Goal: Contribute content: Add original content to the website for others to see

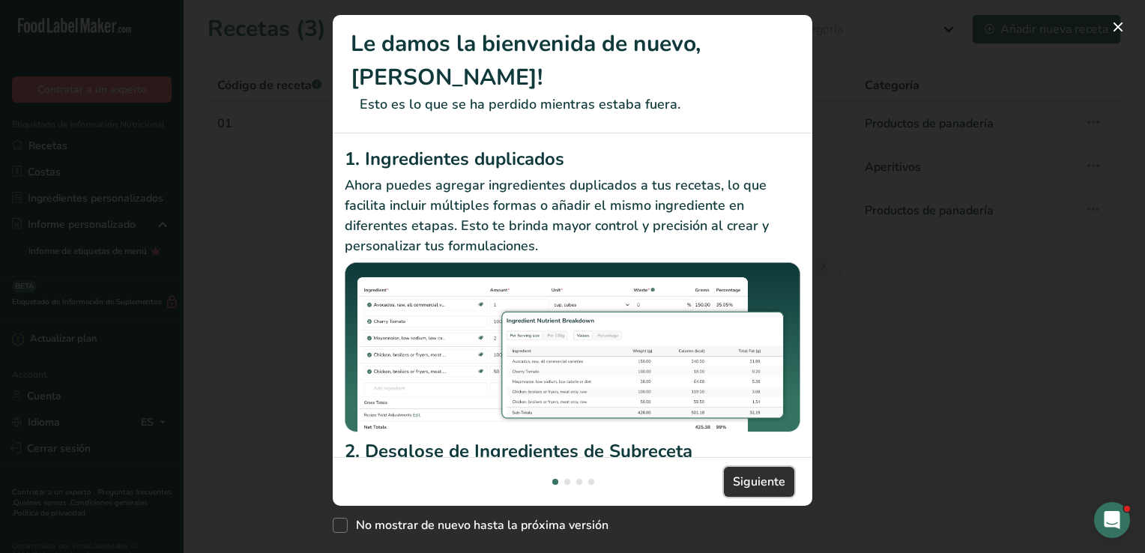
click at [747, 476] on span "Siguiente" at bounding box center [759, 482] width 52 height 18
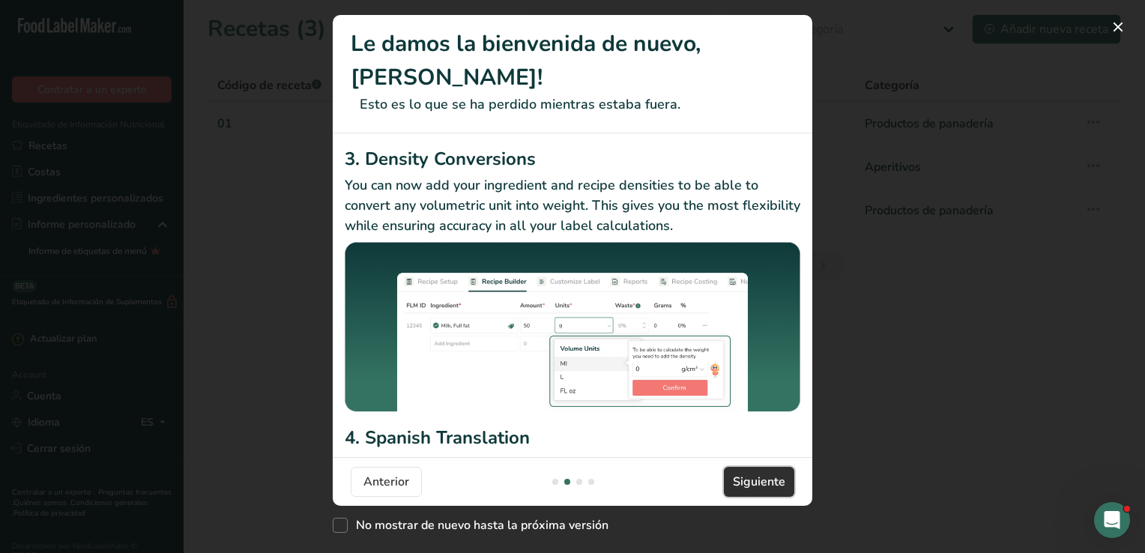
click at [747, 476] on span "Siguiente" at bounding box center [759, 482] width 52 height 18
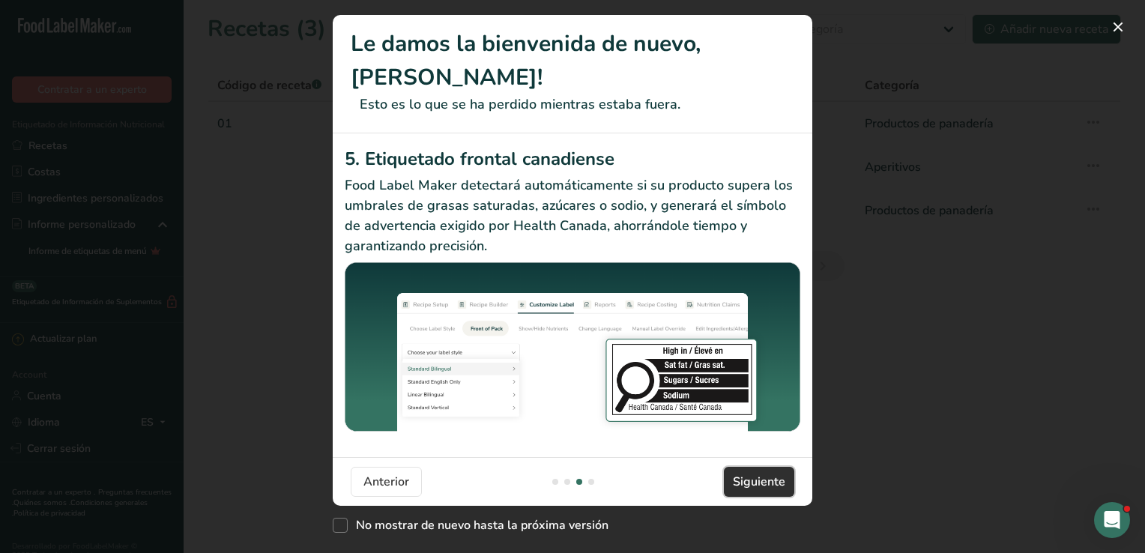
click at [747, 476] on span "Siguiente" at bounding box center [759, 482] width 52 height 18
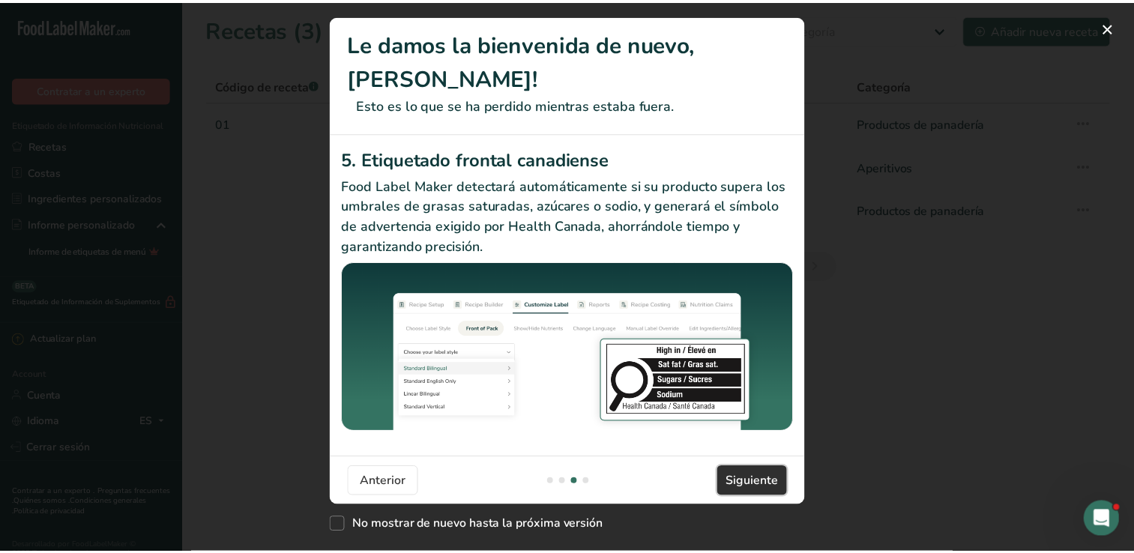
scroll to position [0, 1439]
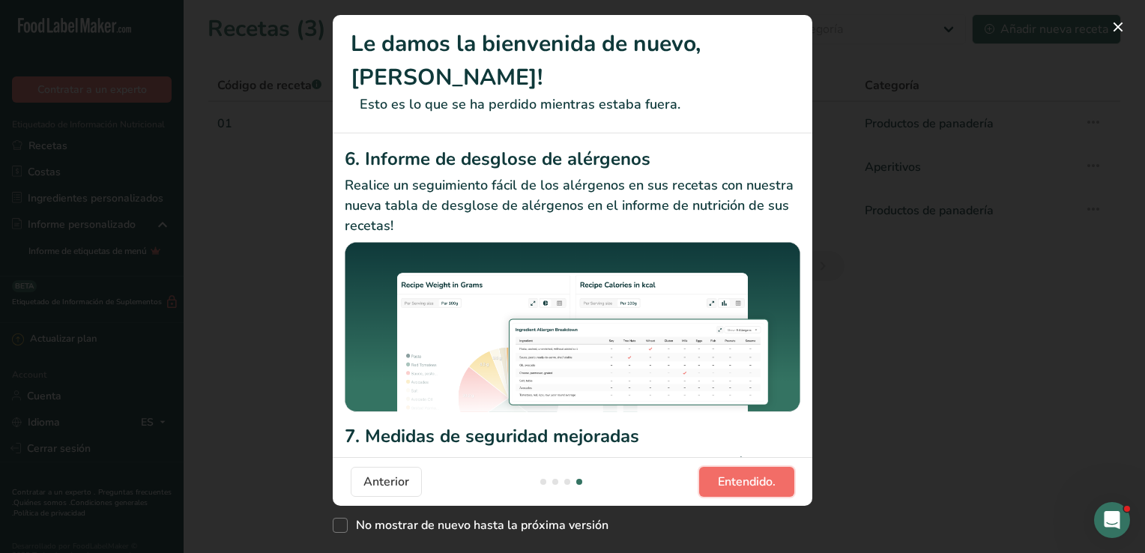
click at [747, 476] on span "Entendido." at bounding box center [747, 482] width 58 height 18
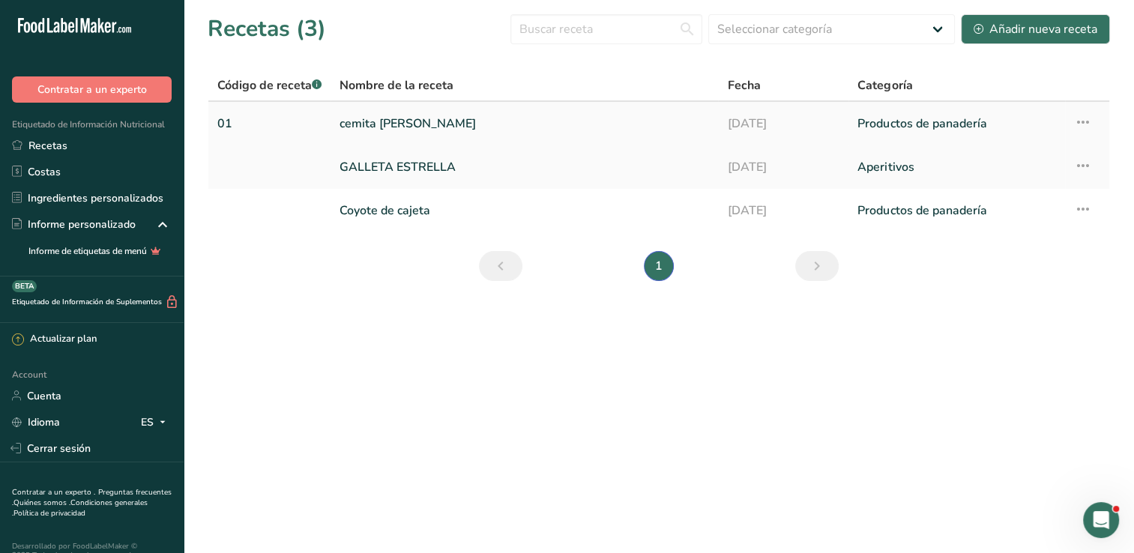
click at [418, 127] on link "cemita [PERSON_NAME]" at bounding box center [525, 123] width 370 height 31
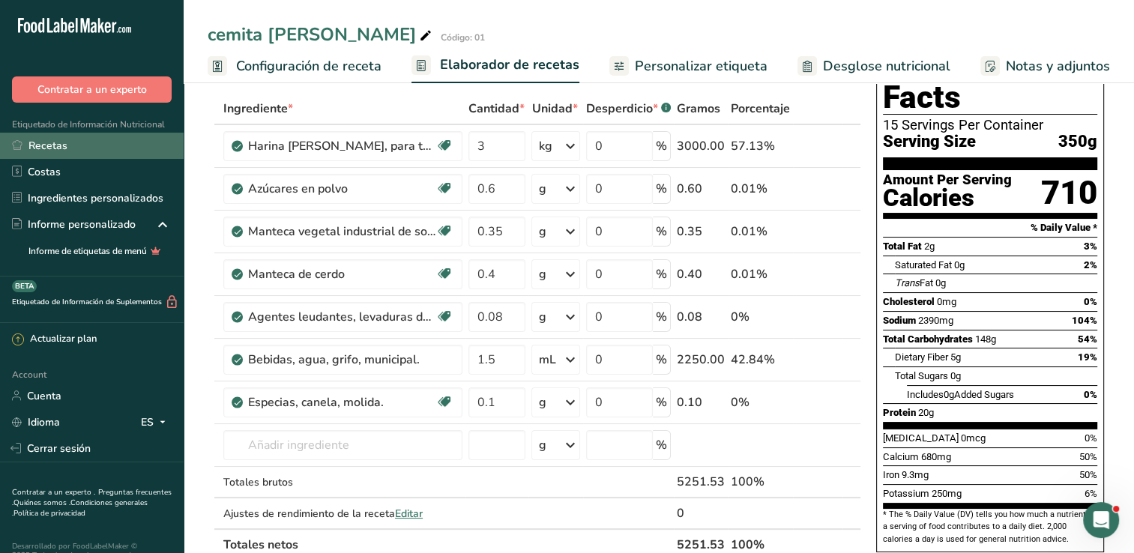
scroll to position [75, 0]
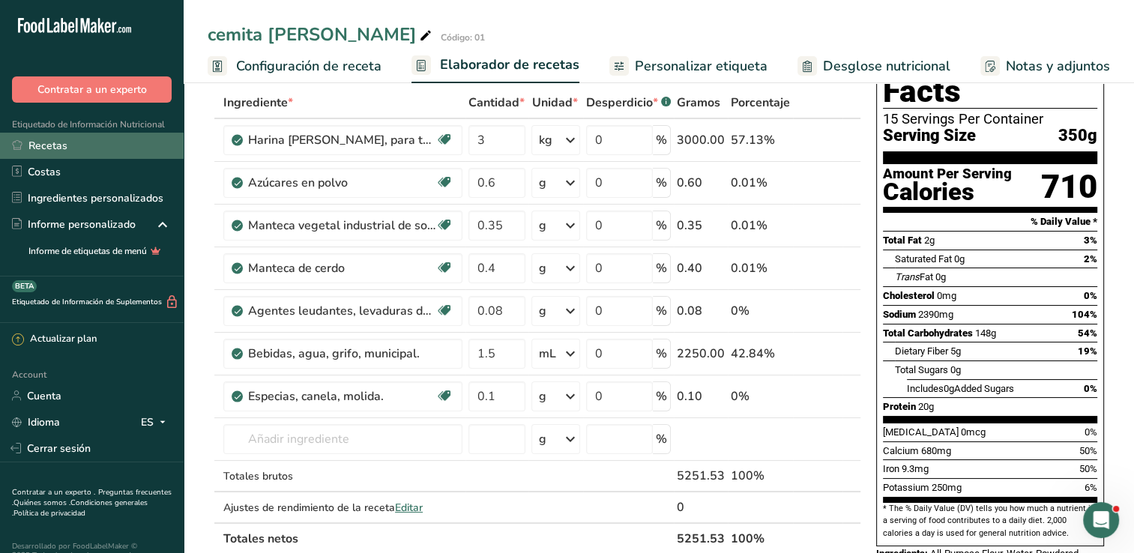
click at [84, 151] on link "Recetas" at bounding box center [92, 146] width 184 height 26
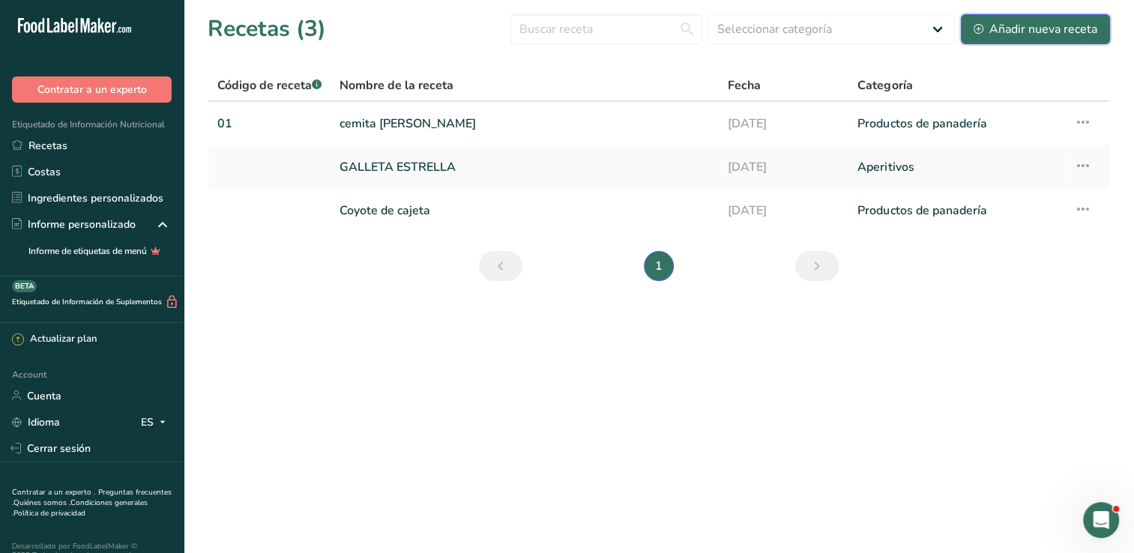
click at [1037, 25] on div "Añadir nueva receta" at bounding box center [1036, 29] width 124 height 18
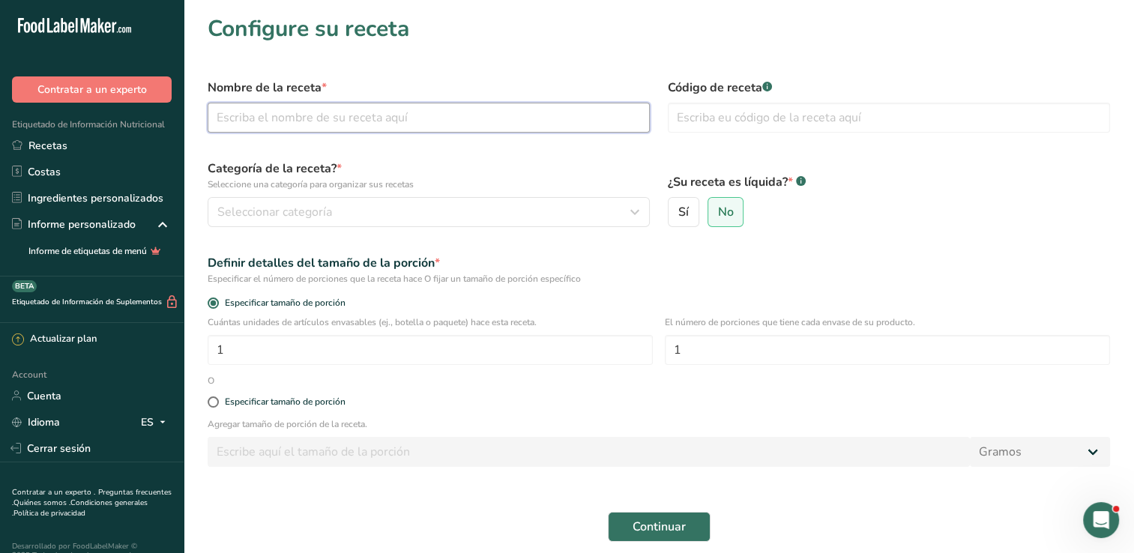
click at [308, 118] on input "text" at bounding box center [429, 118] width 442 height 30
type input "empanaditas de cajeta"
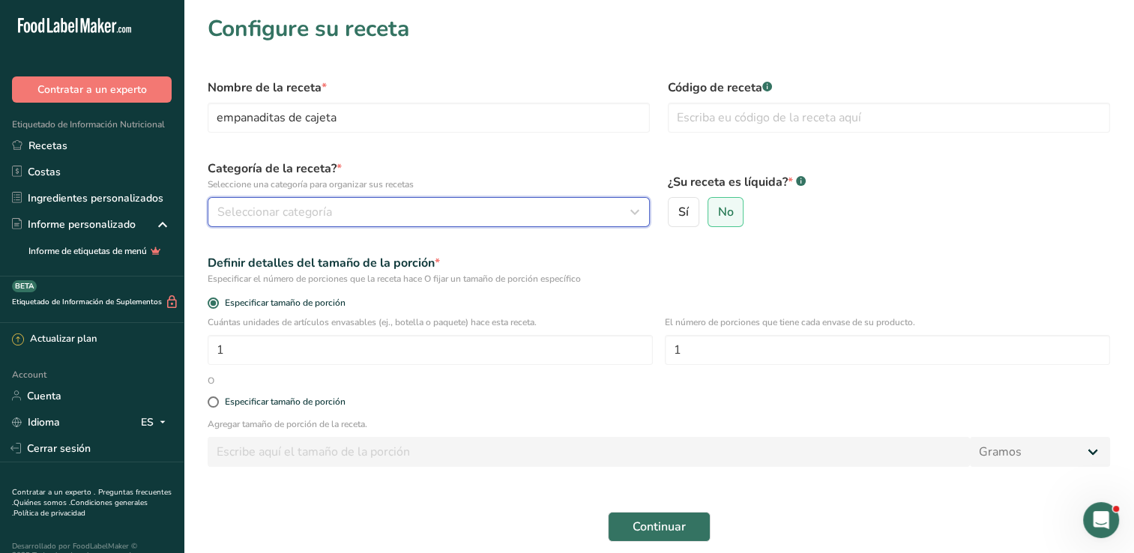
click at [254, 211] on span "Seleccionar categoría" at bounding box center [274, 212] width 115 height 18
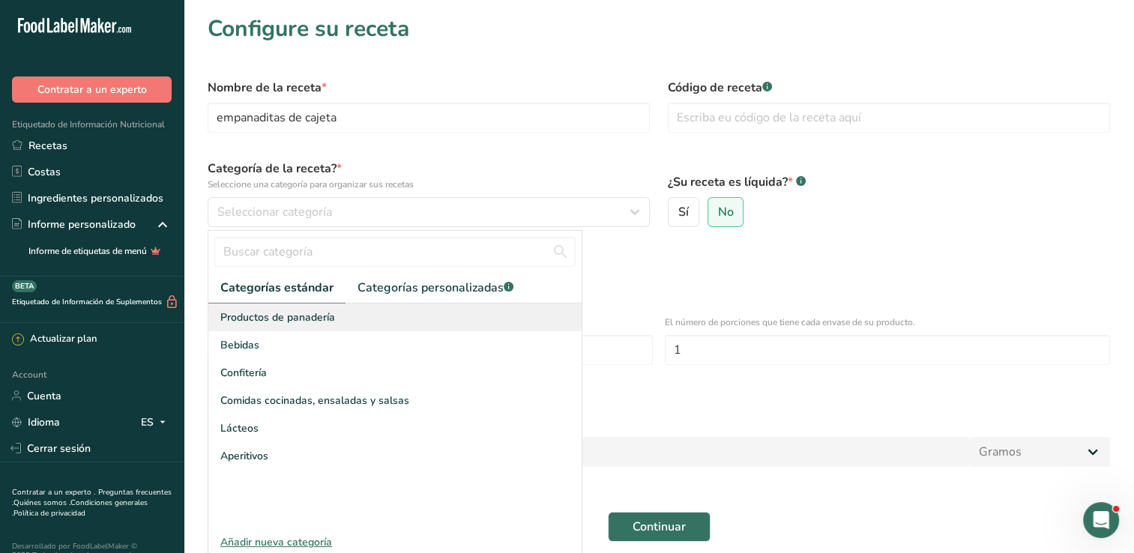
click at [302, 325] on div "Productos de panadería" at bounding box center [394, 318] width 373 height 28
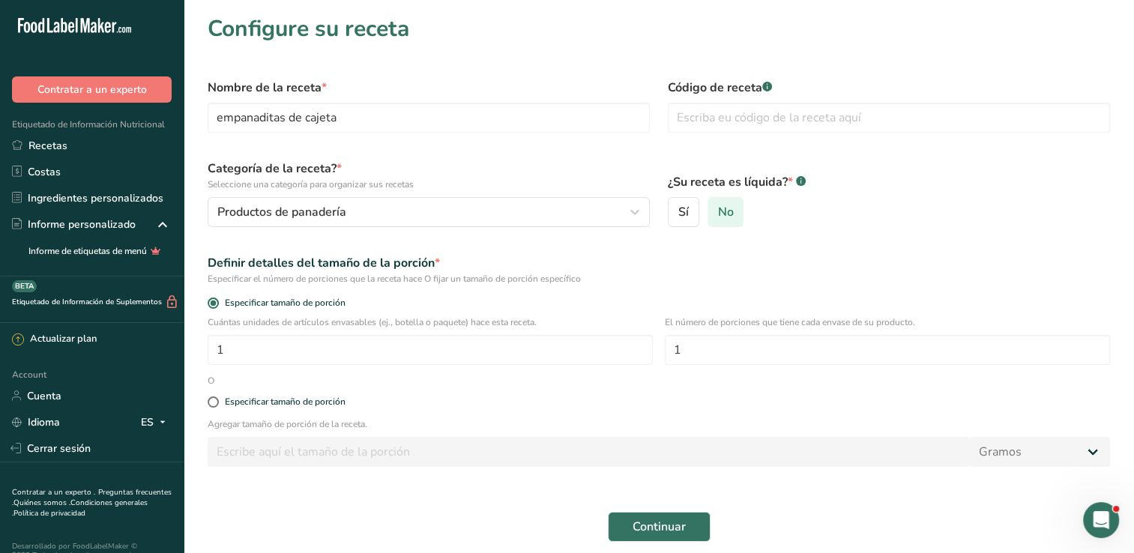
click at [720, 212] on span "No" at bounding box center [725, 212] width 16 height 15
click at [718, 212] on input "No" at bounding box center [713, 213] width 10 height 10
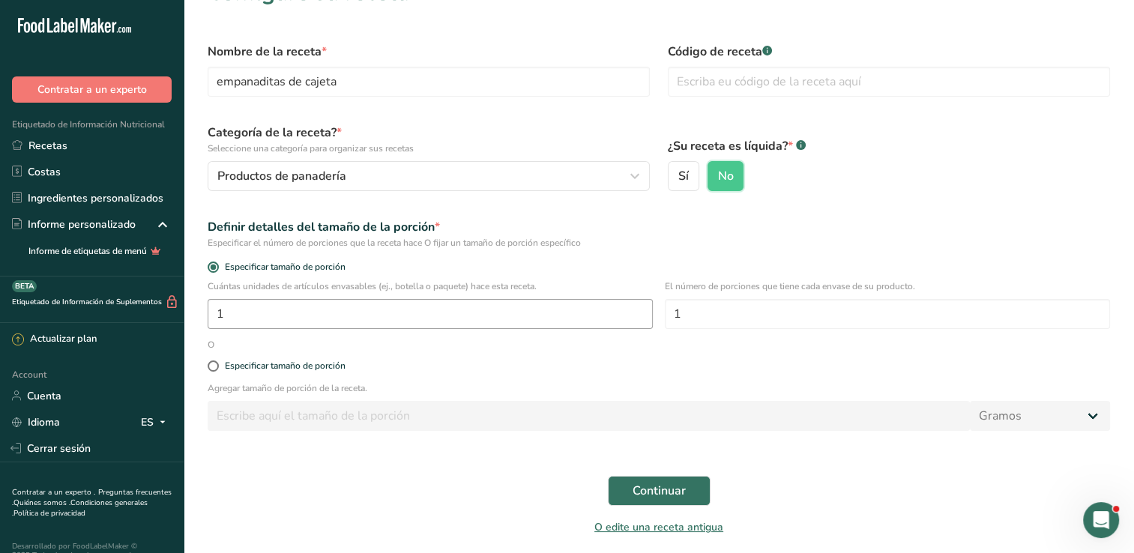
scroll to position [90, 0]
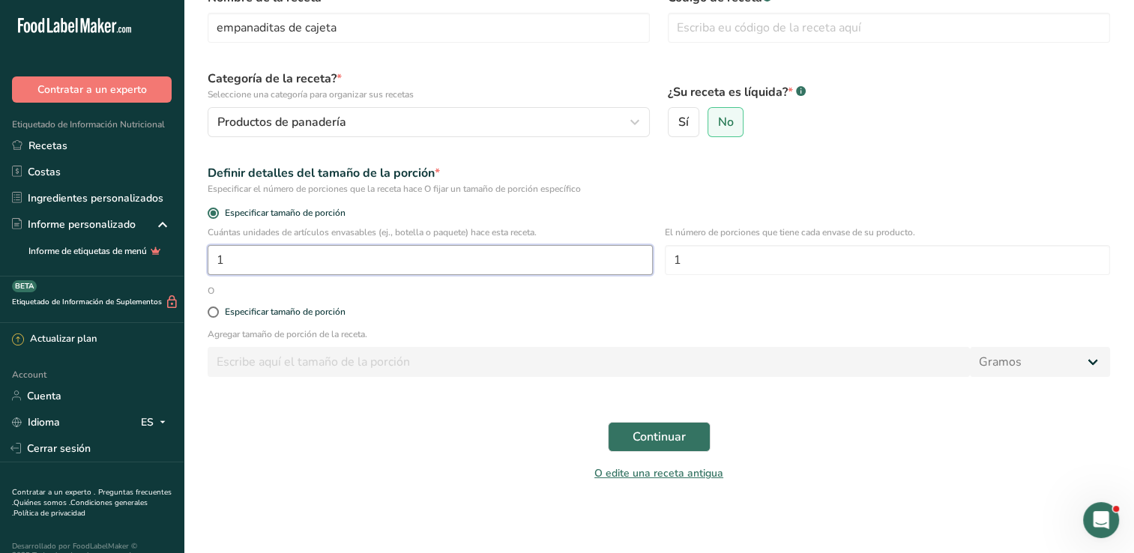
click at [262, 265] on input "1" at bounding box center [430, 260] width 445 height 30
type input "10"
click at [680, 435] on span "Continuar" at bounding box center [659, 437] width 53 height 18
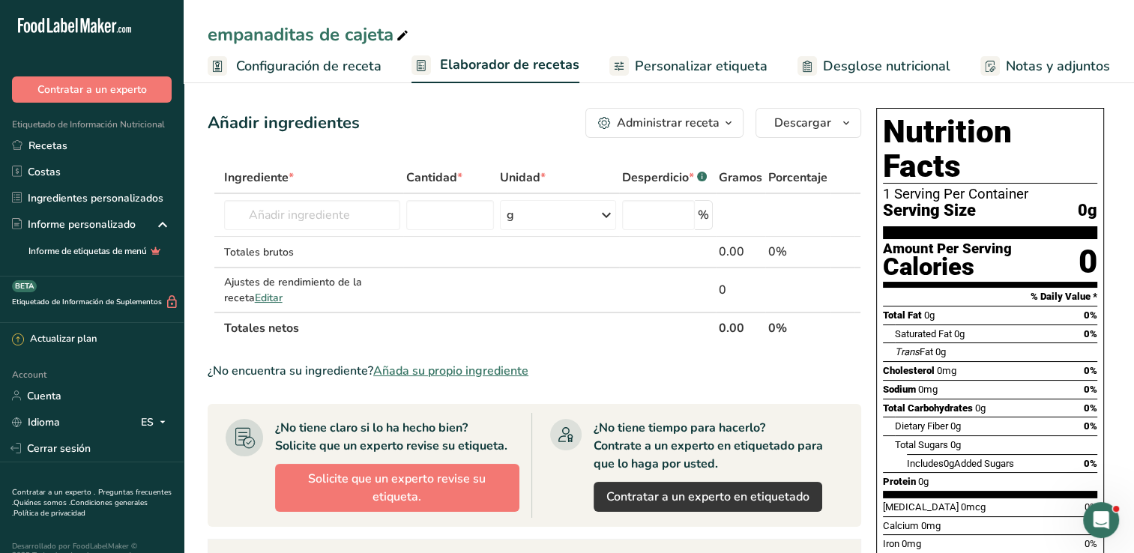
click at [313, 69] on span "Configuración de receta" at bounding box center [308, 66] width 145 height 20
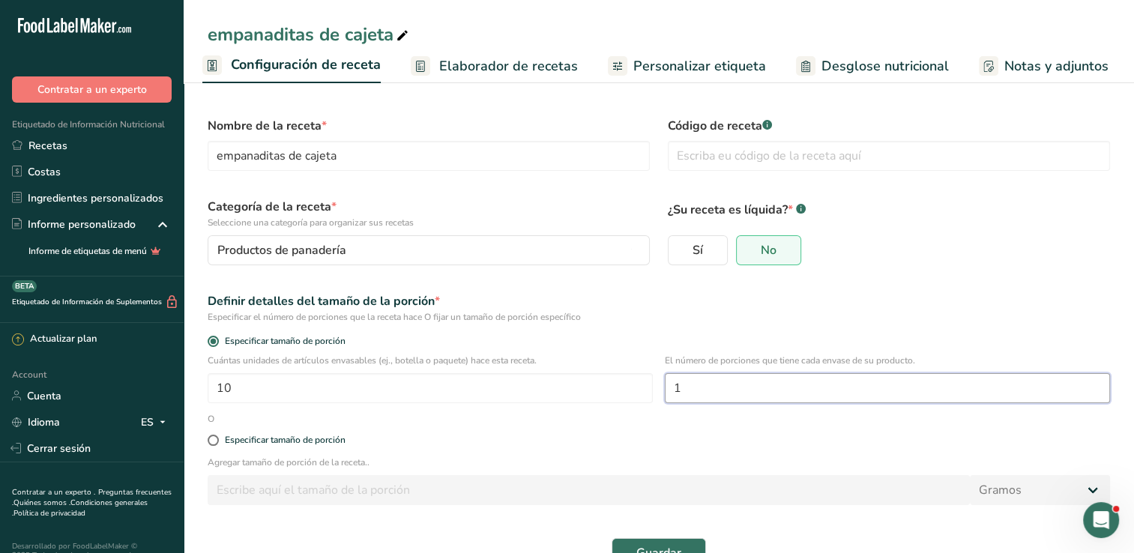
click at [822, 394] on input "1" at bounding box center [887, 388] width 445 height 30
type input "10"
click at [880, 301] on div "Definir detalles del tamaño de la porción *" at bounding box center [659, 301] width 902 height 18
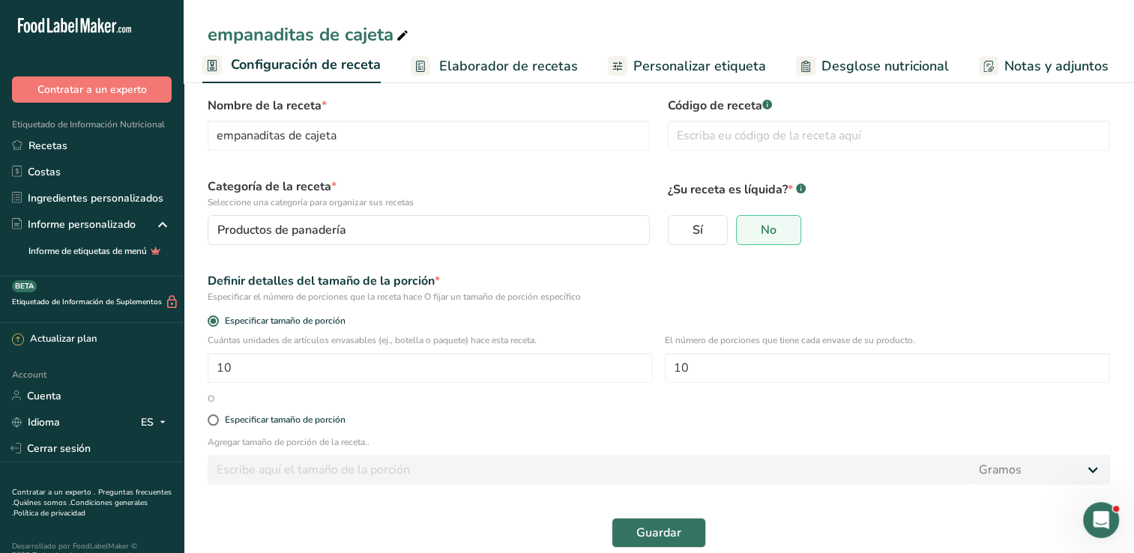
scroll to position [39, 0]
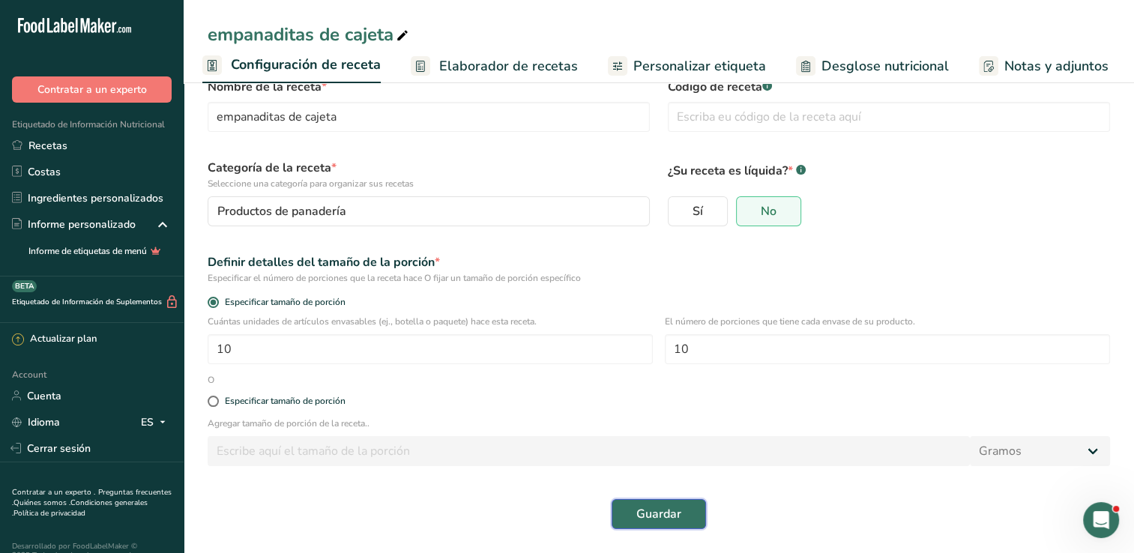
click at [679, 510] on span "Guardar" at bounding box center [658, 514] width 45 height 18
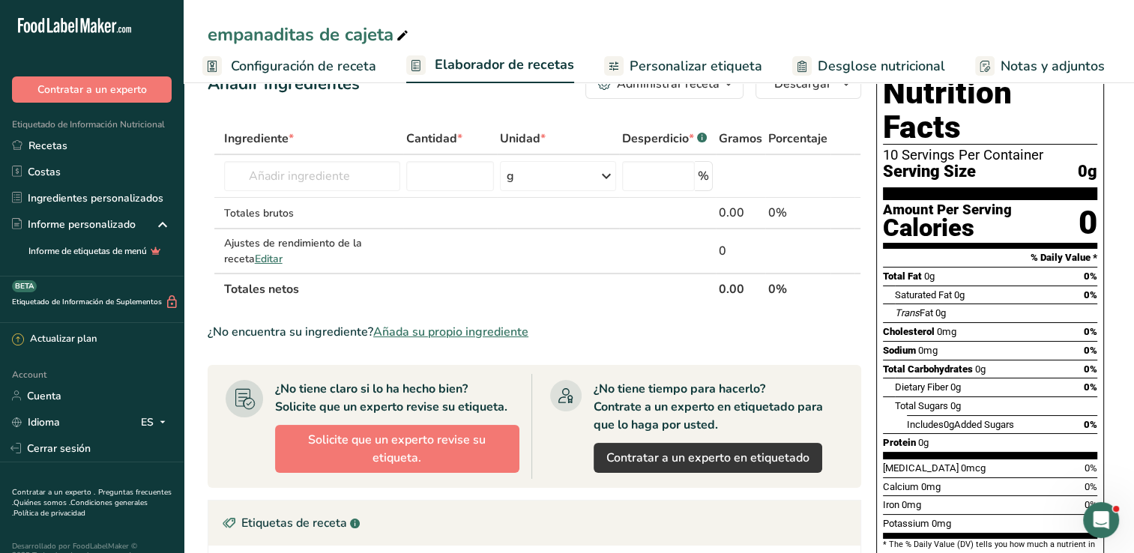
click at [327, 67] on span "Configuración de receta" at bounding box center [303, 66] width 145 height 20
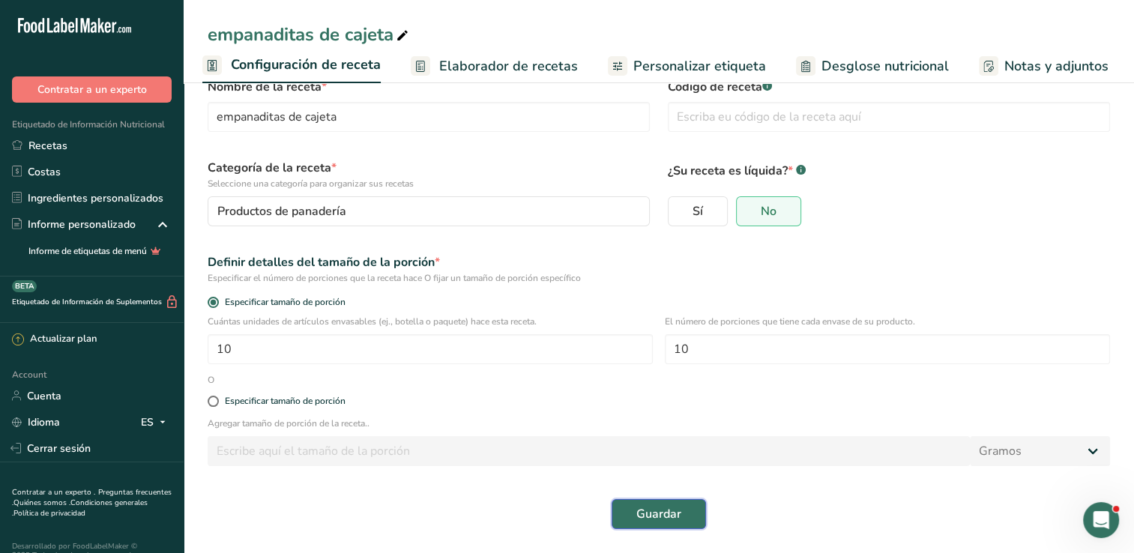
click at [640, 518] on span "Guardar" at bounding box center [658, 514] width 45 height 18
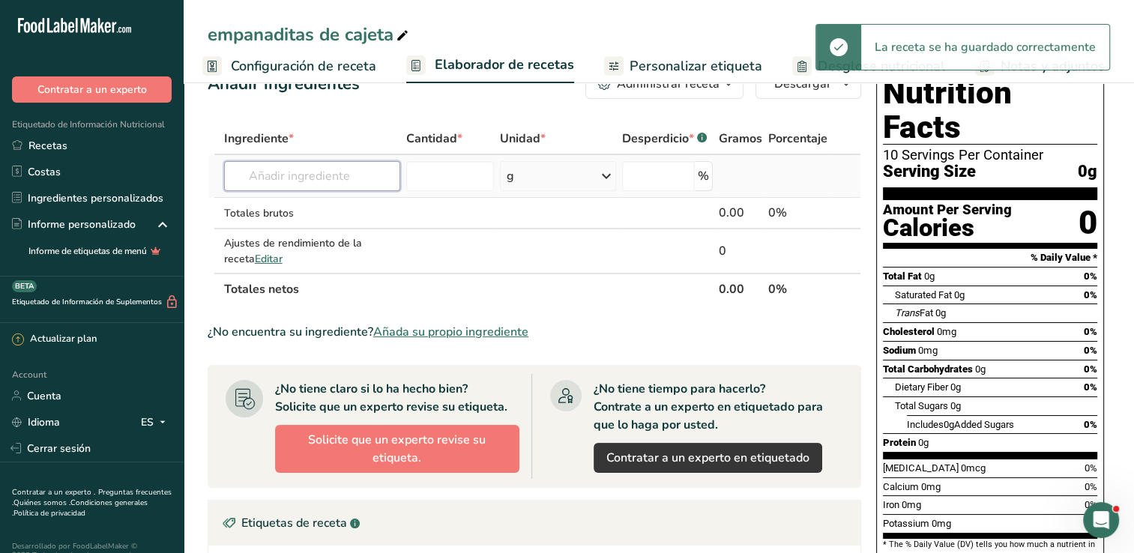
click at [331, 172] on input "text" at bounding box center [312, 176] width 176 height 30
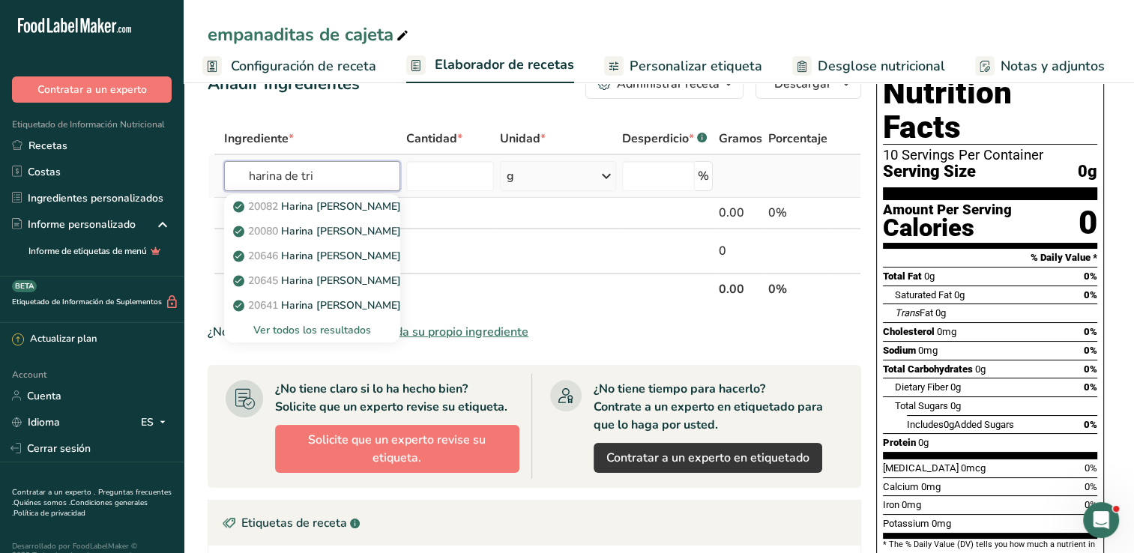
type input "harina de tri"
click at [337, 331] on div "Ver todos los resultados" at bounding box center [312, 330] width 152 height 16
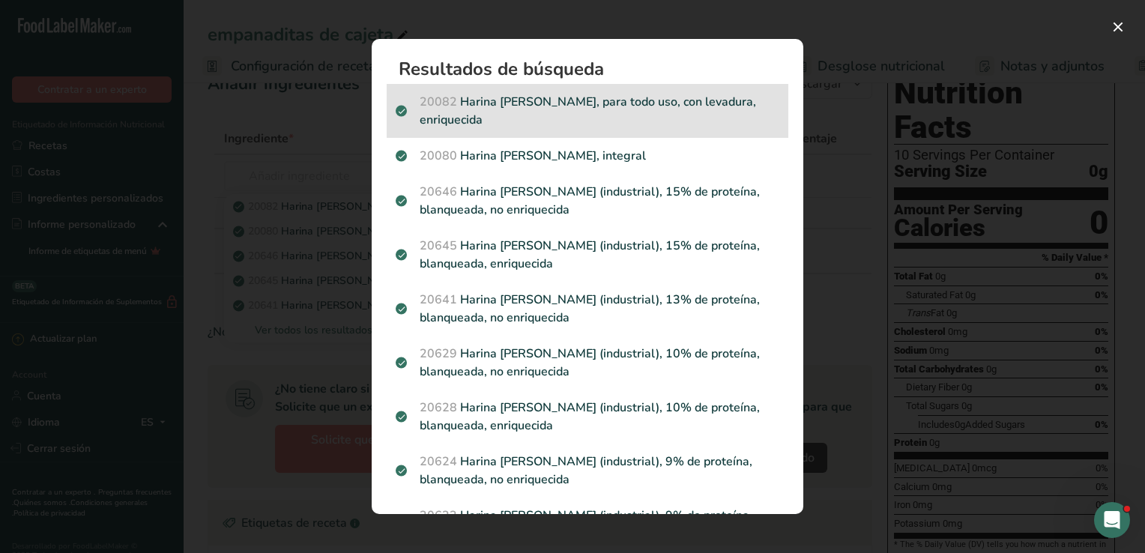
click at [474, 113] on p "20082 Harina [PERSON_NAME], para todo uso, con levadura, enriquecida" at bounding box center [588, 111] width 384 height 36
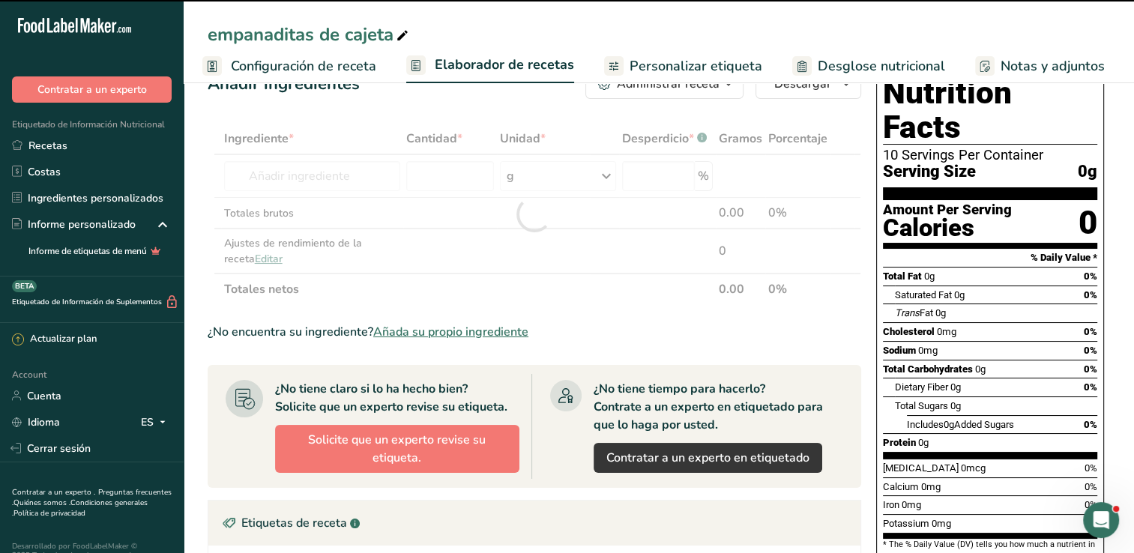
type input "0"
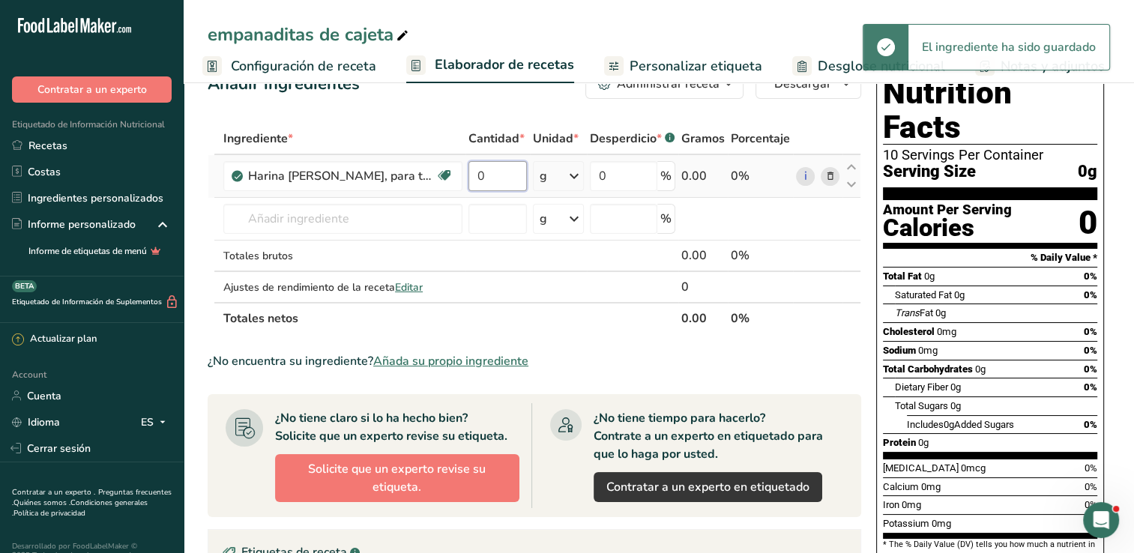
click at [492, 176] on input "0" at bounding box center [497, 176] width 58 height 30
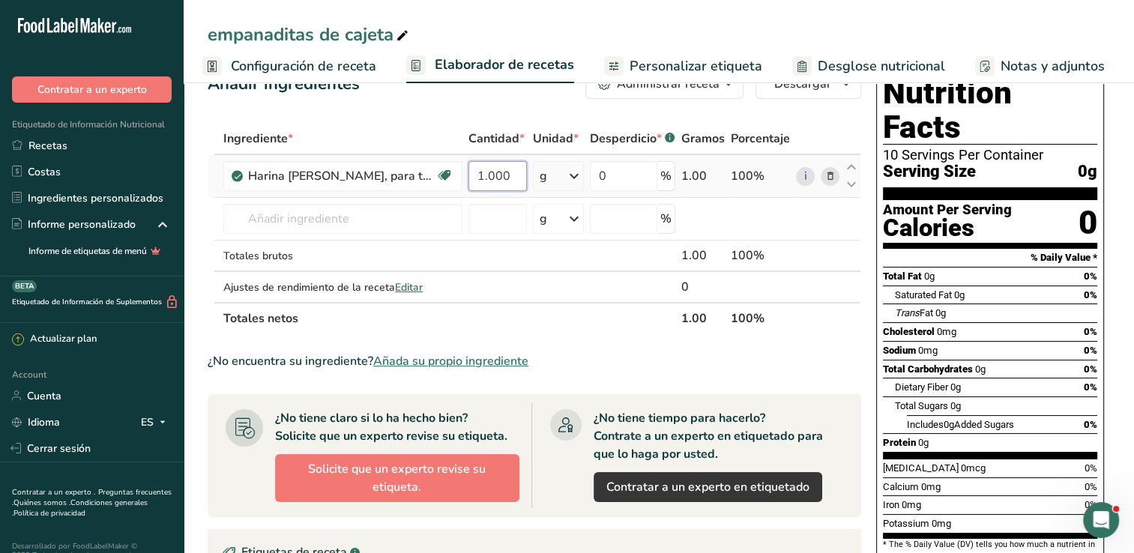
type input "1.000"
click at [579, 177] on div "Ingrediente * Cantidad * Unidad * Desperdicio * .a-a{fill:#347362;}.b-a{fill:#f…" at bounding box center [535, 228] width 654 height 211
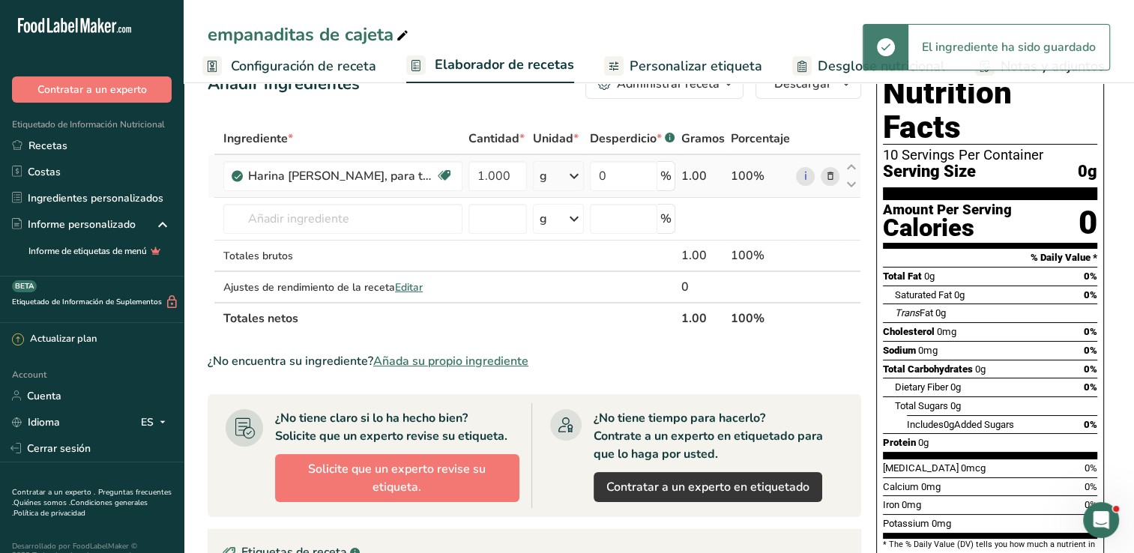
click at [547, 181] on div "g" at bounding box center [558, 176] width 51 height 30
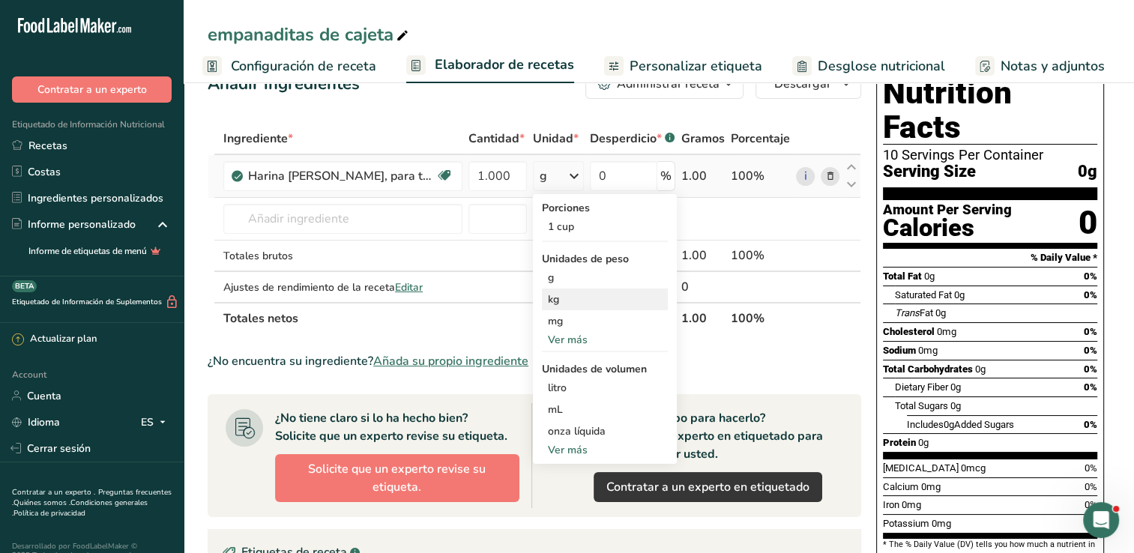
click at [558, 296] on div "kg" at bounding box center [605, 300] width 126 height 22
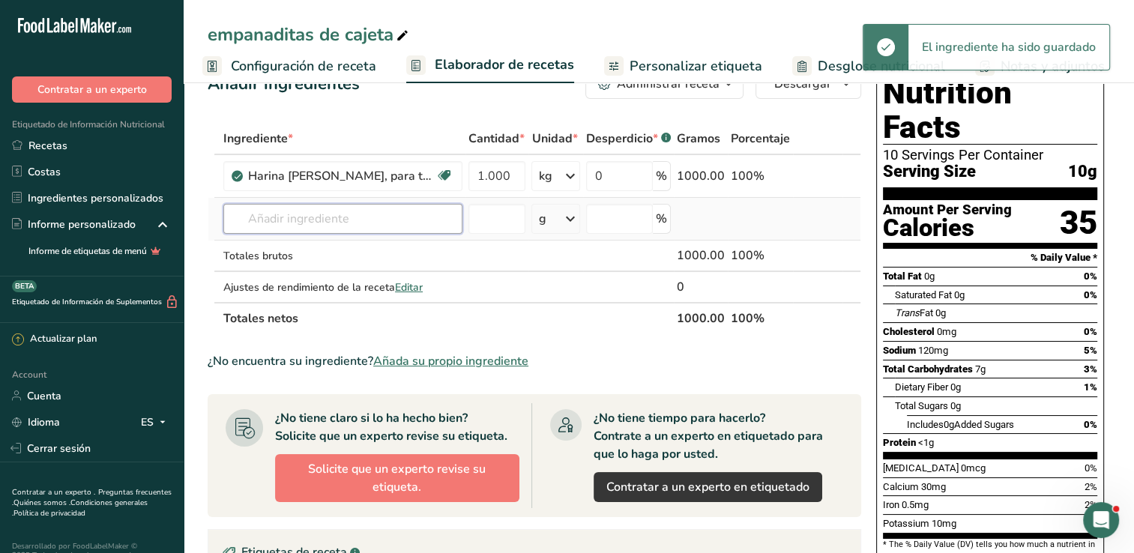
click at [282, 217] on input "text" at bounding box center [342, 219] width 239 height 30
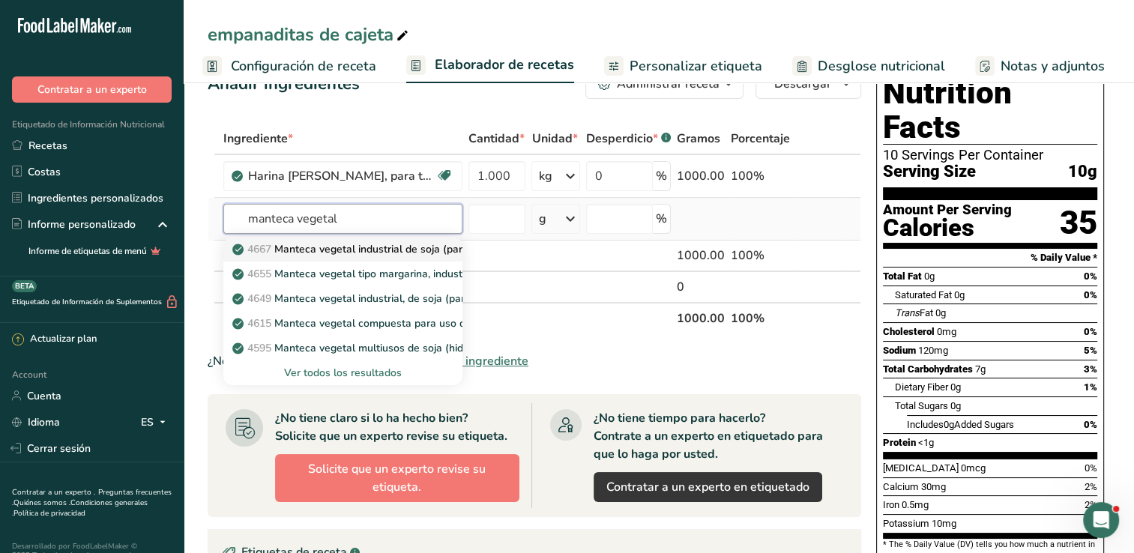
type input "manteca vegetal"
click at [278, 243] on p "4667 Manteca vegetal industrial de soja (parcialmente hidrogenada) para reposte…" at bounding box center [473, 249] width 476 height 16
type input "Shortening, industrial, soy (partially hydrogenated ) for baking and confections"
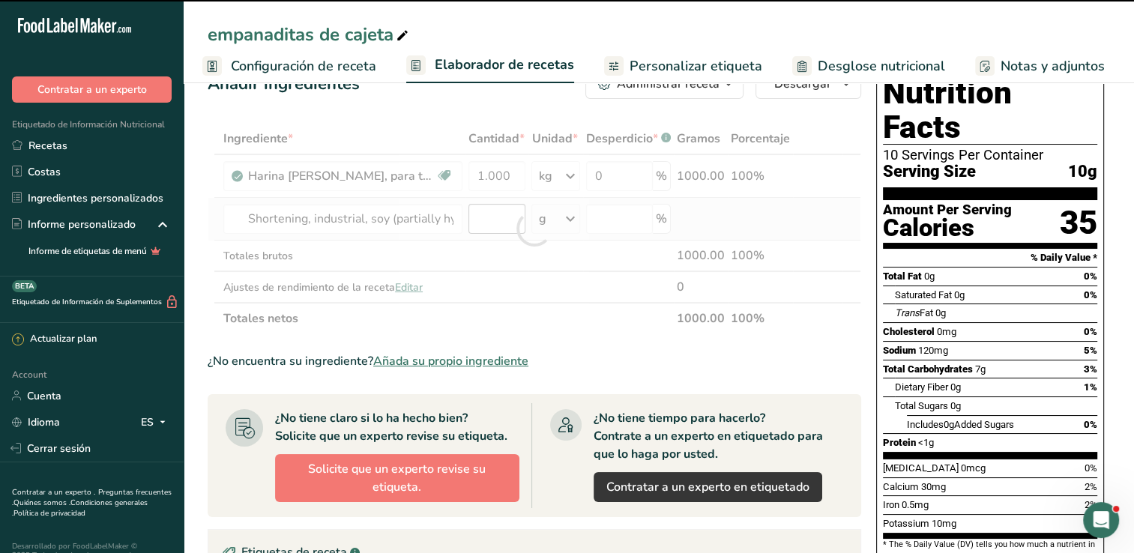
type input "0"
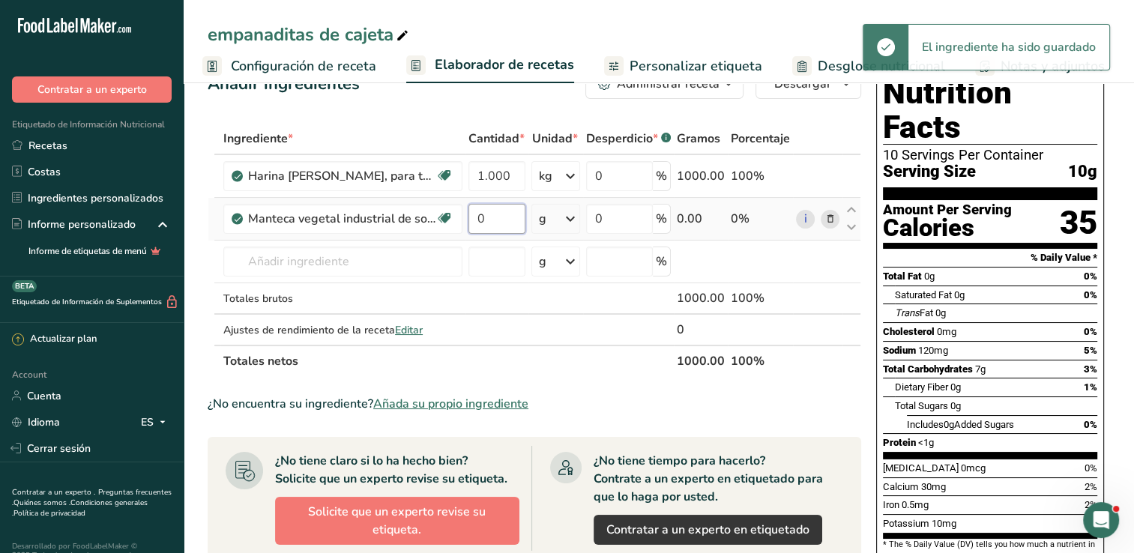
click at [505, 219] on input "0" at bounding box center [496, 219] width 57 height 30
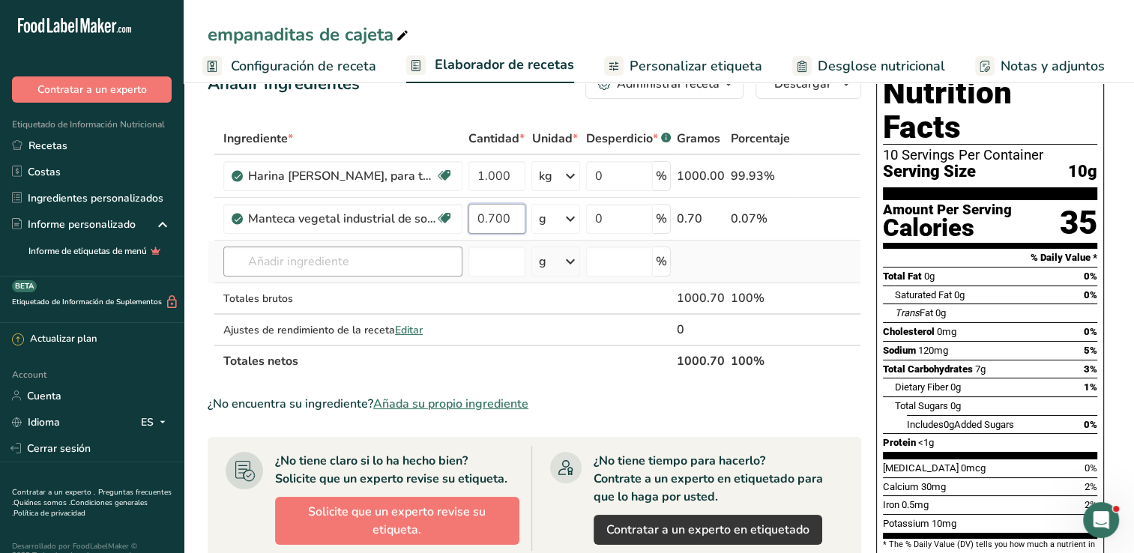
type input "0.700"
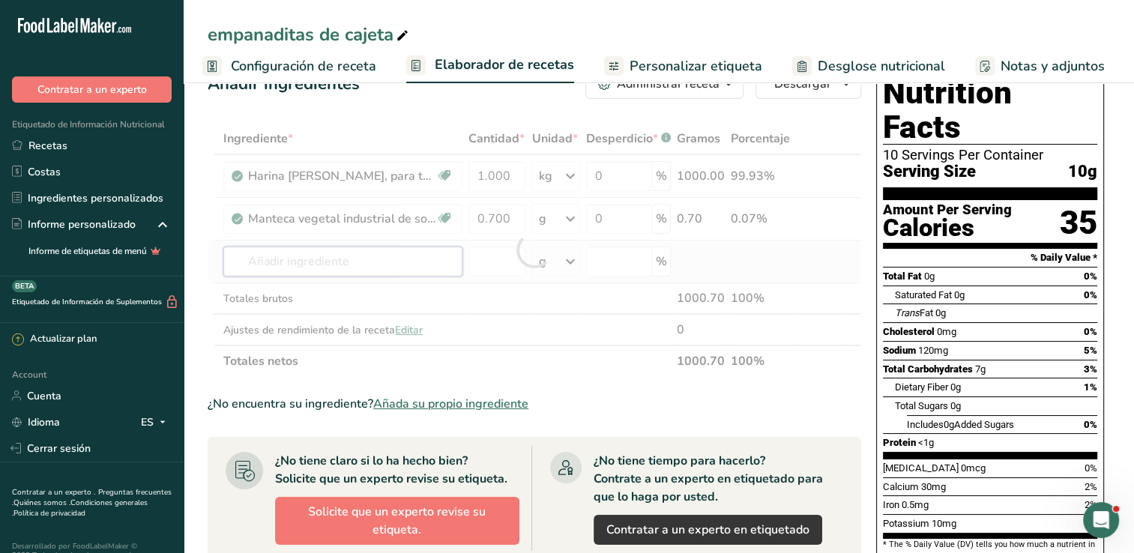
click at [366, 252] on div "Ingrediente * Cantidad * Unidad * Desperdicio * .a-a{fill:#347362;}.b-a{fill:#f…" at bounding box center [535, 250] width 654 height 254
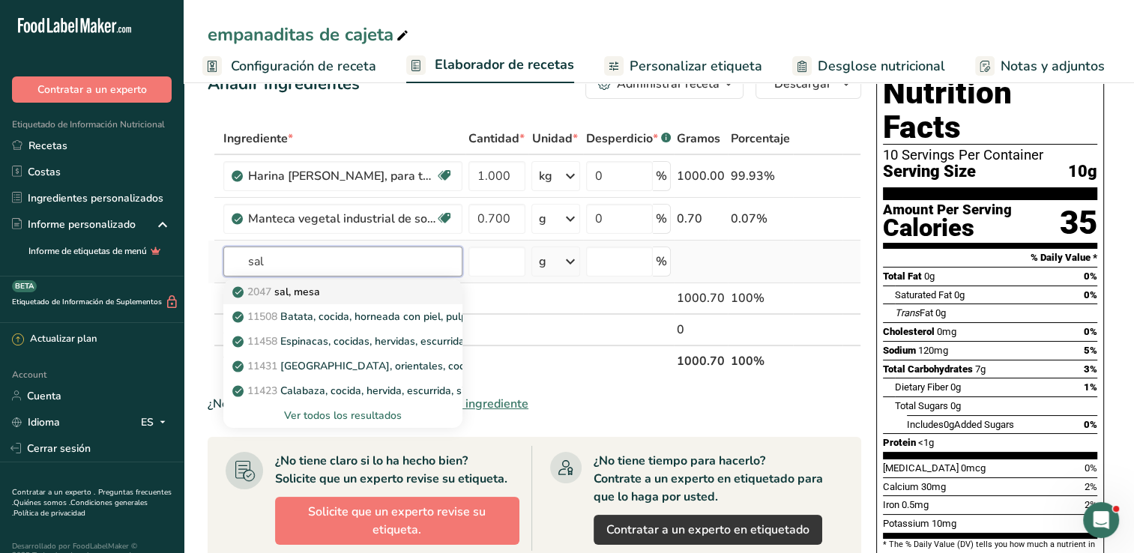
type input "sal"
click at [337, 295] on div "2047 sal, [GEOGRAPHIC_DATA]" at bounding box center [330, 292] width 191 height 16
type input "Salt, table"
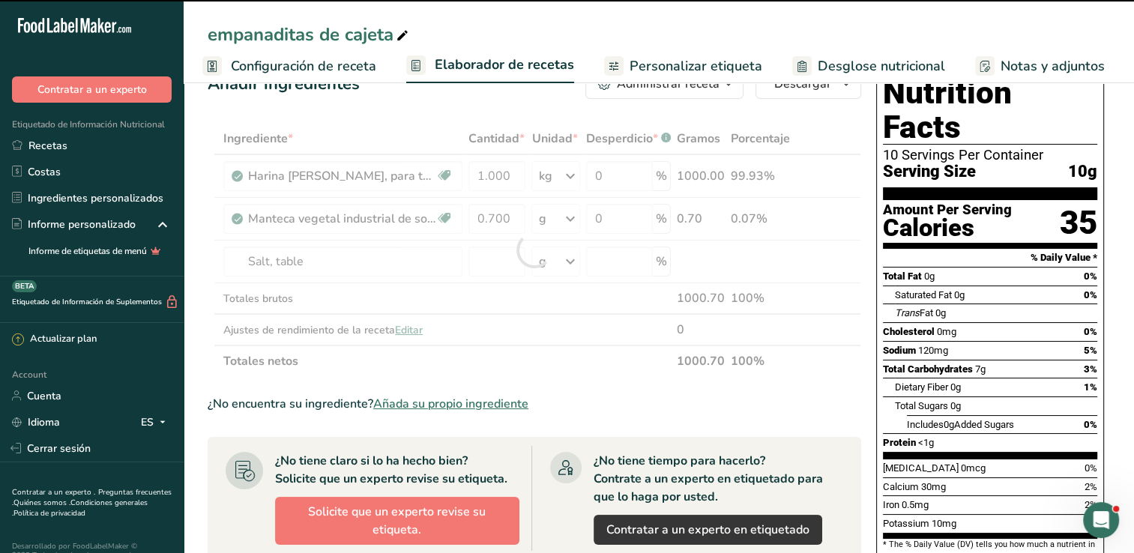
type input "0"
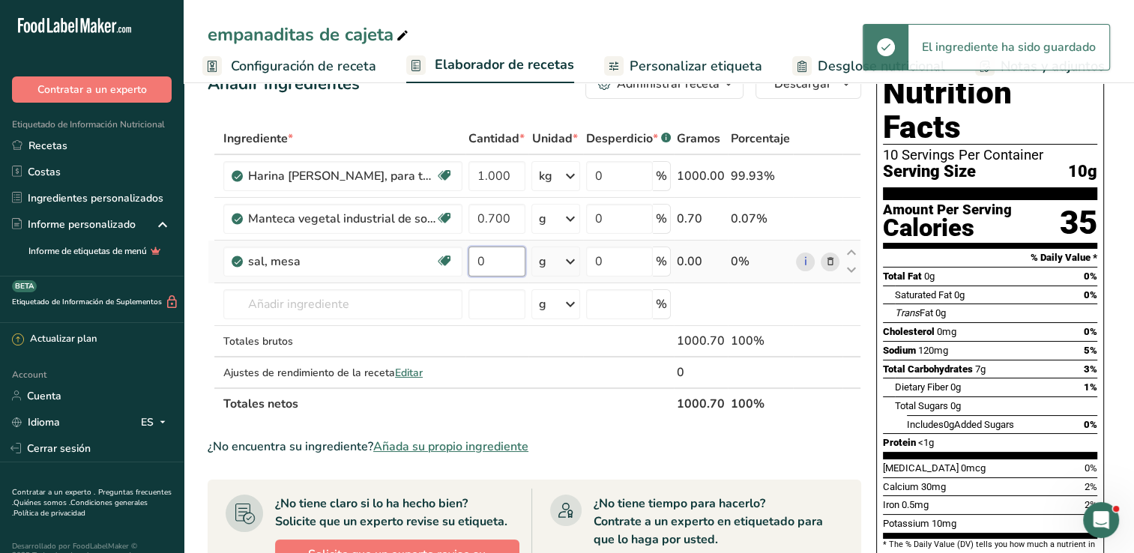
click at [501, 262] on input "0" at bounding box center [496, 262] width 57 height 30
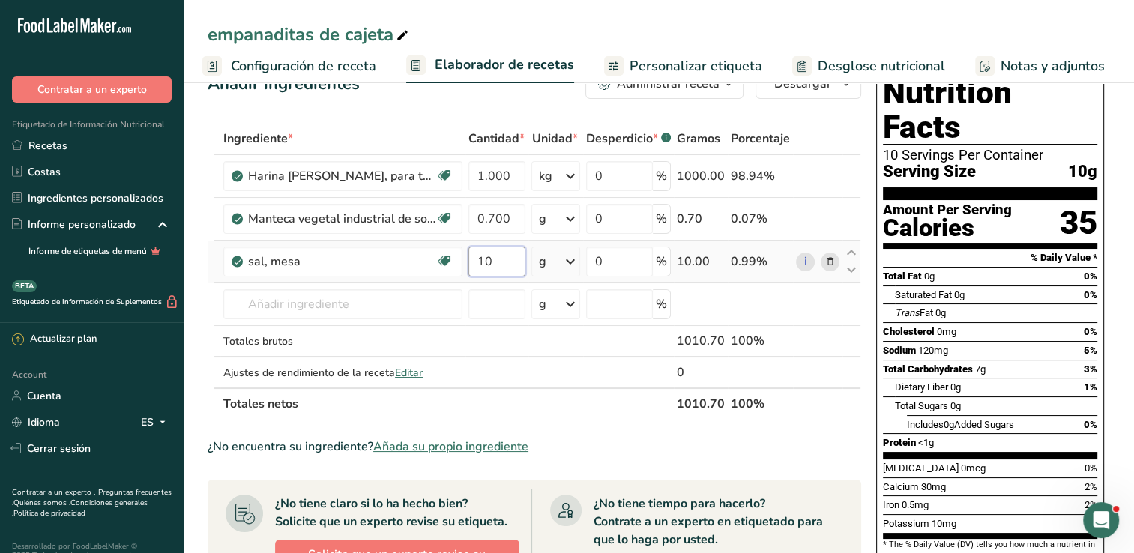
type input "1"
type input "0.010"
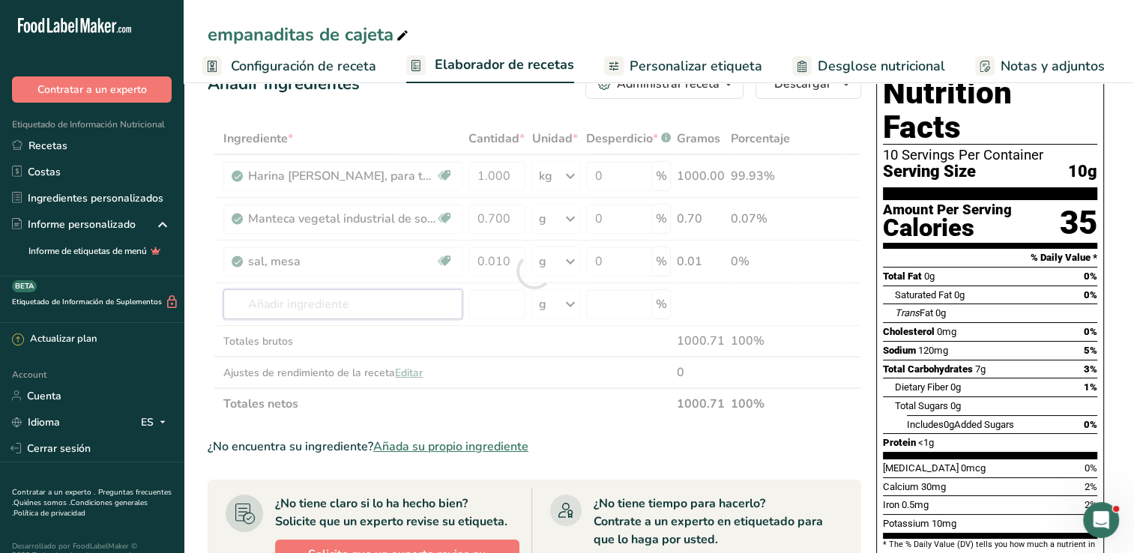
click at [381, 293] on div "Ingrediente * Cantidad * Unidad * Desperdicio * .a-a{fill:#347362;}.b-a{fill:#f…" at bounding box center [535, 271] width 654 height 297
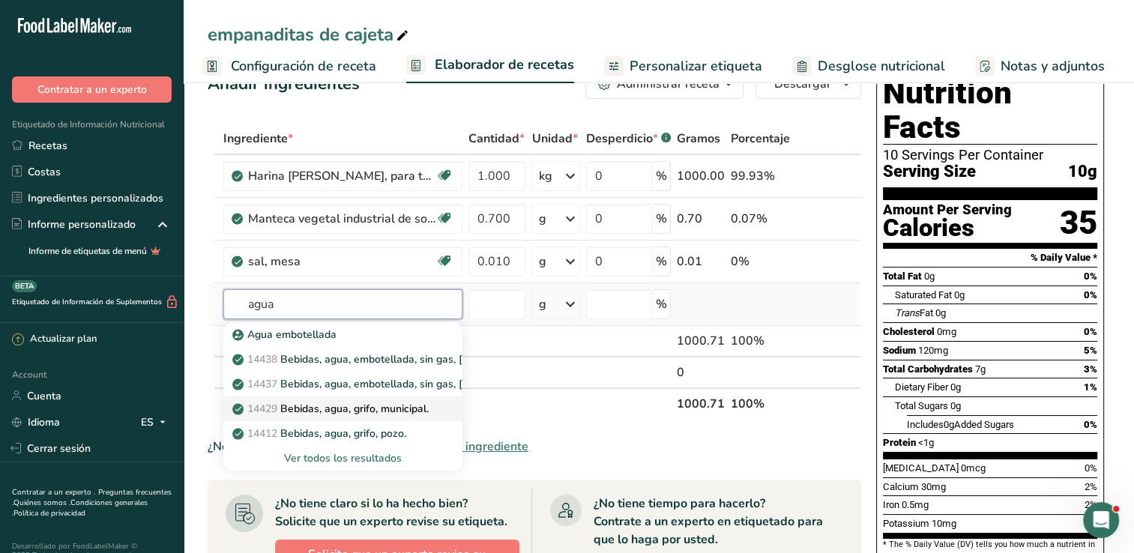
type input "agua"
click at [377, 403] on p "14429 [GEOGRAPHIC_DATA], agua, grifo, municipal." at bounding box center [331, 409] width 193 height 16
type input "Beverages, water, tap, municipal"
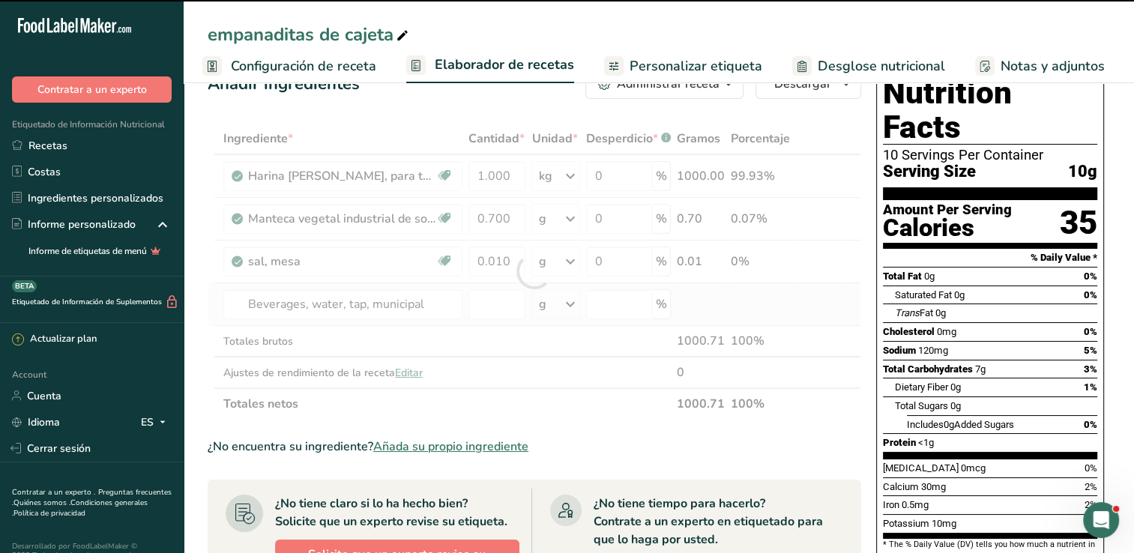
type input "0"
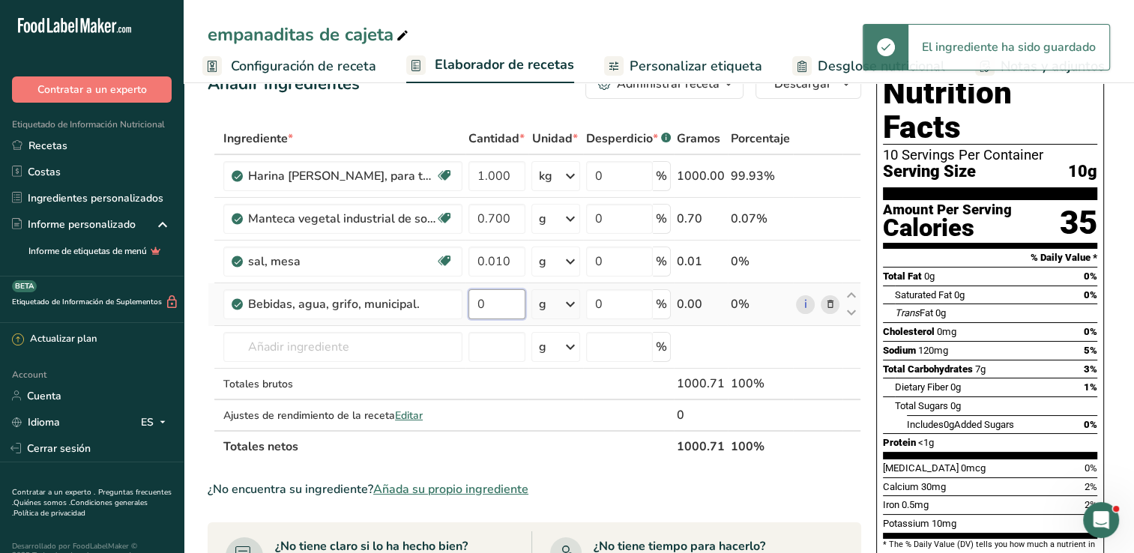
click at [508, 303] on input "0" at bounding box center [496, 304] width 57 height 30
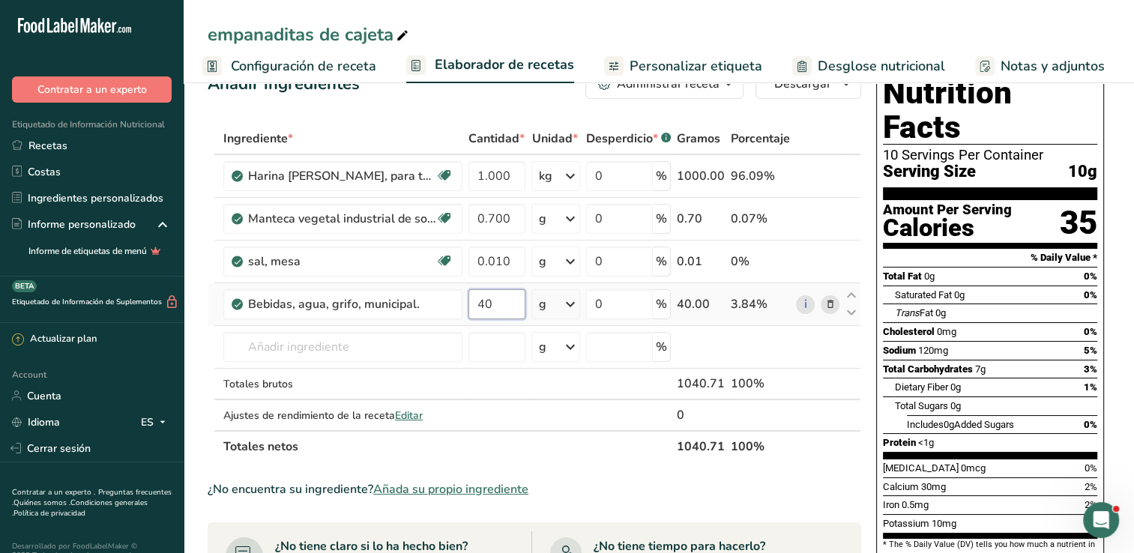
type input "4"
type input "0"
type input "0.400"
click at [553, 300] on div "Ingrediente * Cantidad * Unidad * Desperdicio * .a-a{fill:#347362;}.b-a{fill:#f…" at bounding box center [535, 293] width 654 height 340
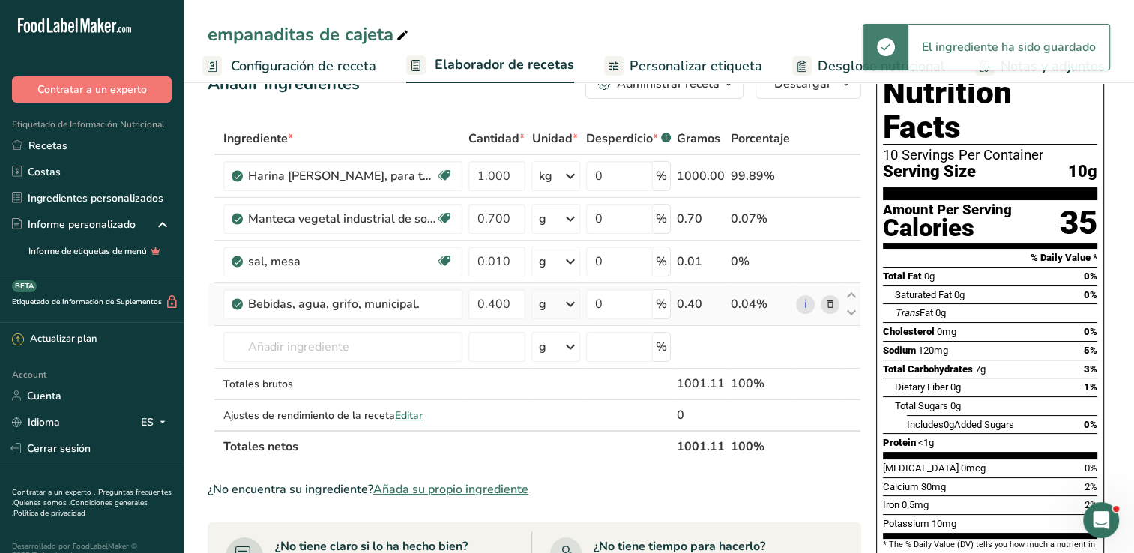
click at [553, 300] on div "g" at bounding box center [555, 304] width 48 height 30
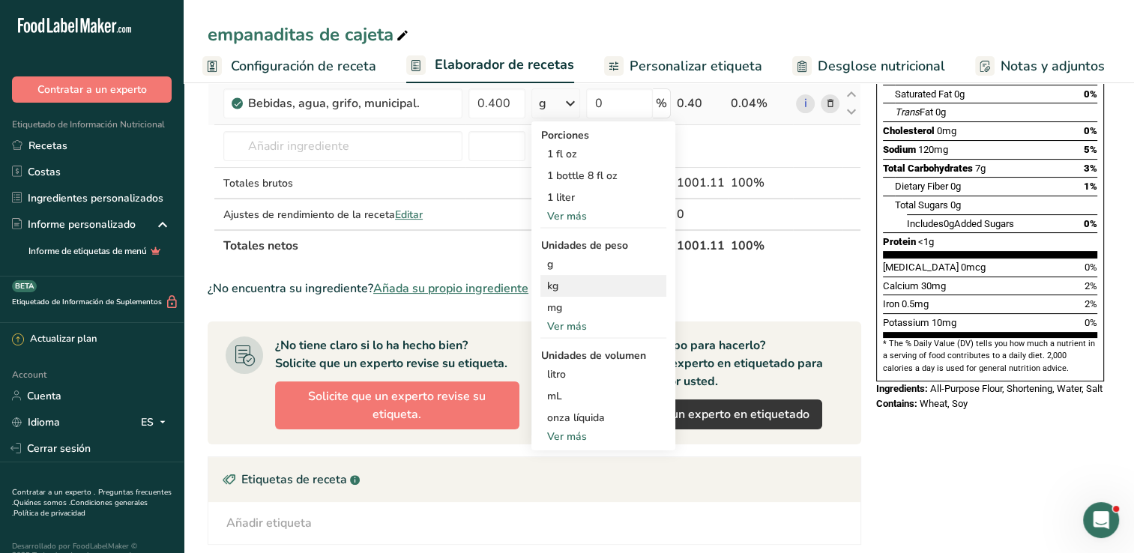
scroll to position [264, 0]
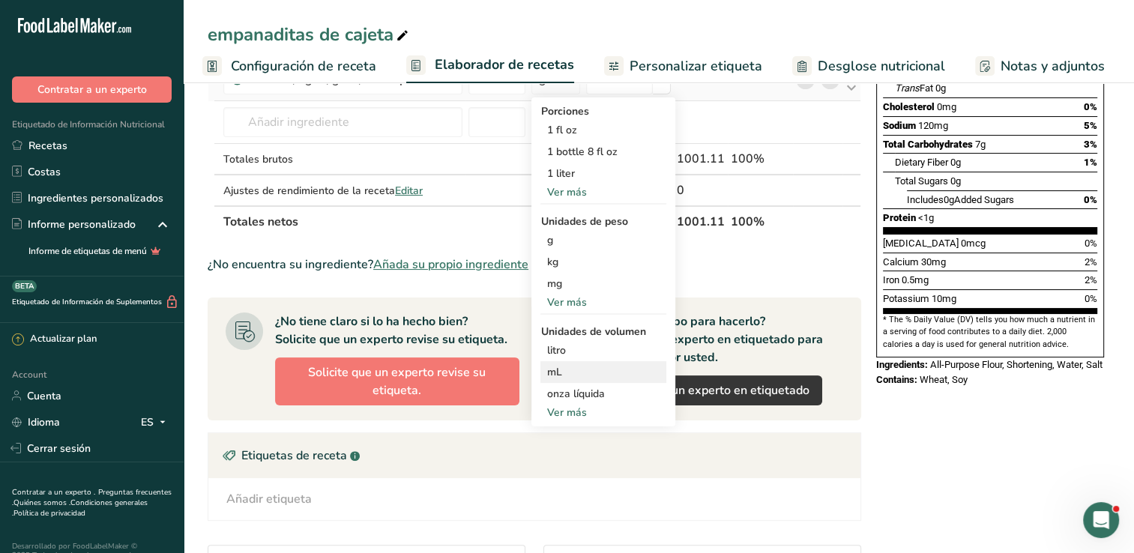
click at [571, 376] on div "mL" at bounding box center [603, 372] width 114 height 16
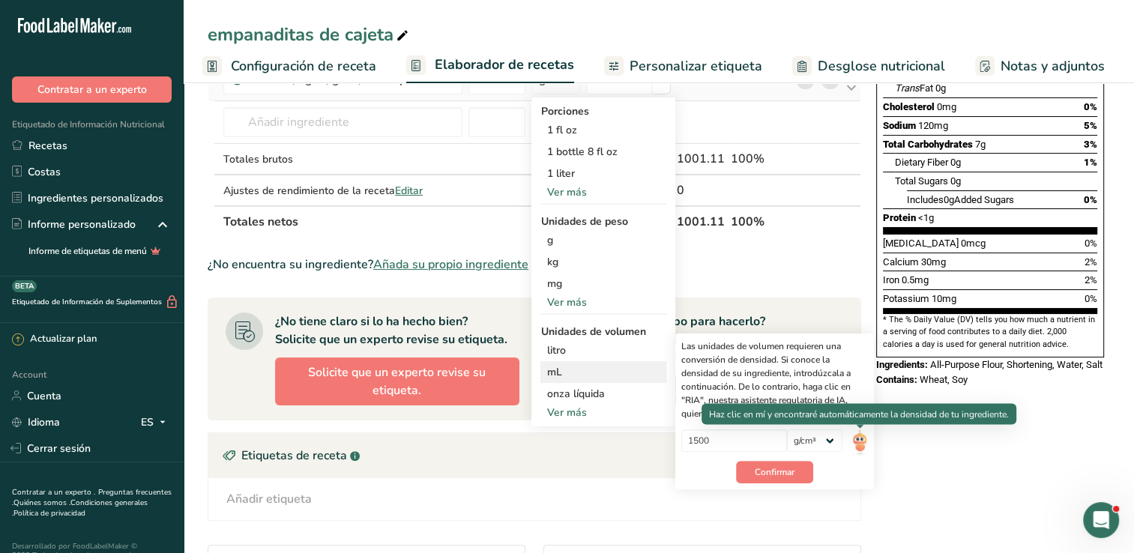
click at [856, 444] on img at bounding box center [859, 442] width 16 height 26
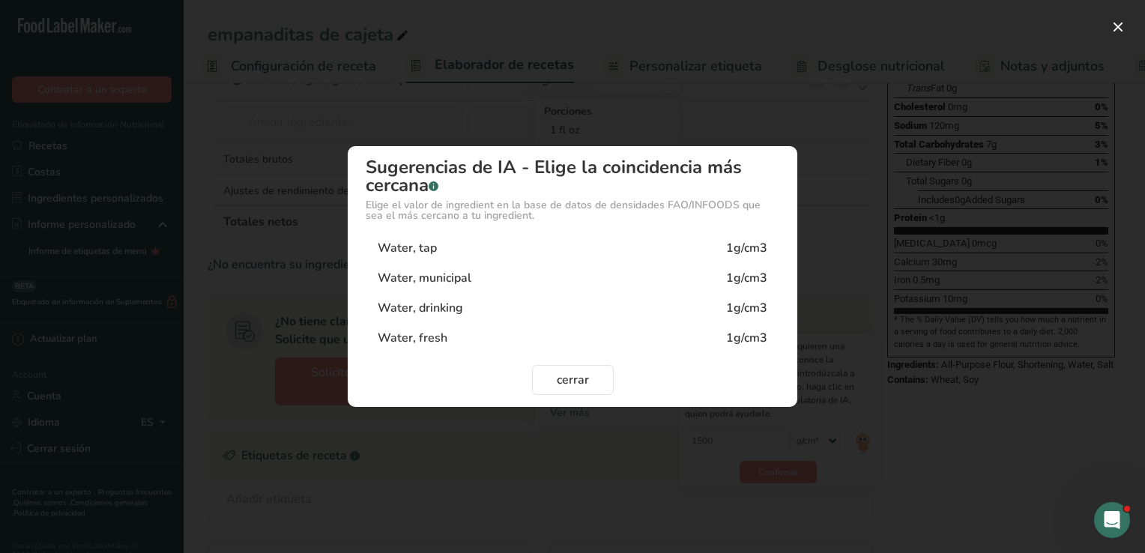
click at [567, 280] on div "Water, municipal 1g/cm3" at bounding box center [573, 278] width 414 height 30
type input "1"
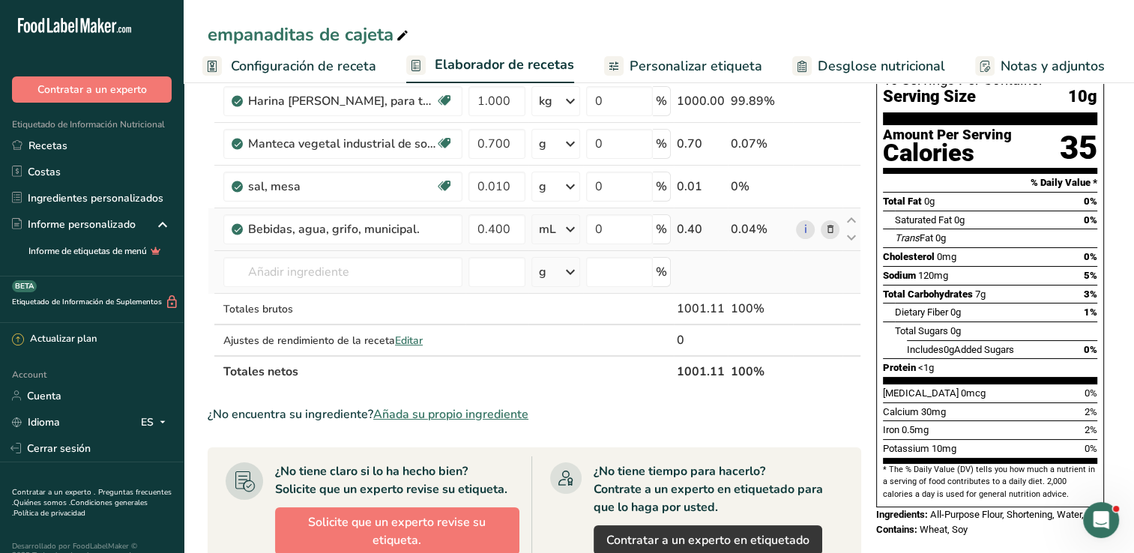
scroll to position [39, 0]
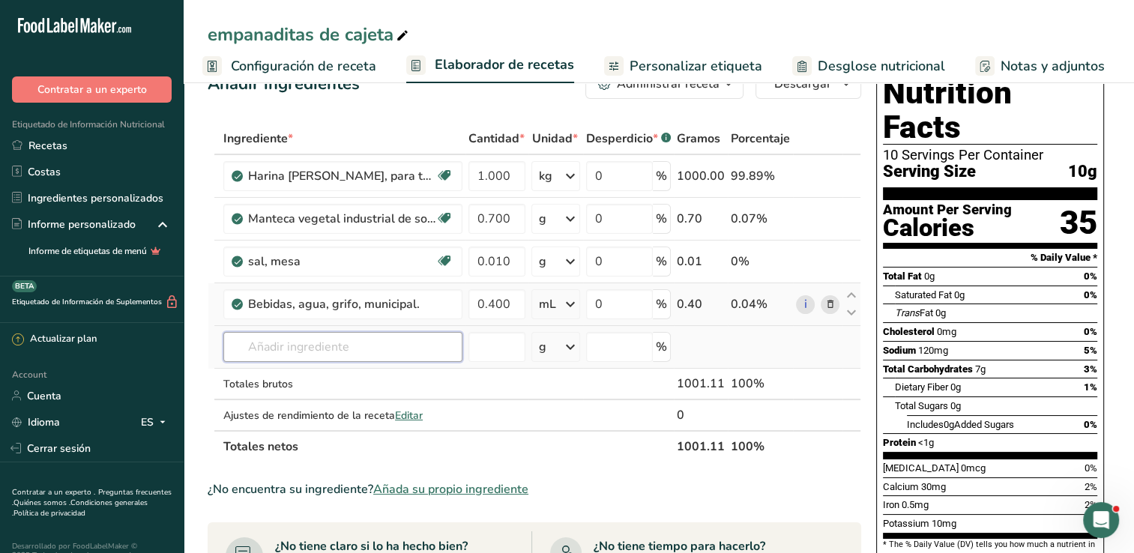
click at [390, 332] on input "text" at bounding box center [342, 347] width 239 height 30
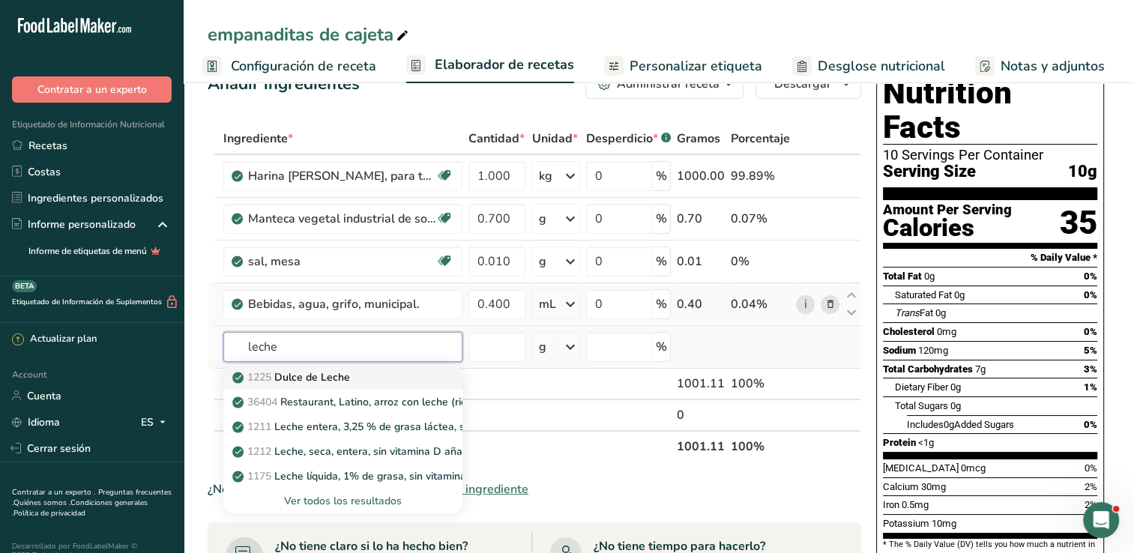
type input "leche"
click at [333, 376] on p "1225 Dulce de Leche" at bounding box center [292, 378] width 115 height 16
type input "Dulce de Leche"
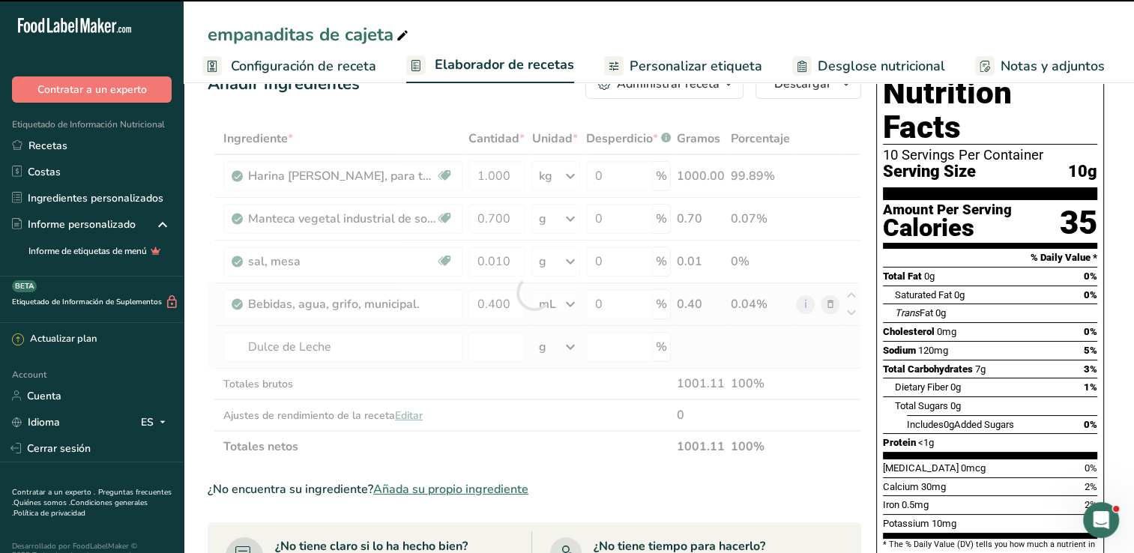
type input "0"
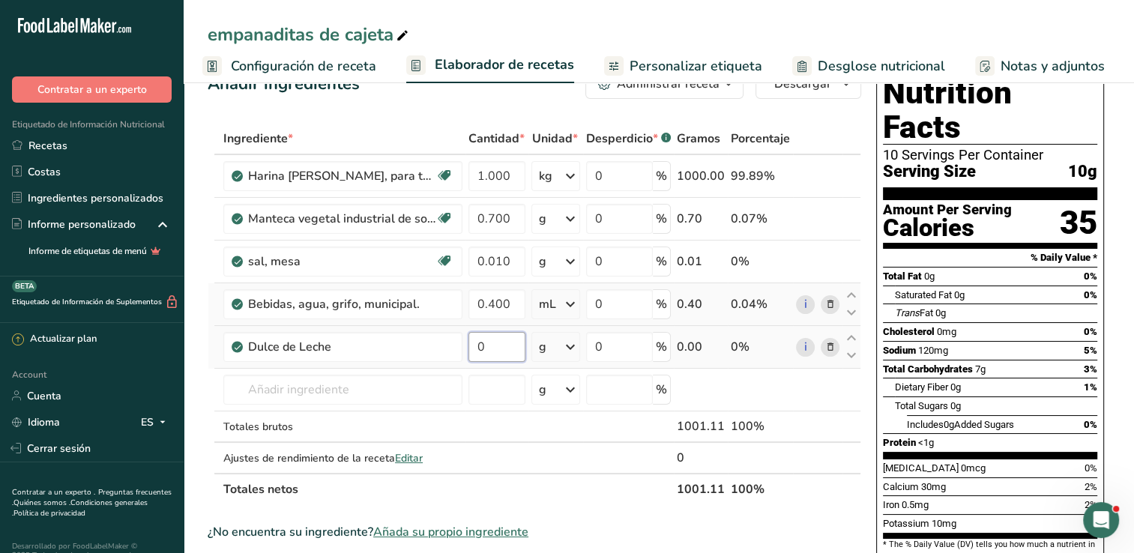
drag, startPoint x: 516, startPoint y: 342, endPoint x: 468, endPoint y: 352, distance: 48.4
click at [468, 352] on input "0" at bounding box center [496, 347] width 57 height 30
click at [506, 349] on input "0" at bounding box center [496, 347] width 57 height 30
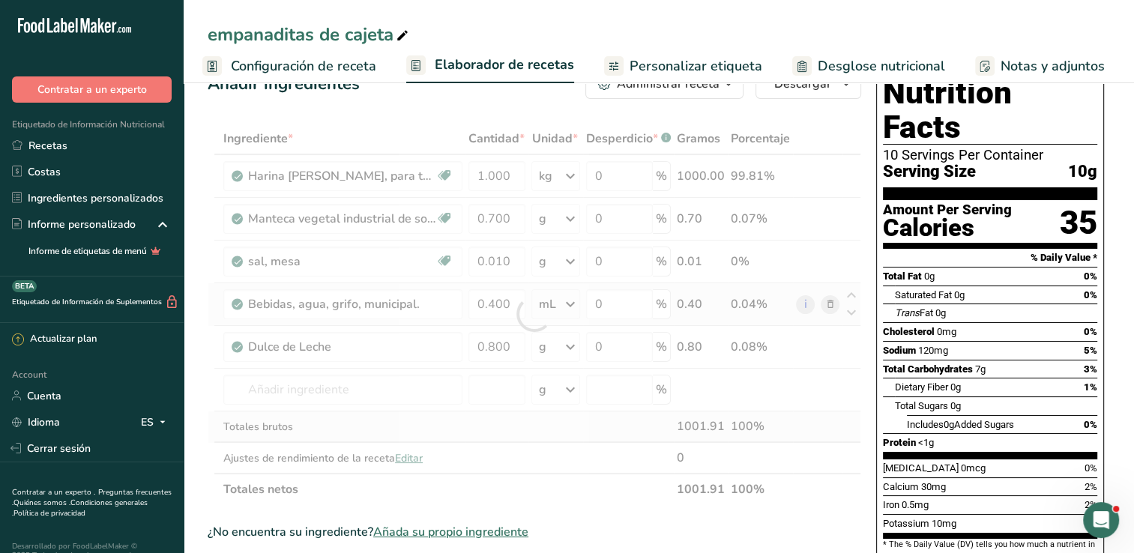
click at [553, 429] on div "Ingrediente * Cantidad * Unidad * Desperdicio * .a-a{fill:#347362;}.b-a{fill:#f…" at bounding box center [535, 314] width 654 height 382
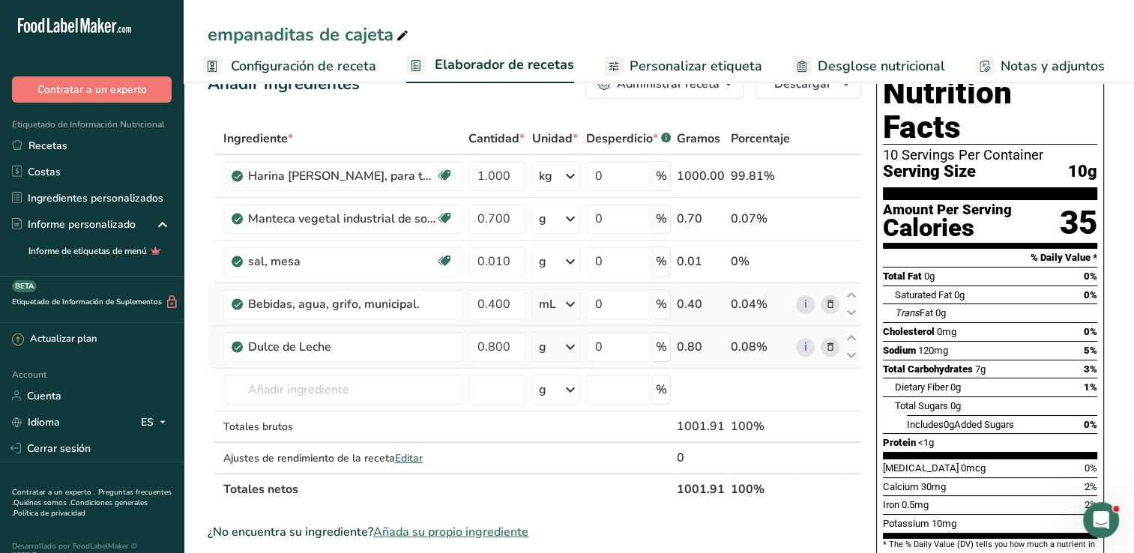
click at [566, 352] on icon at bounding box center [570, 347] width 18 height 27
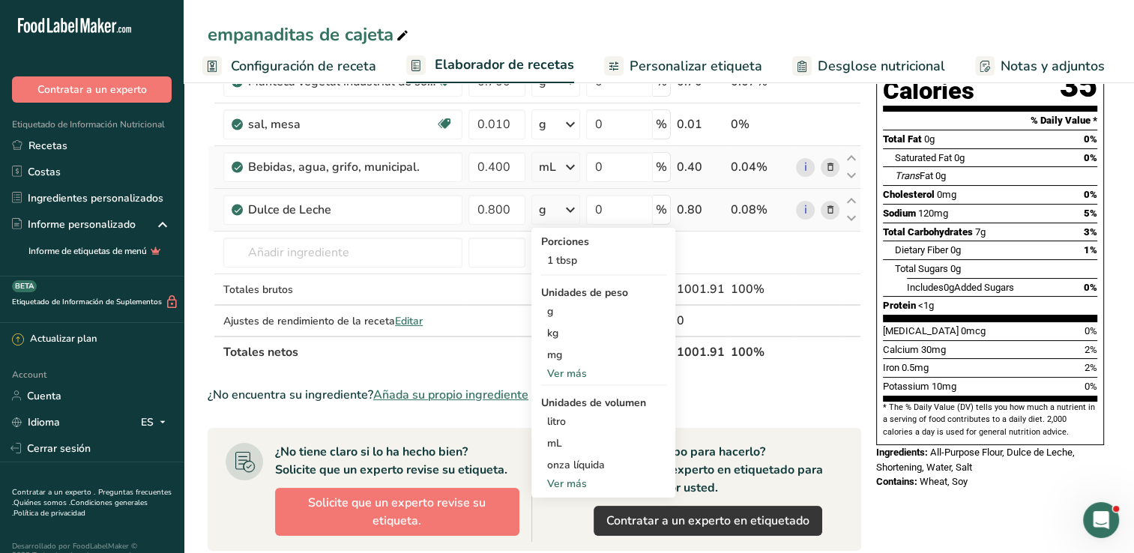
scroll to position [189, 0]
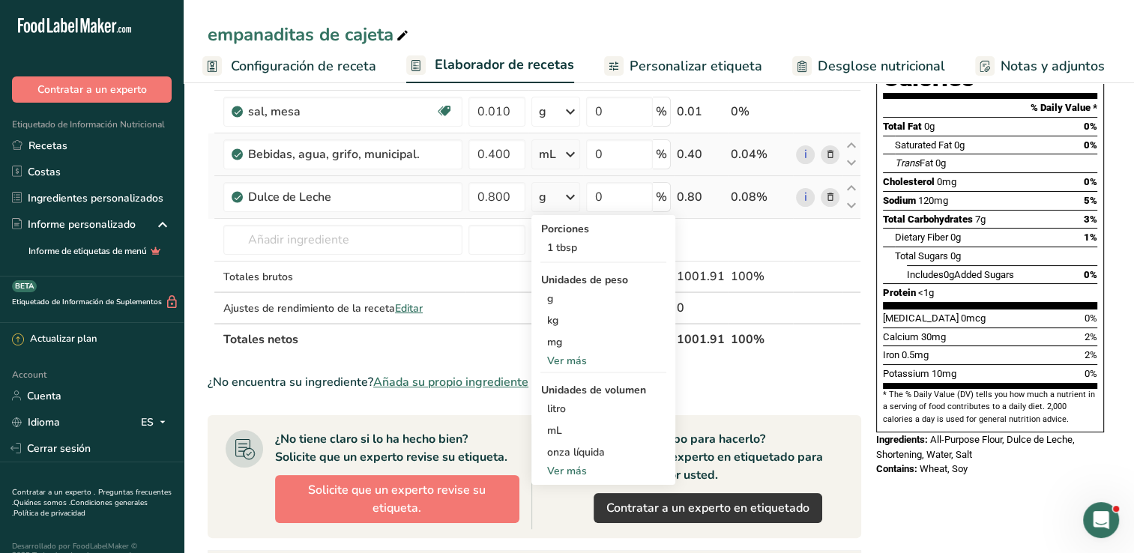
click at [555, 358] on div "Ver más" at bounding box center [603, 361] width 126 height 16
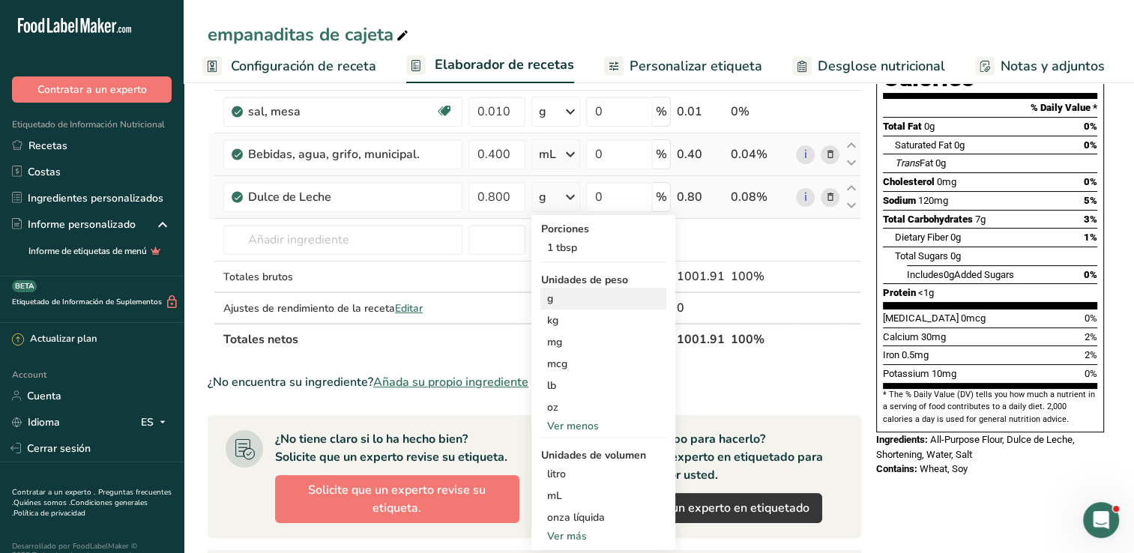
click at [557, 298] on div "g" at bounding box center [603, 299] width 126 height 22
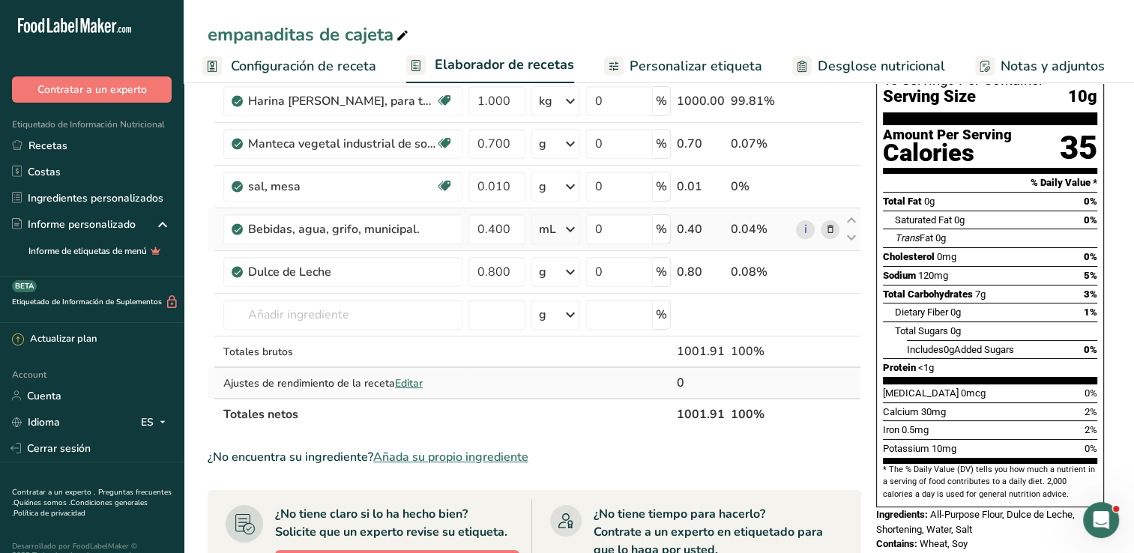
scroll to position [39, 0]
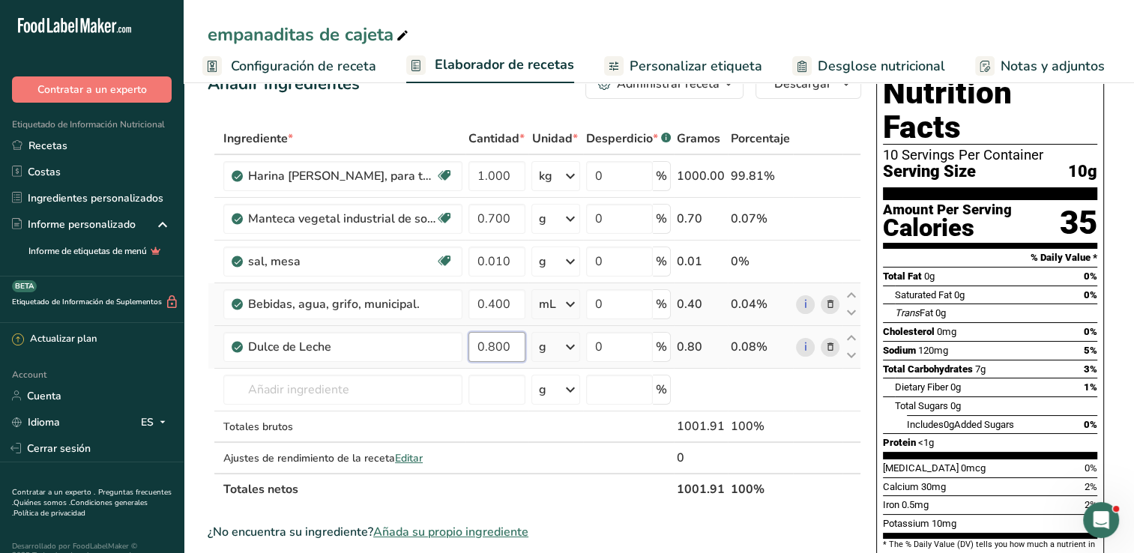
click at [507, 344] on input "0.800" at bounding box center [496, 347] width 57 height 30
drag, startPoint x: 507, startPoint y: 344, endPoint x: 463, endPoint y: 345, distance: 43.5
click at [463, 345] on tr "Dulce de Leche 0.800 g Porciones 1 tbsp Unidades de peso g kg mg mcg lb oz Ver …" at bounding box center [534, 347] width 652 height 43
type input "0.450"
click at [501, 447] on div "Ingrediente * Cantidad * Unidad * Desperdicio * .a-a{fill:#347362;}.b-a{fill:#f…" at bounding box center [535, 314] width 654 height 382
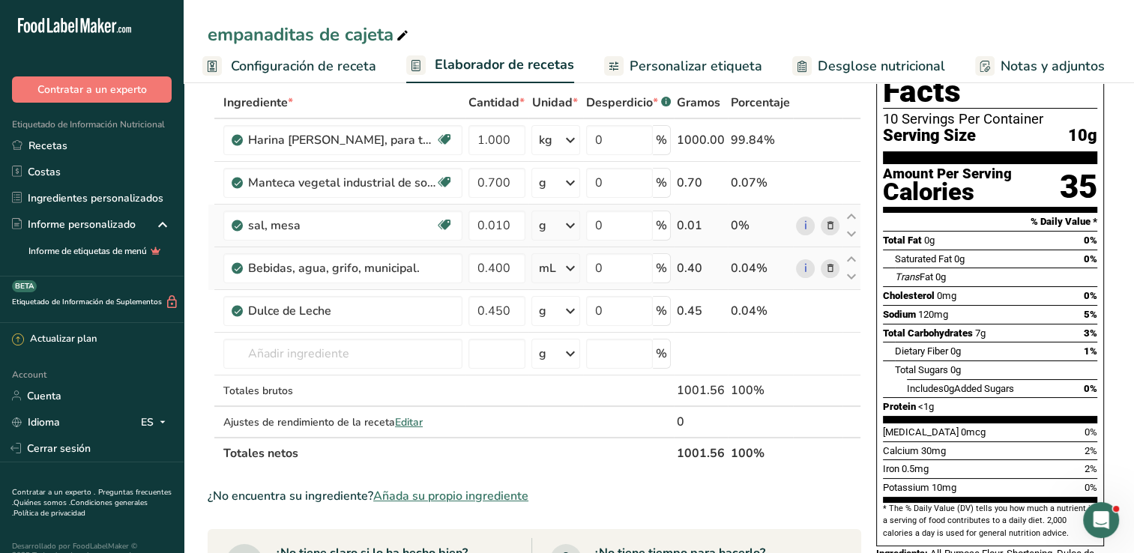
scroll to position [0, 0]
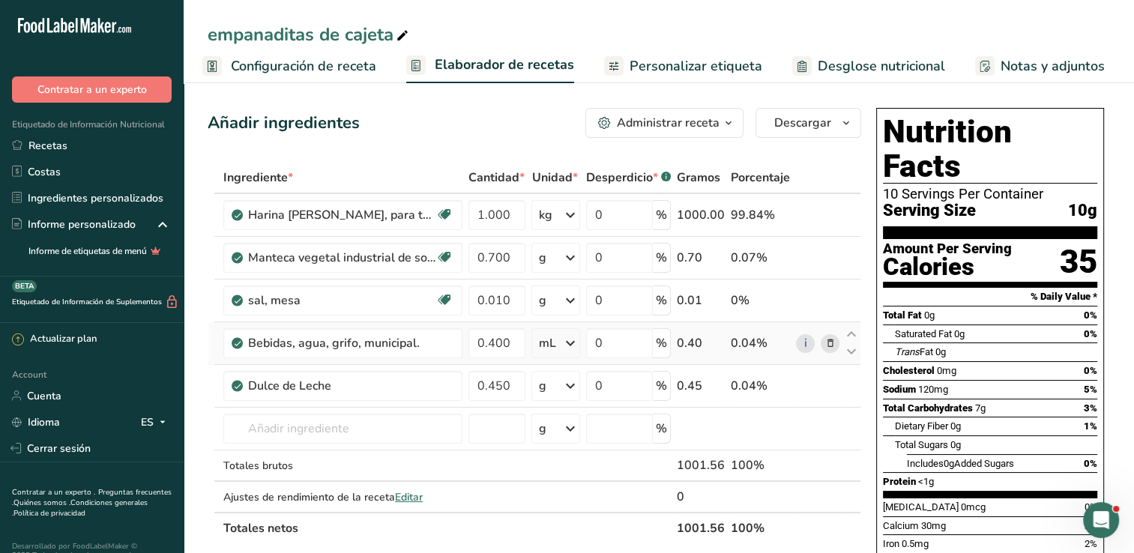
click at [260, 56] on span "Configuración de receta" at bounding box center [303, 66] width 145 height 20
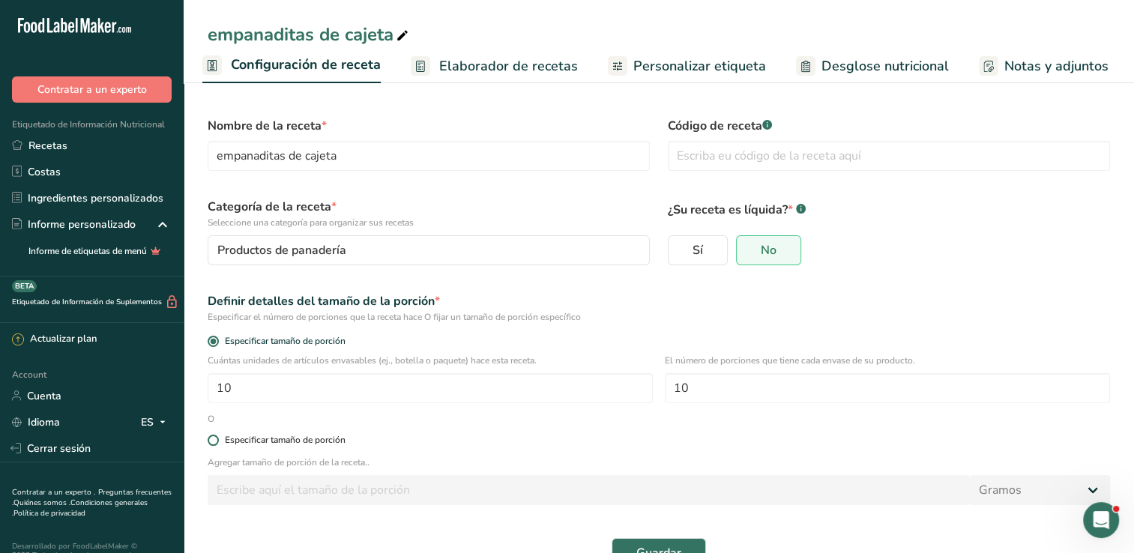
click at [215, 444] on span at bounding box center [213, 440] width 11 height 11
click at [215, 444] on input "Especificar tamaño de porción" at bounding box center [213, 440] width 10 height 10
radio input "true"
radio input "false"
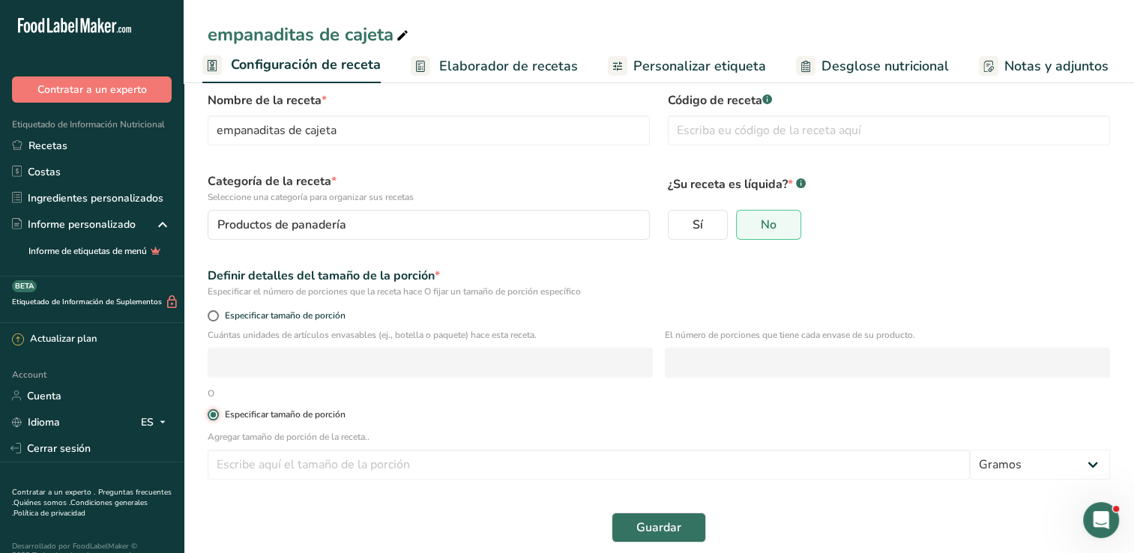
scroll to position [39, 0]
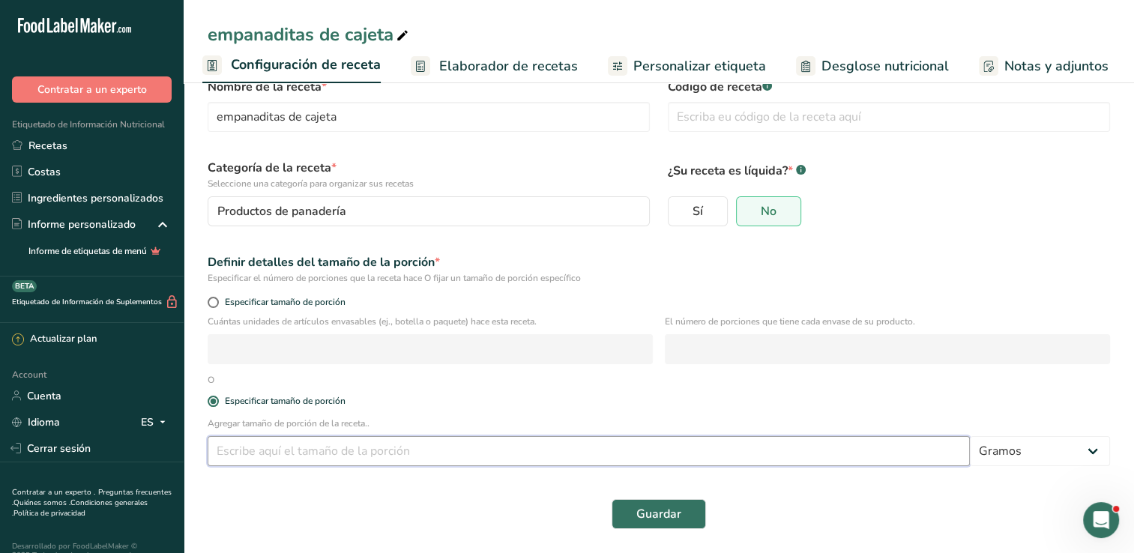
click at [302, 454] on input "number" at bounding box center [589, 451] width 762 height 30
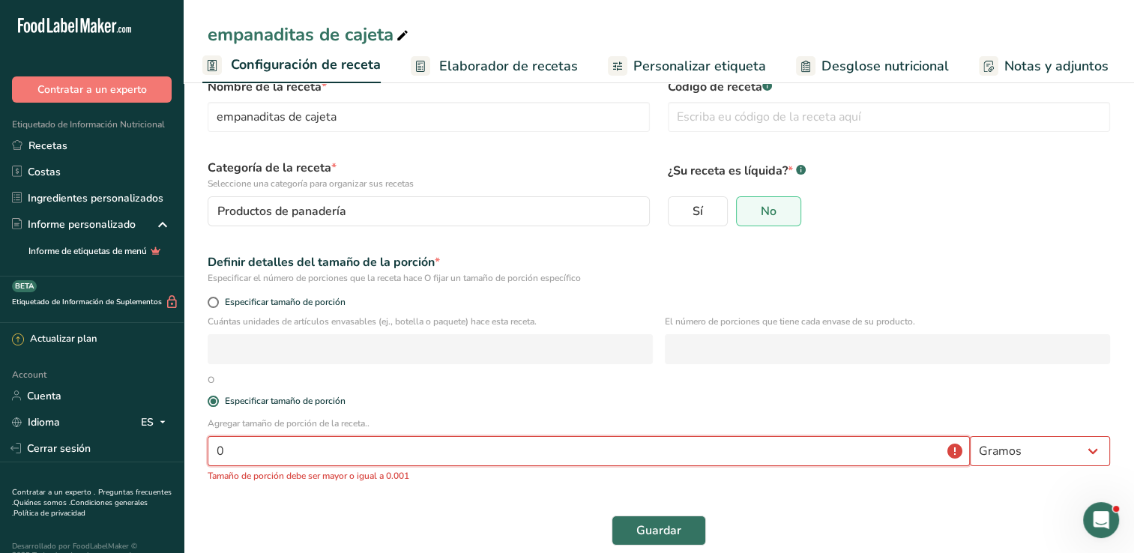
type input "2"
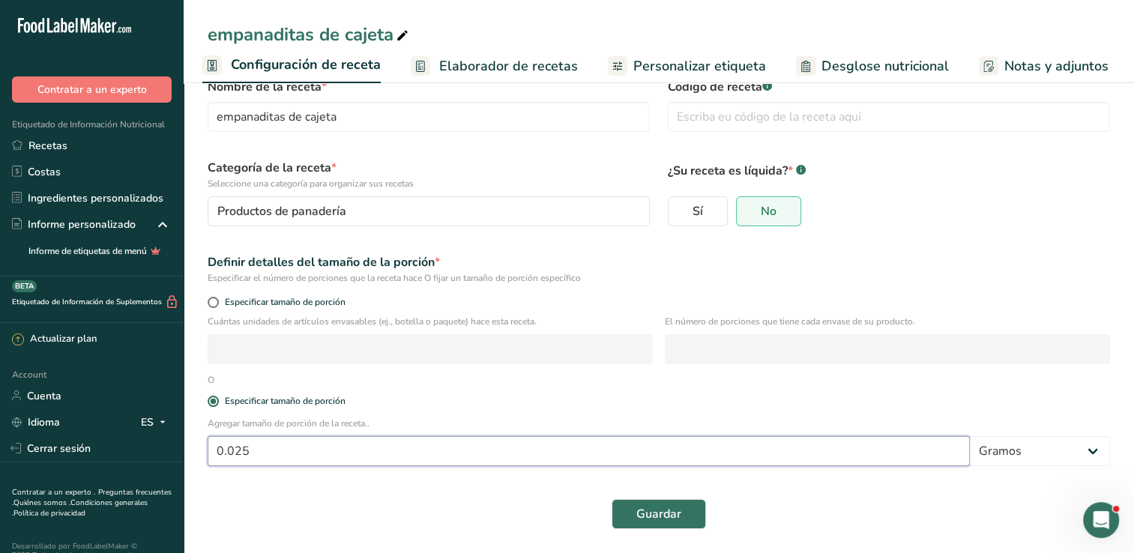
type input "0.025"
click at [713, 513] on div "Guardar" at bounding box center [659, 514] width 902 height 30
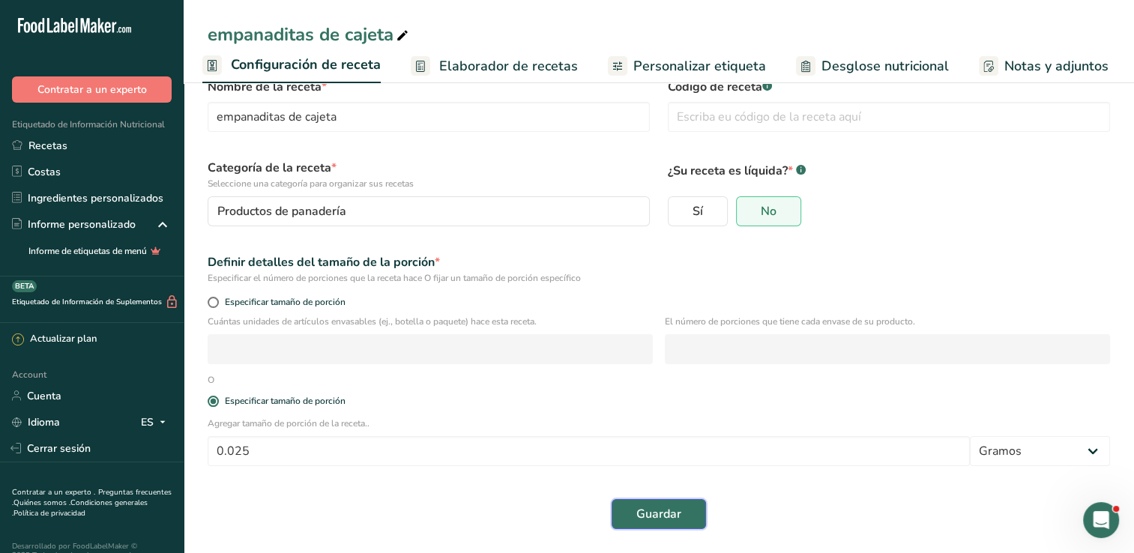
click at [696, 513] on button "Guardar" at bounding box center [659, 514] width 94 height 30
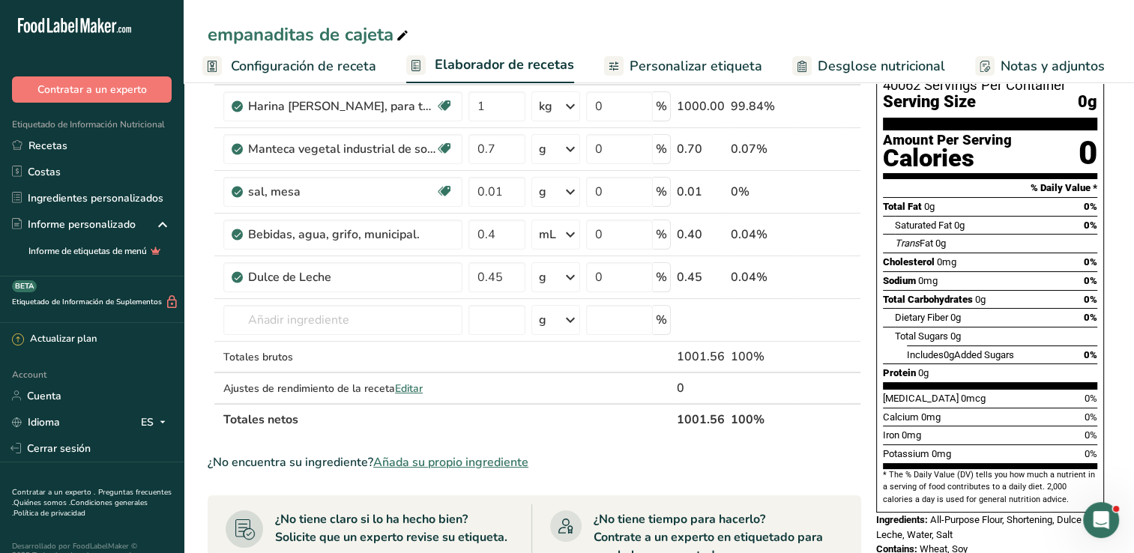
scroll to position [75, 0]
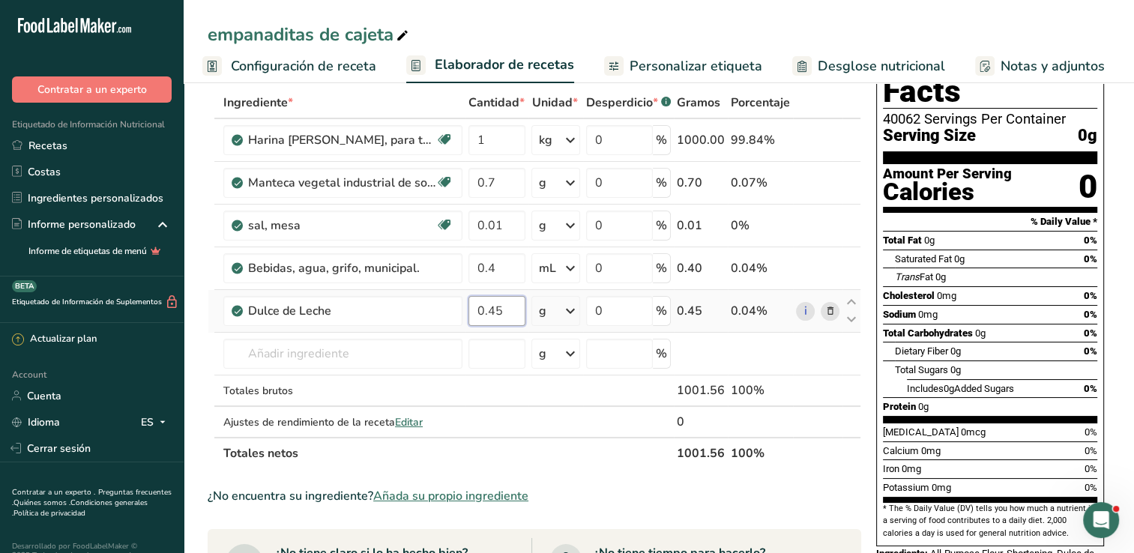
click at [508, 313] on input "0.45" at bounding box center [496, 311] width 57 height 30
type input "0.450"
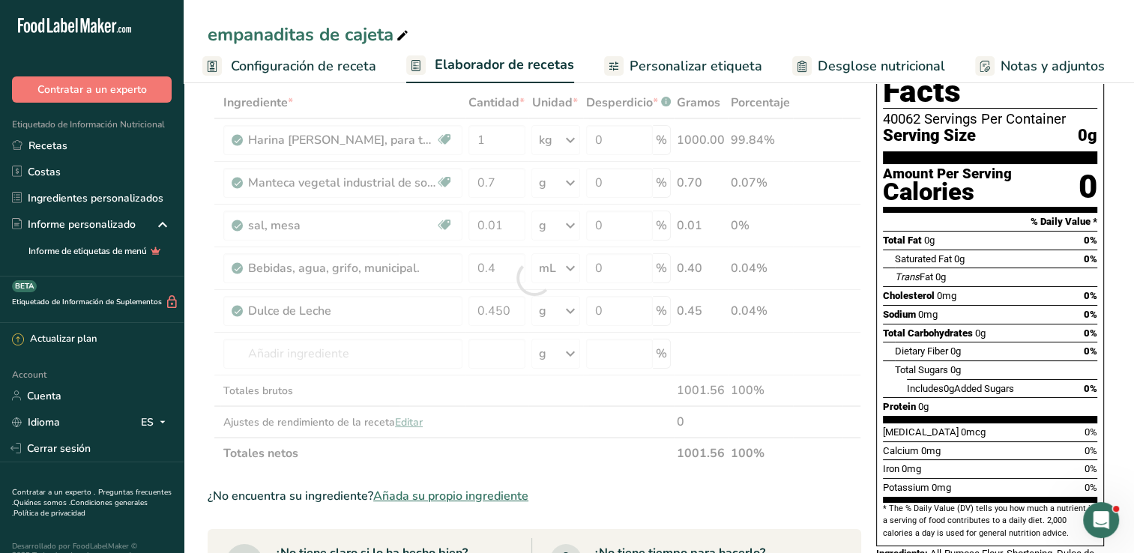
click at [596, 437] on div "Ingrediente * Cantidad * Unidad * Desperdicio * .a-a{fill:#347362;}.b-a{fill:#f…" at bounding box center [535, 278] width 654 height 382
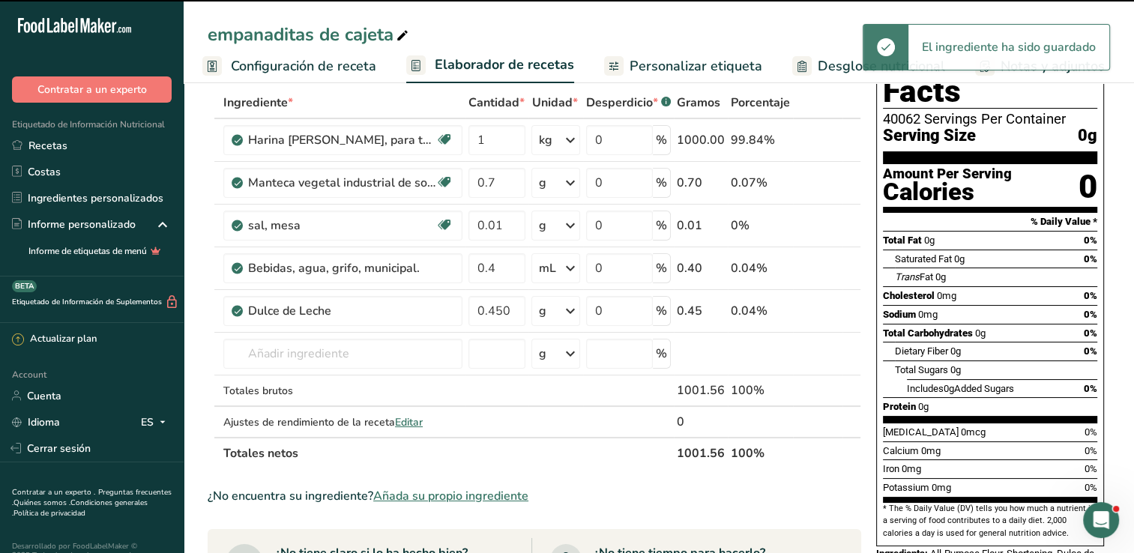
scroll to position [0, 0]
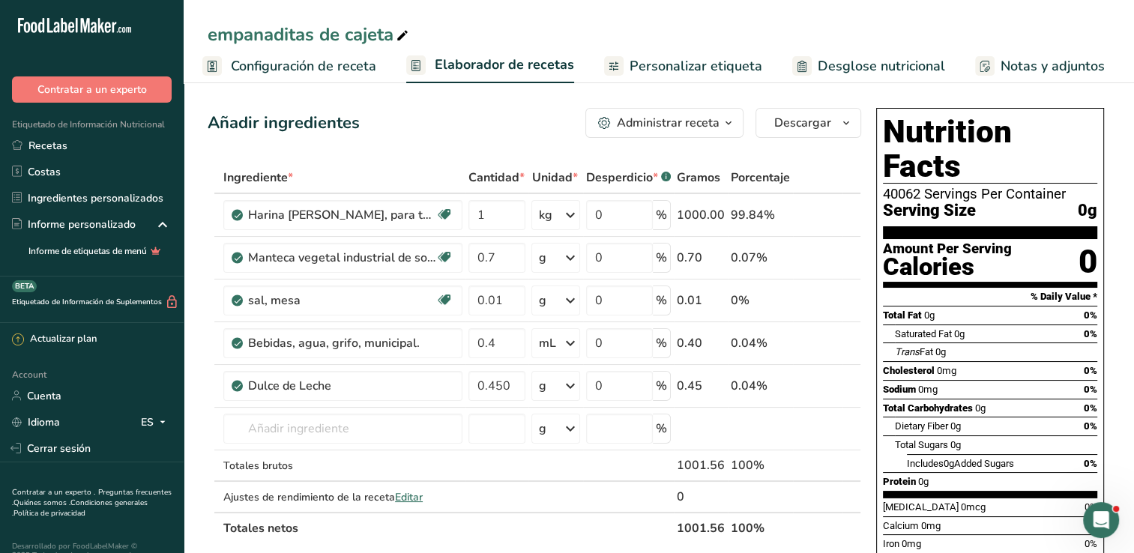
click at [273, 65] on span "Configuración de receta" at bounding box center [303, 66] width 145 height 20
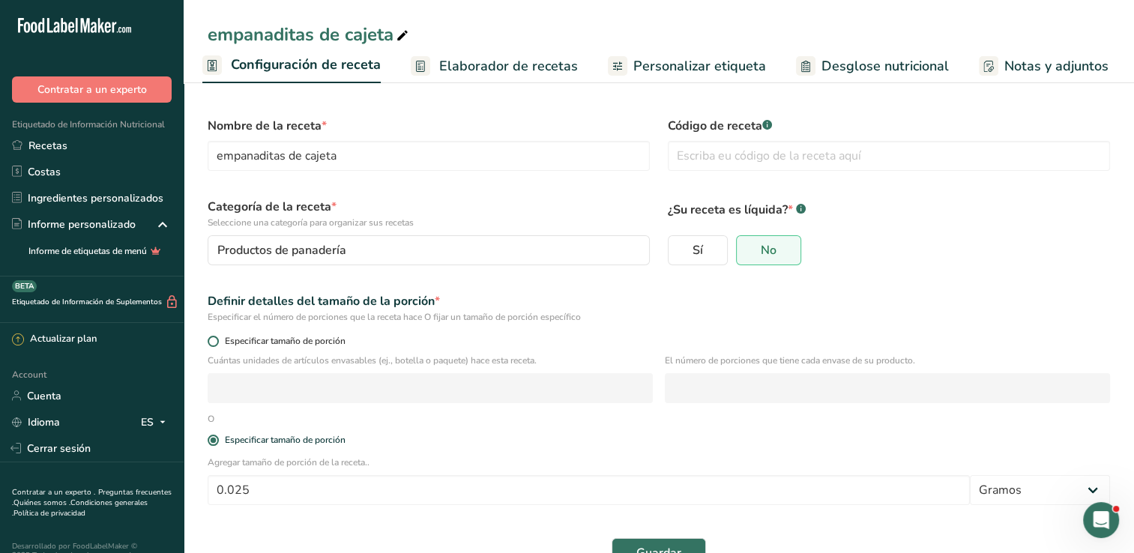
click at [216, 346] on label "Especificar tamaño de porción" at bounding box center [659, 341] width 902 height 11
click at [216, 346] on input "Especificar tamaño de porción" at bounding box center [213, 342] width 10 height 10
radio input "true"
radio input "false"
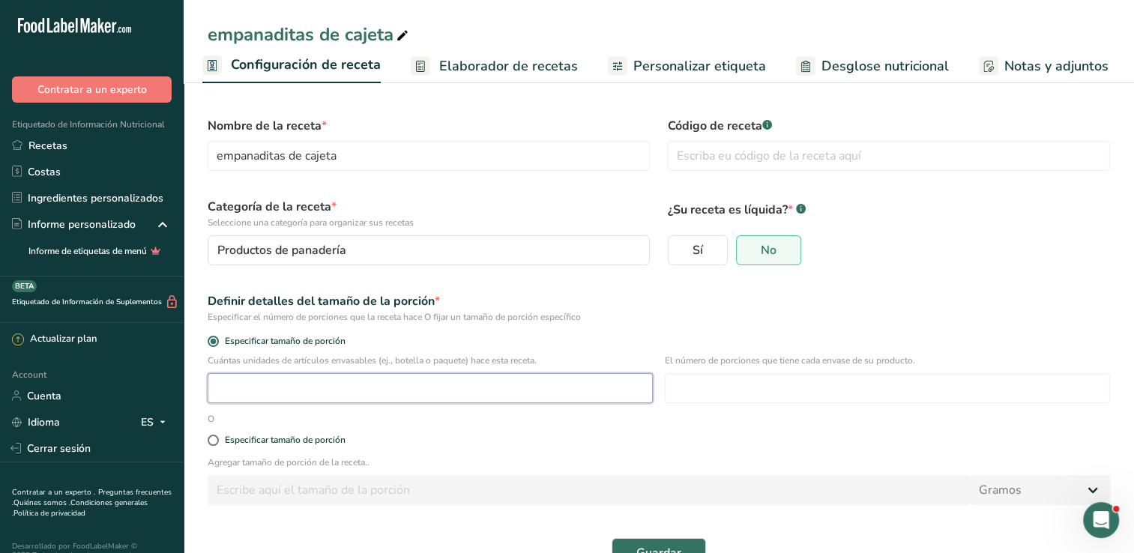
click at [323, 394] on input "number" at bounding box center [430, 388] width 445 height 30
type input "1"
click at [748, 392] on input "number" at bounding box center [887, 388] width 445 height 30
type input "10"
click at [1104, 245] on div "Sí No" at bounding box center [889, 250] width 442 height 30
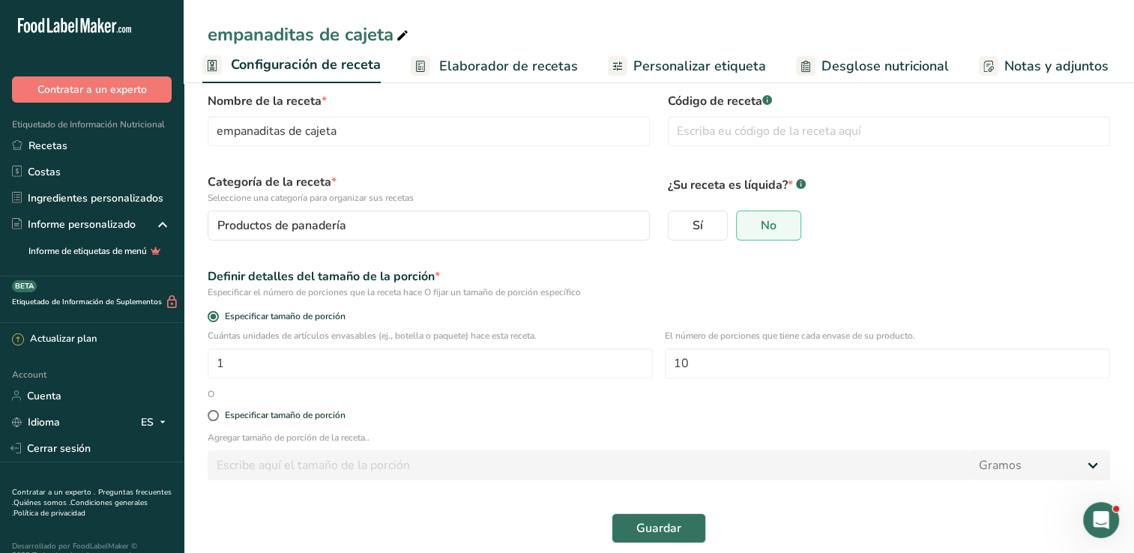
scroll to position [39, 0]
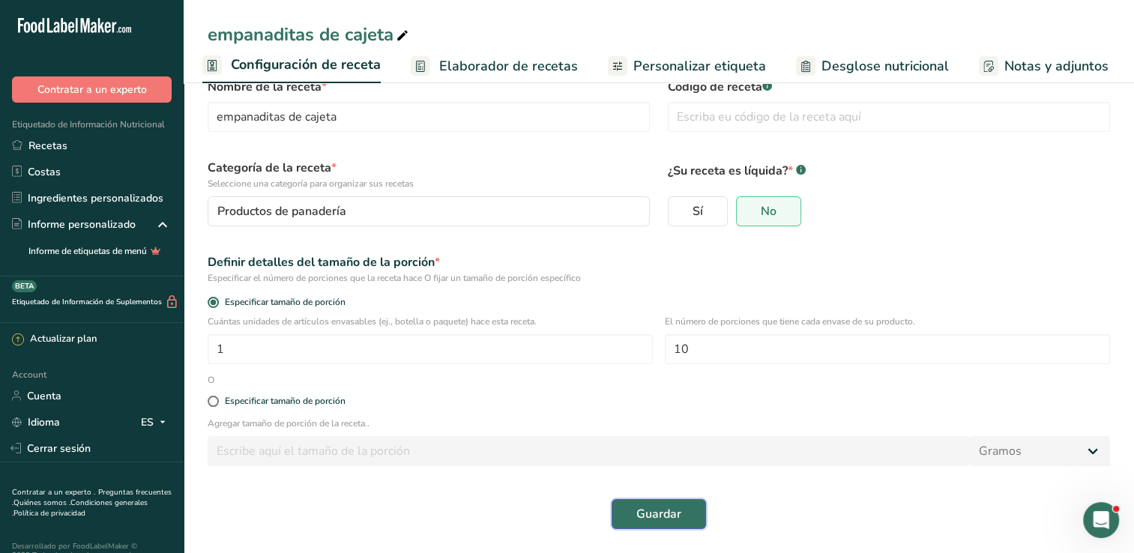
click at [670, 507] on span "Guardar" at bounding box center [658, 514] width 45 height 18
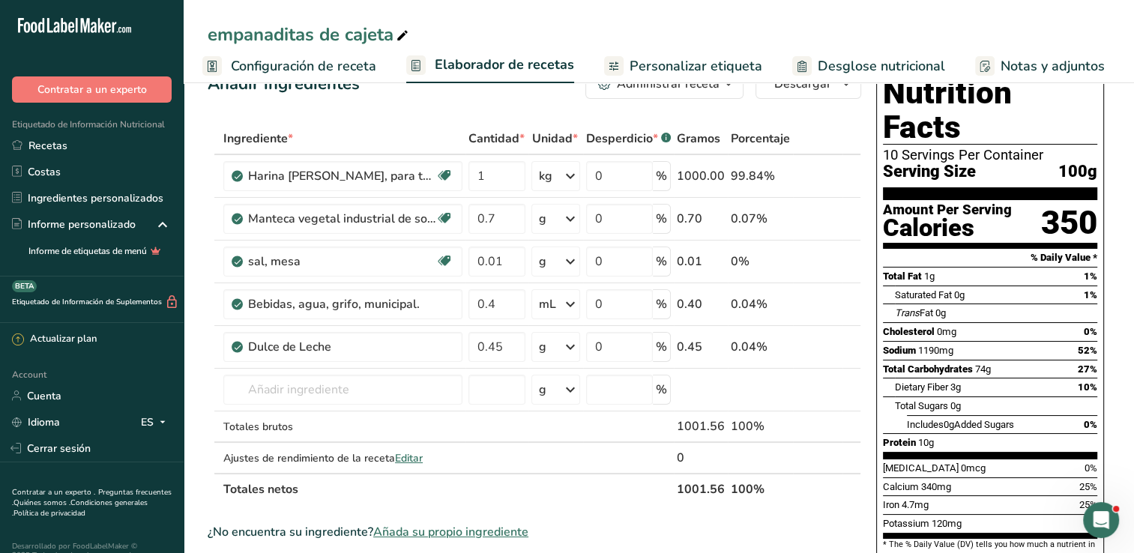
click at [285, 63] on span "Configuración de receta" at bounding box center [303, 66] width 145 height 20
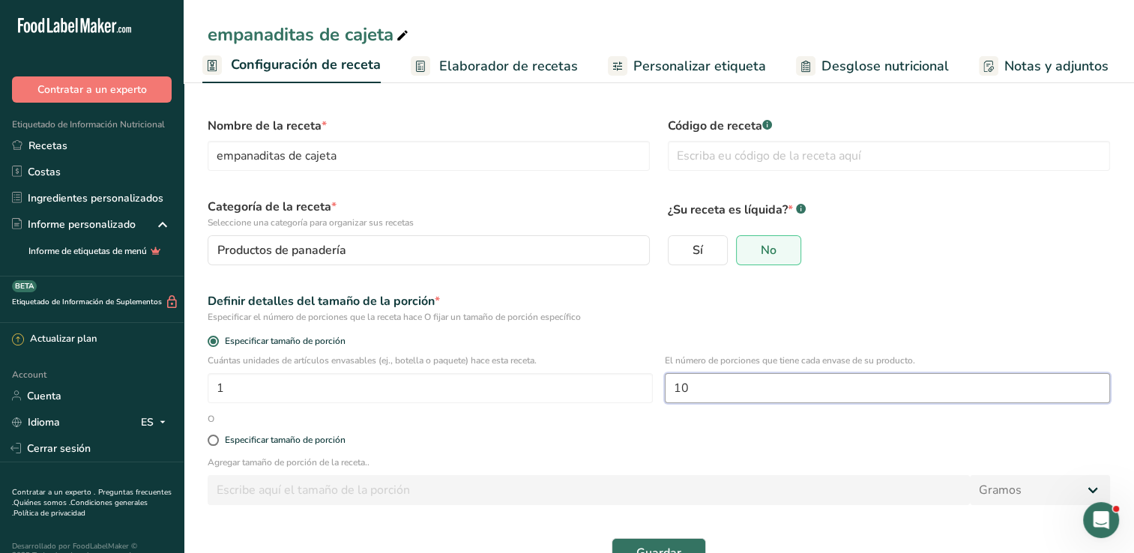
click at [704, 394] on input "10" at bounding box center [887, 388] width 445 height 30
type input "12"
click at [1109, 294] on div "Definir detalles del tamaño de la porción *" at bounding box center [659, 301] width 902 height 18
click at [664, 546] on span "Guardar" at bounding box center [658, 553] width 45 height 18
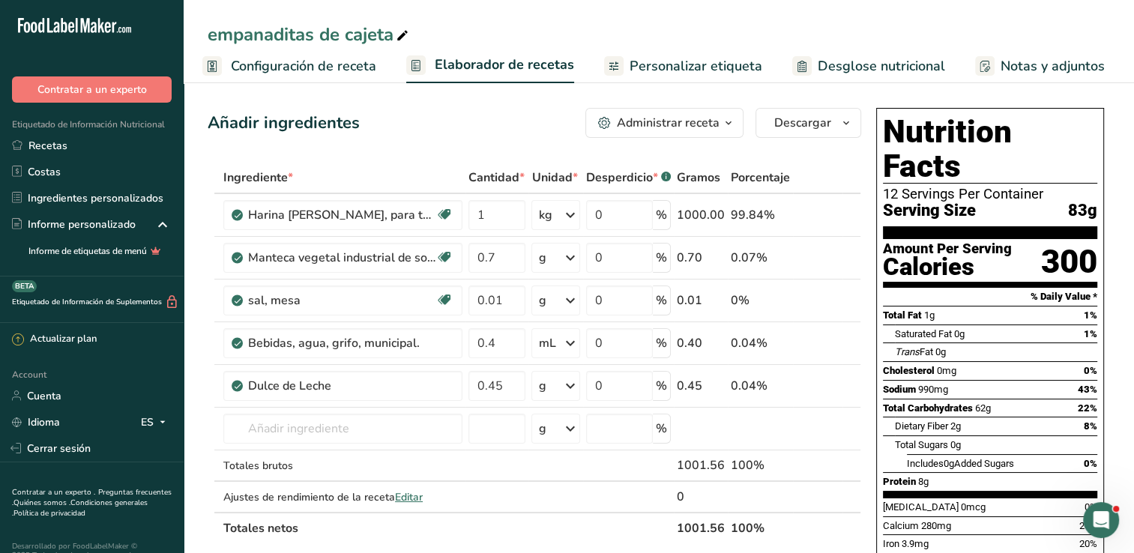
click at [1069, 202] on span "83g" at bounding box center [1082, 211] width 29 height 19
click at [250, 64] on span "Configuración de receta" at bounding box center [303, 66] width 145 height 20
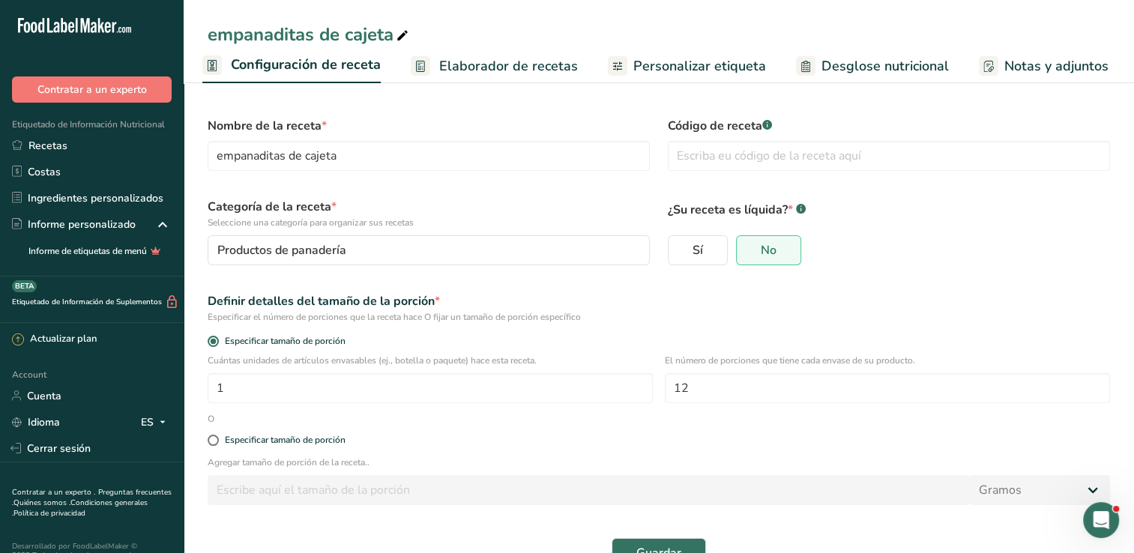
scroll to position [39, 0]
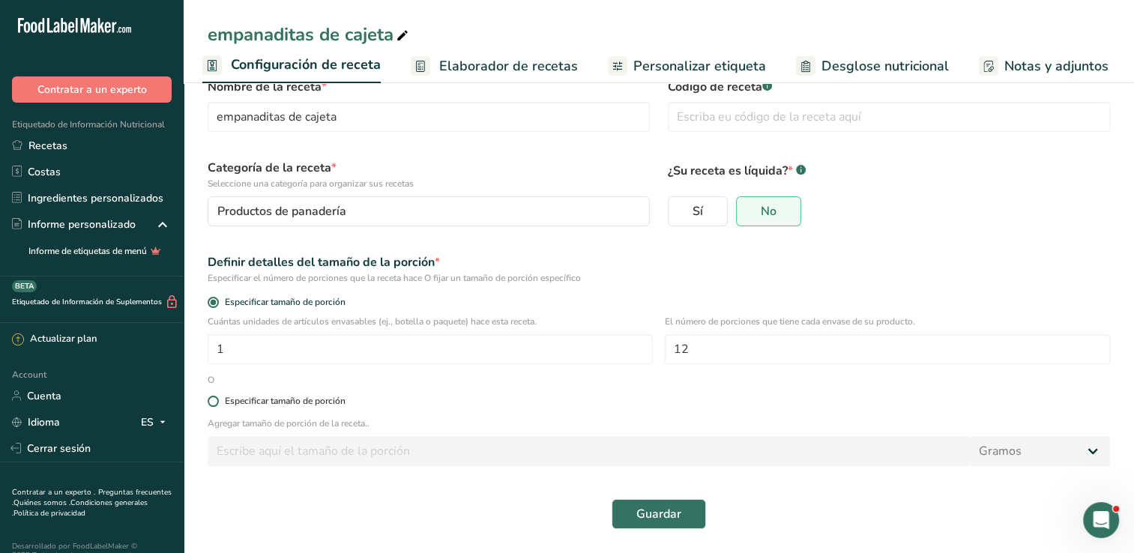
click at [210, 403] on span at bounding box center [213, 401] width 11 height 11
click at [210, 403] on input "Especificar tamaño de porción" at bounding box center [213, 402] width 10 height 10
radio input "true"
radio input "false"
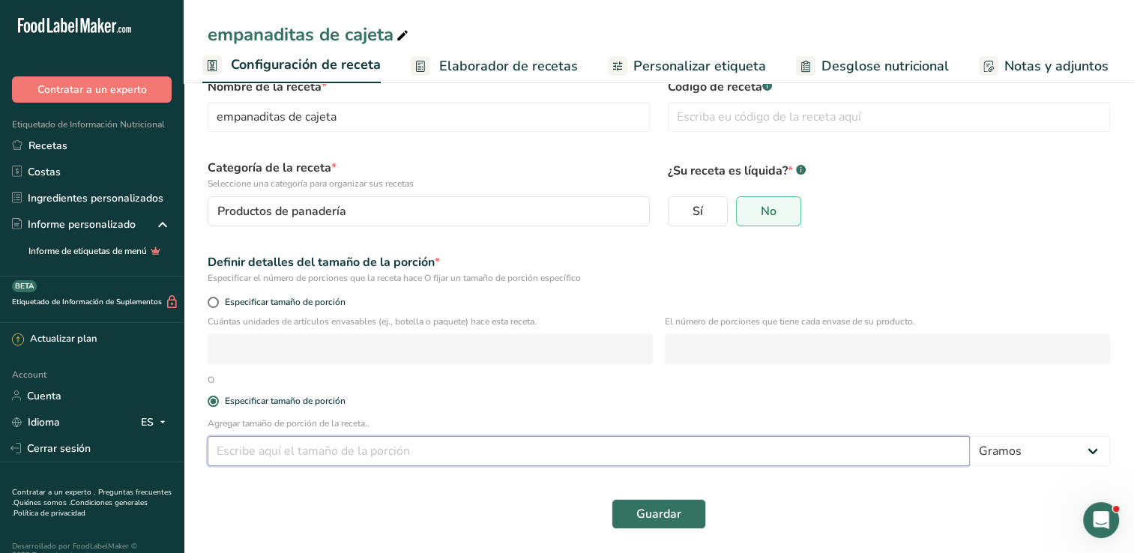
click at [414, 445] on input "number" at bounding box center [589, 451] width 762 height 30
type input "3"
type input "0.035"
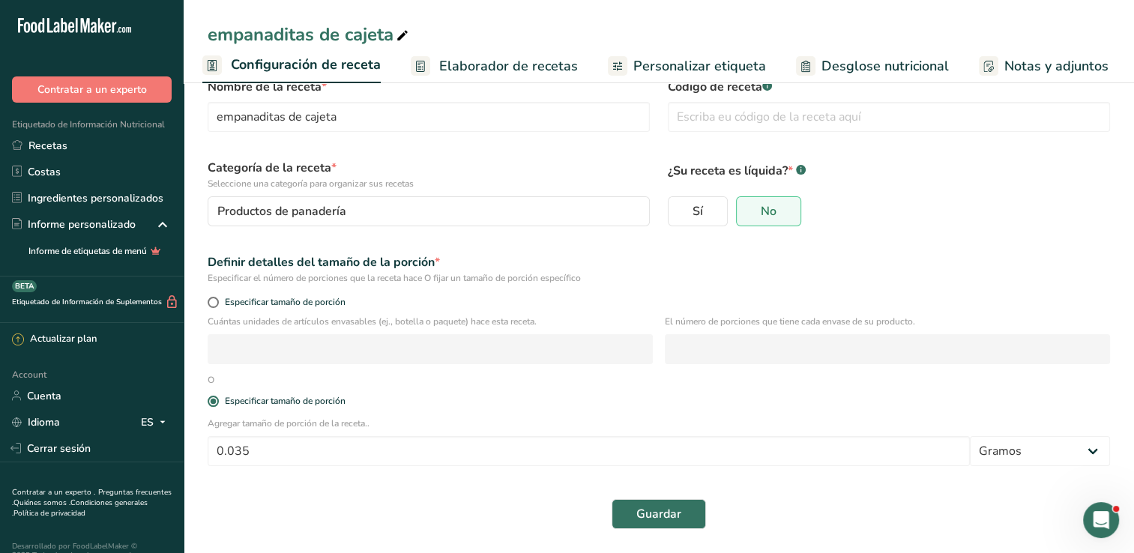
click at [507, 497] on div "Guardar" at bounding box center [659, 514] width 920 height 48
click at [662, 511] on span "Guardar" at bounding box center [658, 514] width 45 height 18
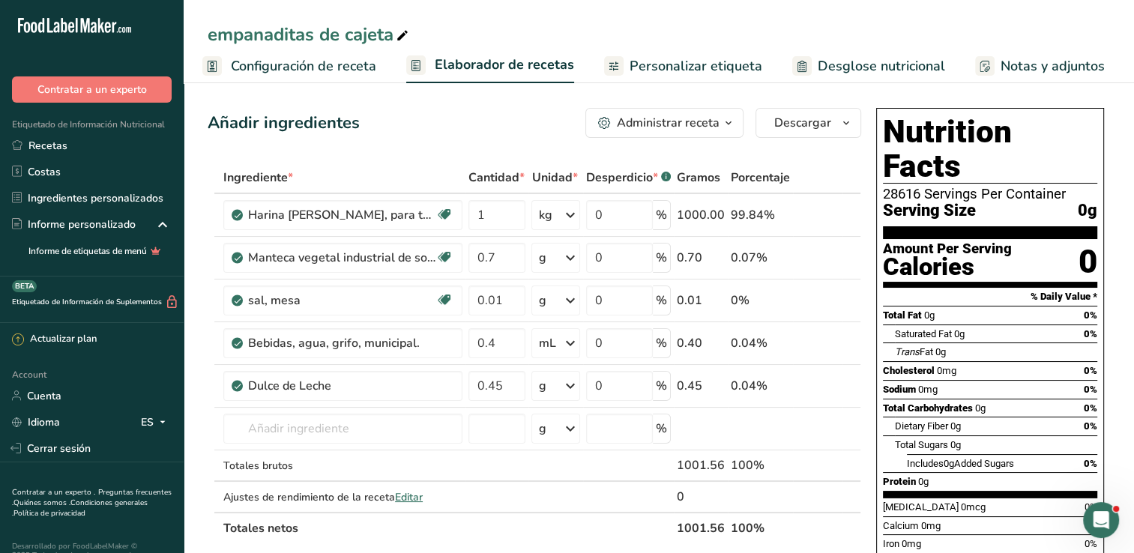
click at [252, 70] on span "Configuración de receta" at bounding box center [303, 66] width 145 height 20
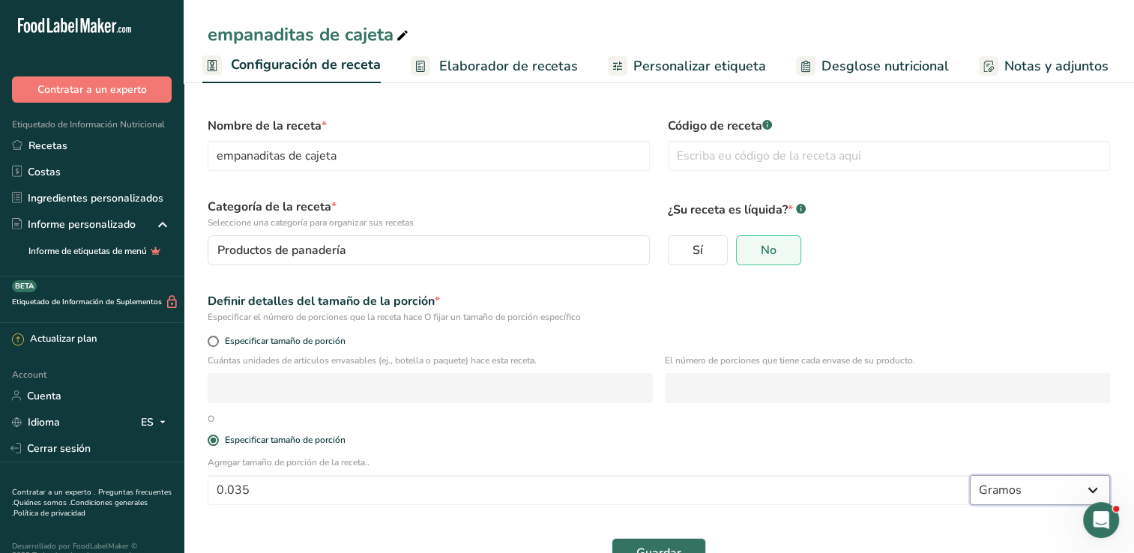
click at [1015, 496] on select "Gramos kg mg mcg libras onza [GEOGRAPHIC_DATA] mL onza líquida [GEOGRAPHIC_DATA…" at bounding box center [1040, 490] width 140 height 30
click at [970, 475] on select "Gramos kg mg mcg libras onza [GEOGRAPHIC_DATA] mL onza líquida [GEOGRAPHIC_DATA…" at bounding box center [1040, 490] width 140 height 30
drag, startPoint x: 1043, startPoint y: 494, endPoint x: 1042, endPoint y: 474, distance: 20.3
click at [1043, 486] on select "Gramos kg mg mcg libras onza [GEOGRAPHIC_DATA] mL onza líquida [GEOGRAPHIC_DATA…" at bounding box center [1040, 490] width 140 height 30
select select "3"
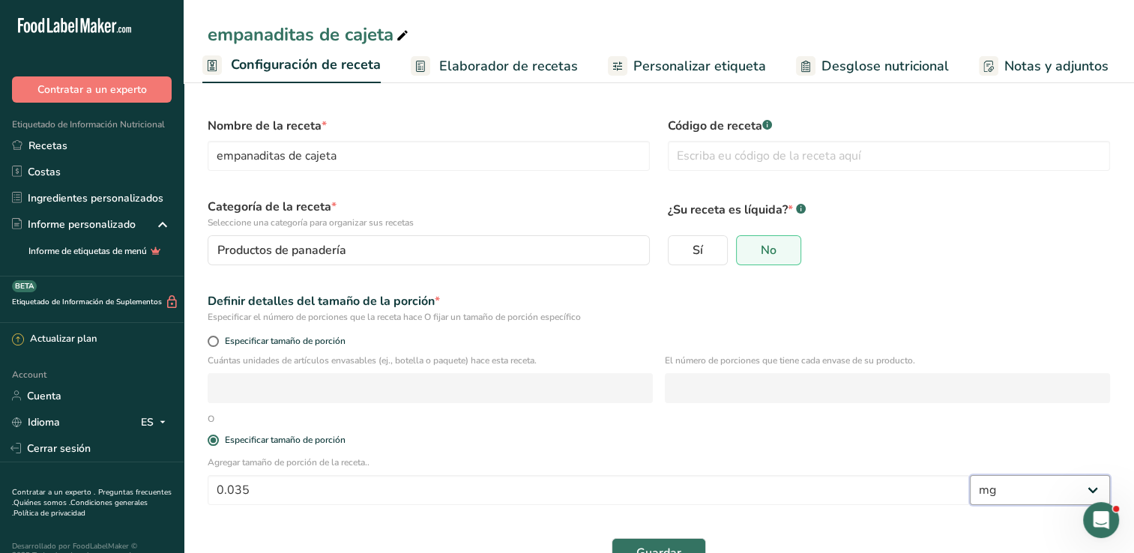
click at [970, 475] on select "Gramos kg mg mcg libras onza [GEOGRAPHIC_DATA] mL onza líquida [GEOGRAPHIC_DATA…" at bounding box center [1040, 490] width 140 height 30
click at [684, 546] on button "Guardar" at bounding box center [659, 553] width 94 height 30
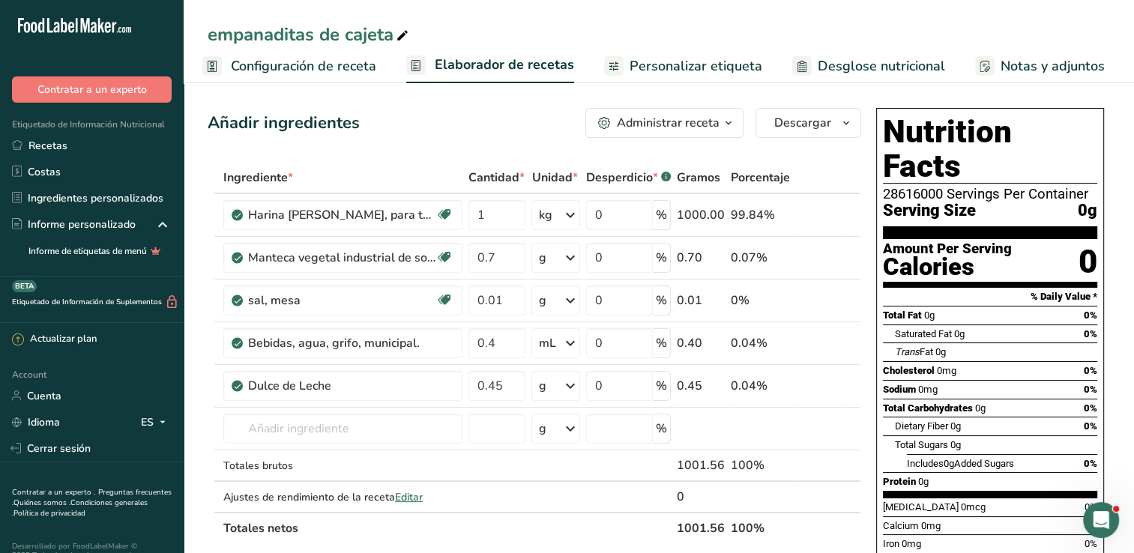
click at [244, 69] on span "Configuración de receta" at bounding box center [303, 66] width 145 height 20
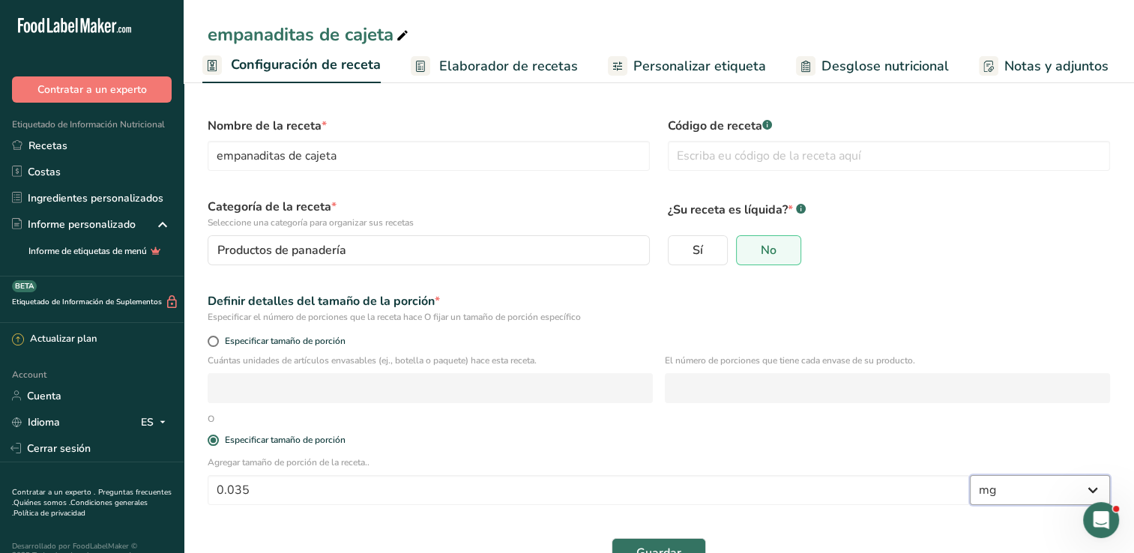
drag, startPoint x: 1014, startPoint y: 492, endPoint x: 1015, endPoint y: 480, distance: 11.3
click at [1014, 492] on select "Gramos kg mg mcg libras onza [GEOGRAPHIC_DATA] mL onza líquida [GEOGRAPHIC_DATA…" at bounding box center [1040, 490] width 140 height 30
select select "0"
click at [970, 475] on select "Gramos kg mg mcg libras onza [GEOGRAPHIC_DATA] mL onza líquida [GEOGRAPHIC_DATA…" at bounding box center [1040, 490] width 140 height 30
click at [671, 548] on span "Guardar" at bounding box center [658, 553] width 45 height 18
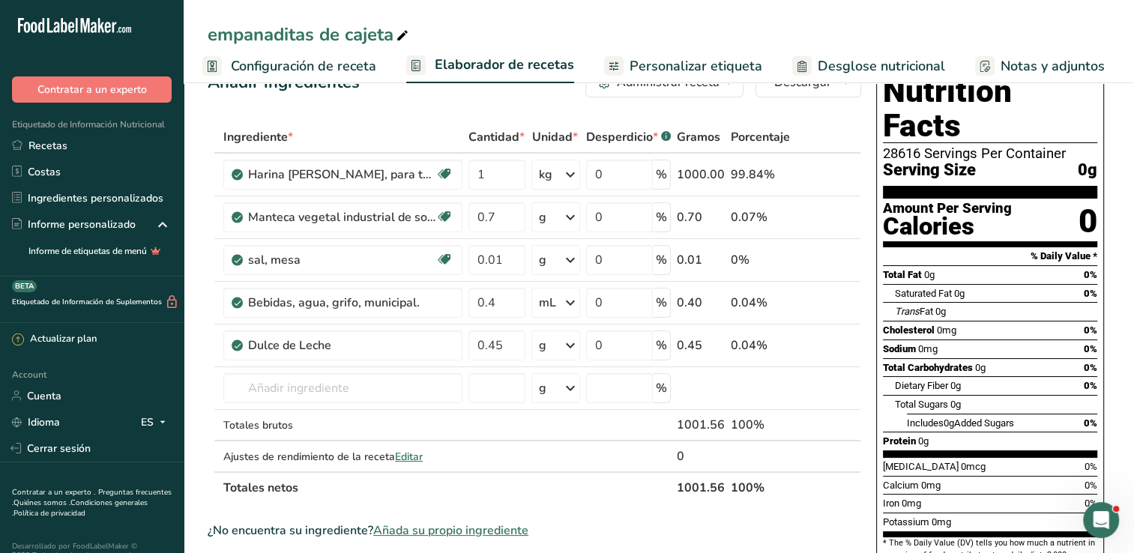
scroll to position [75, 0]
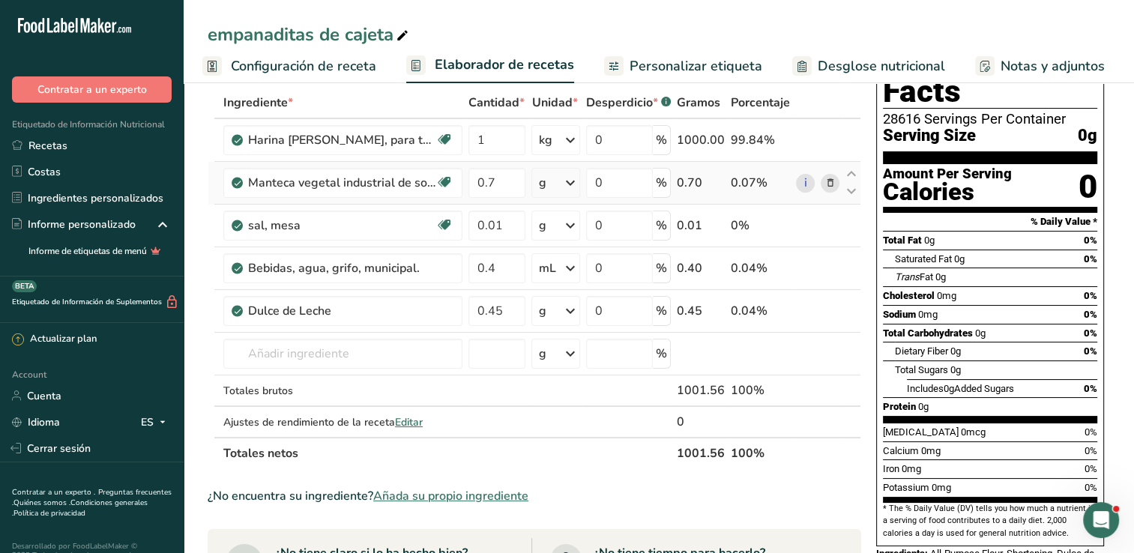
click at [574, 187] on icon at bounding box center [570, 182] width 18 height 27
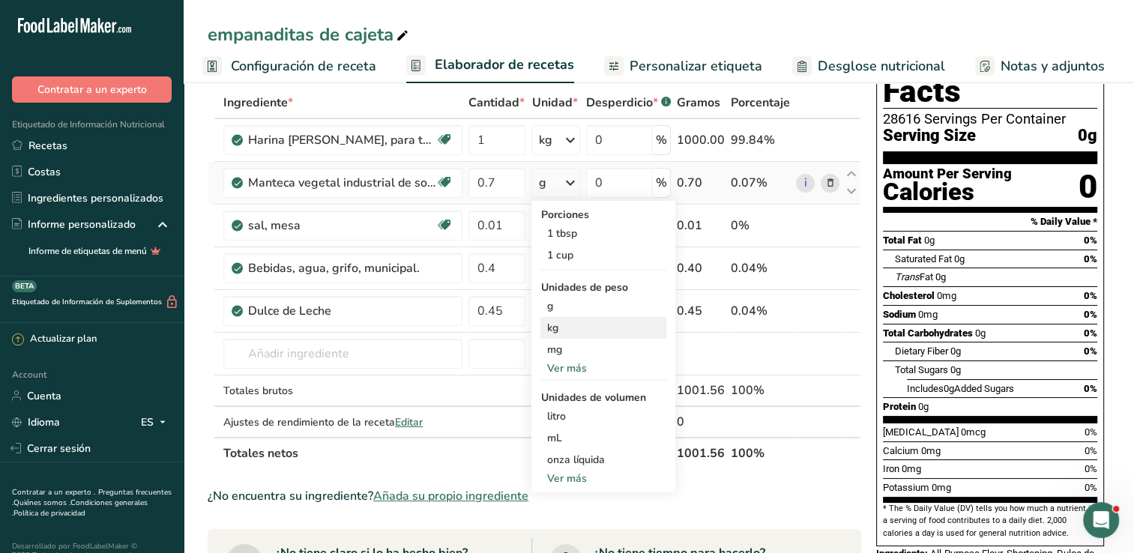
click at [548, 331] on div "kg" at bounding box center [603, 328] width 126 height 22
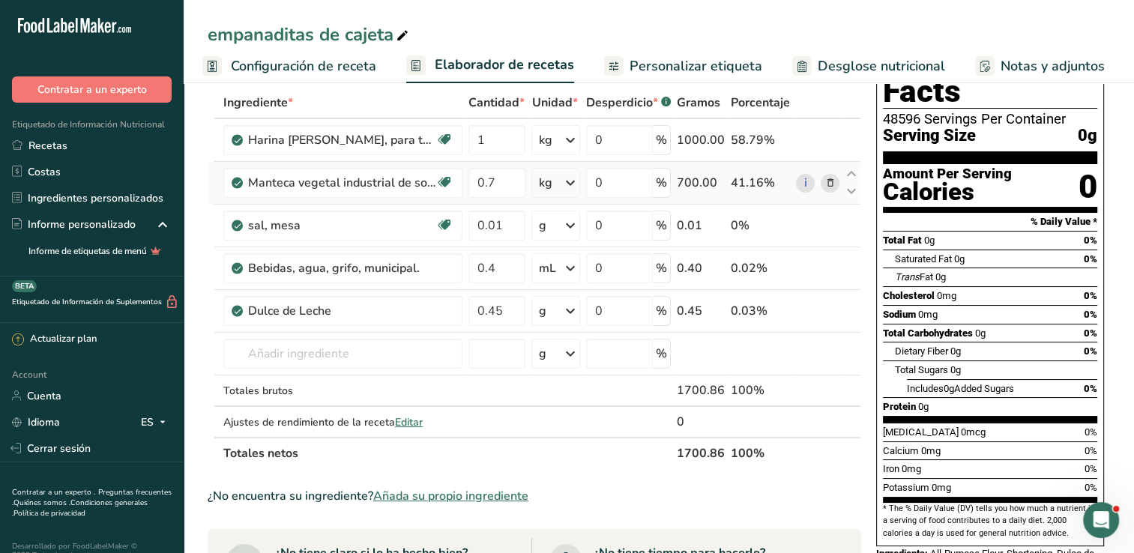
click at [562, 193] on div "kg" at bounding box center [555, 183] width 48 height 30
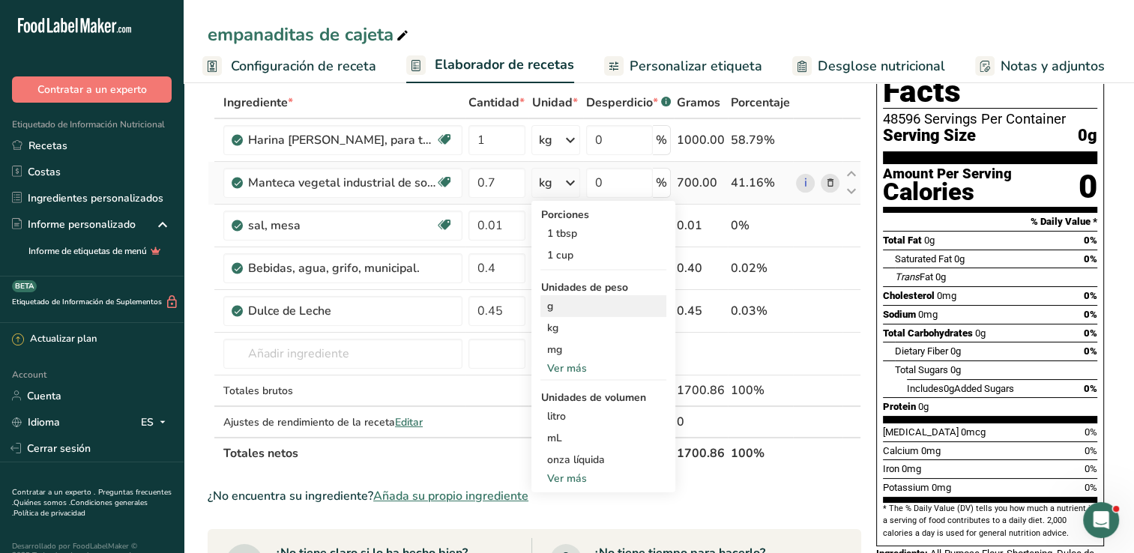
click at [553, 310] on div "g" at bounding box center [603, 306] width 126 height 22
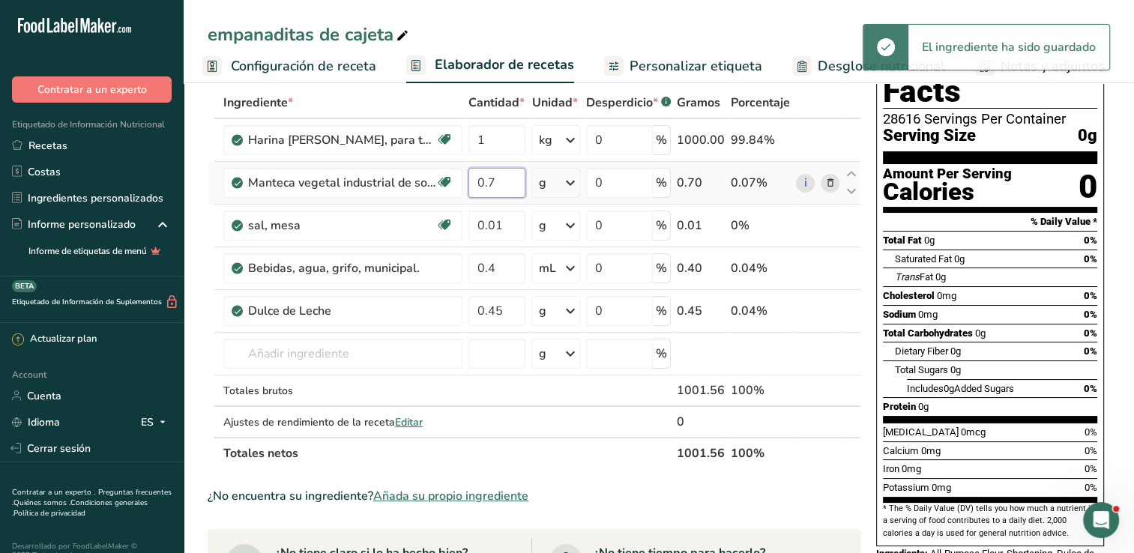
click at [506, 175] on input "0.7" at bounding box center [496, 183] width 57 height 30
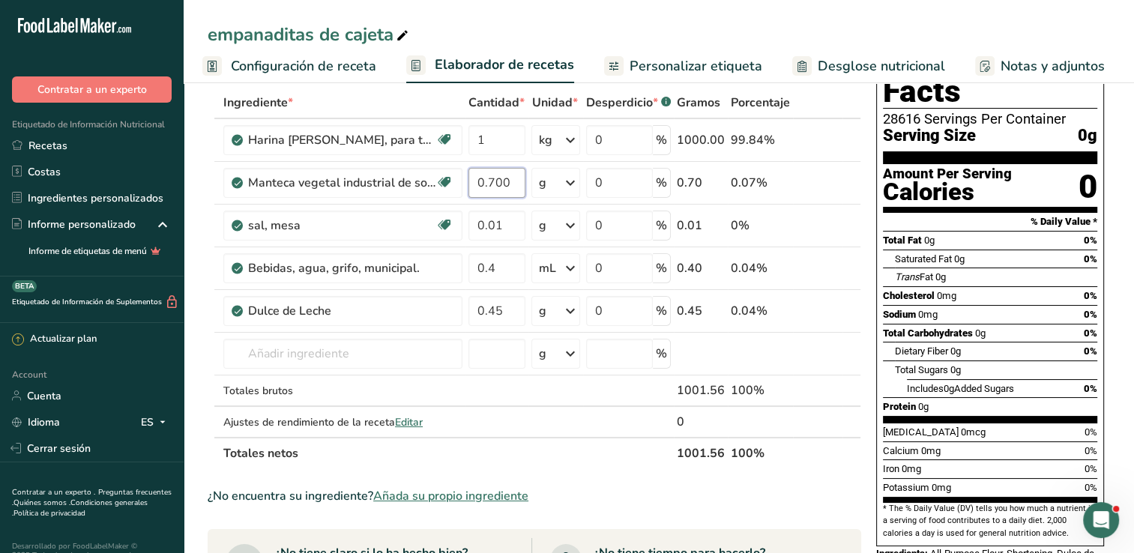
type input "0.700"
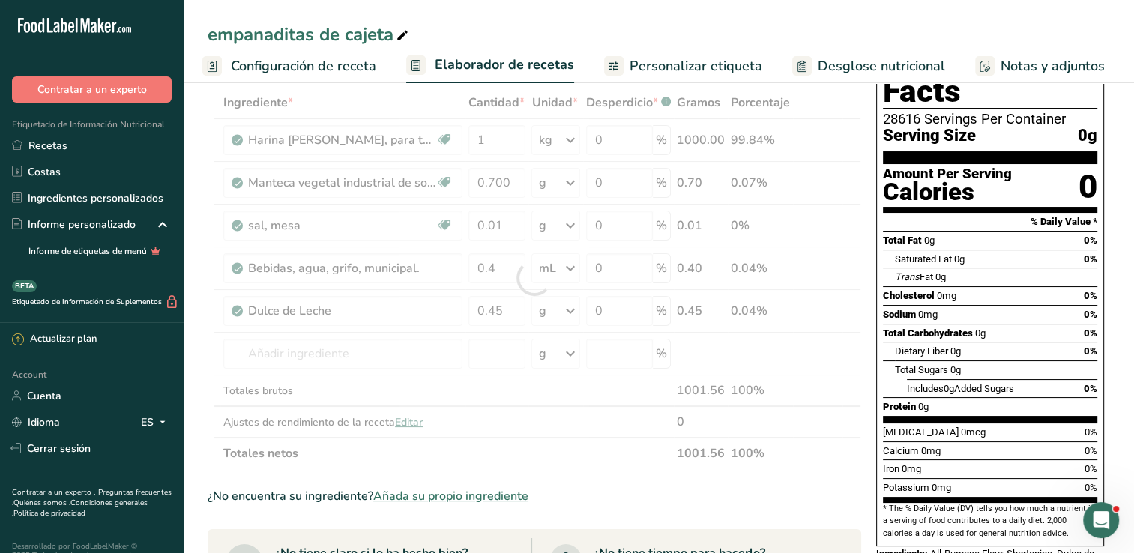
click at [556, 453] on div "Ingrediente * Cantidad * Unidad * Desperdicio * .a-a{fill:#347362;}.b-a{fill:#f…" at bounding box center [535, 278] width 654 height 382
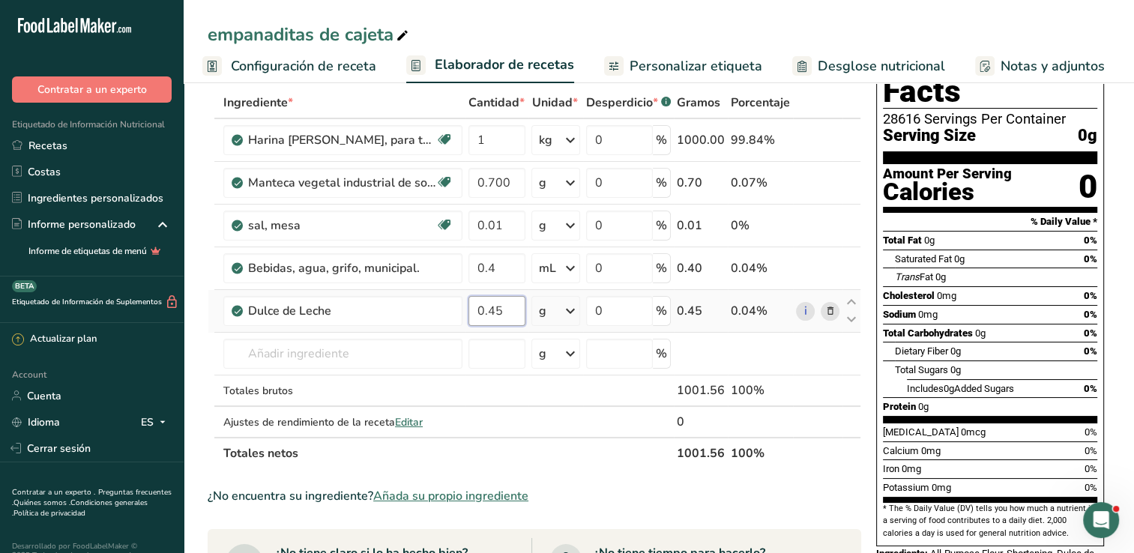
click at [505, 311] on input "0.45" at bounding box center [496, 311] width 57 height 30
type input "0.450"
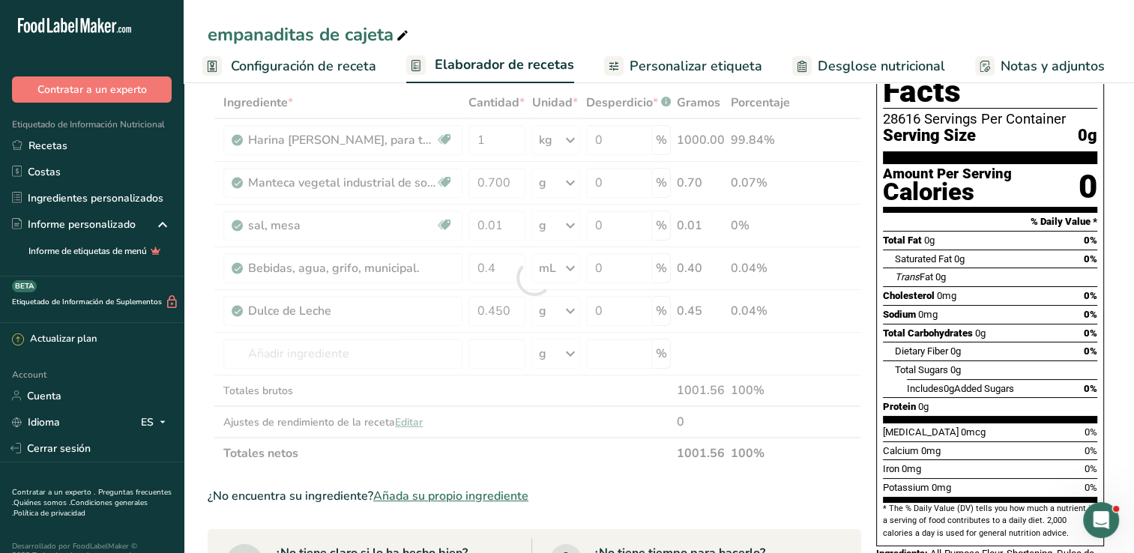
click at [552, 396] on div "Ingrediente * Cantidad * Unidad * Desperdicio * .a-a{fill:#347362;}.b-a{fill:#f…" at bounding box center [535, 278] width 654 height 382
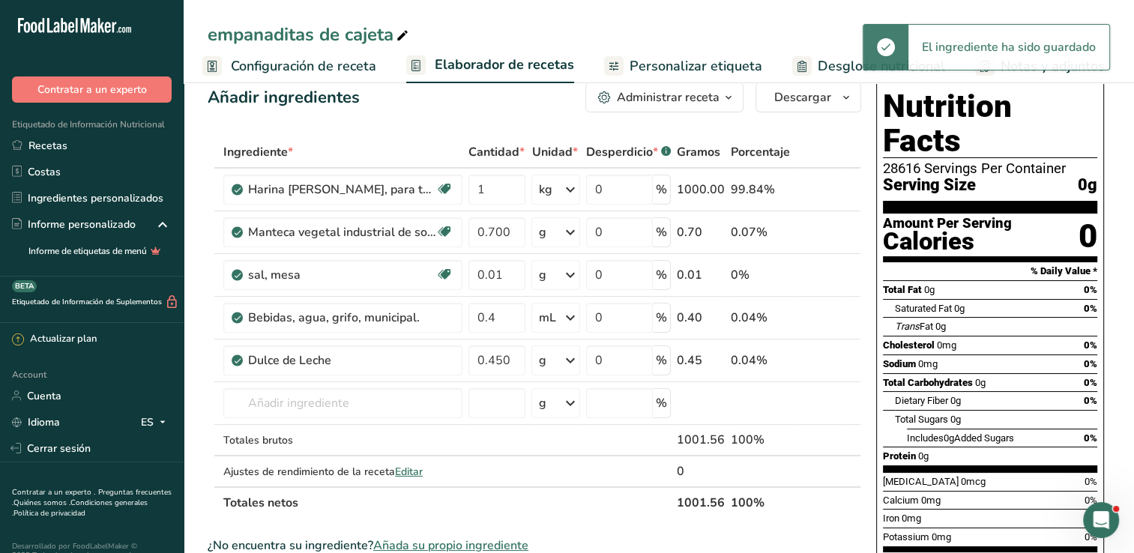
scroll to position [0, 0]
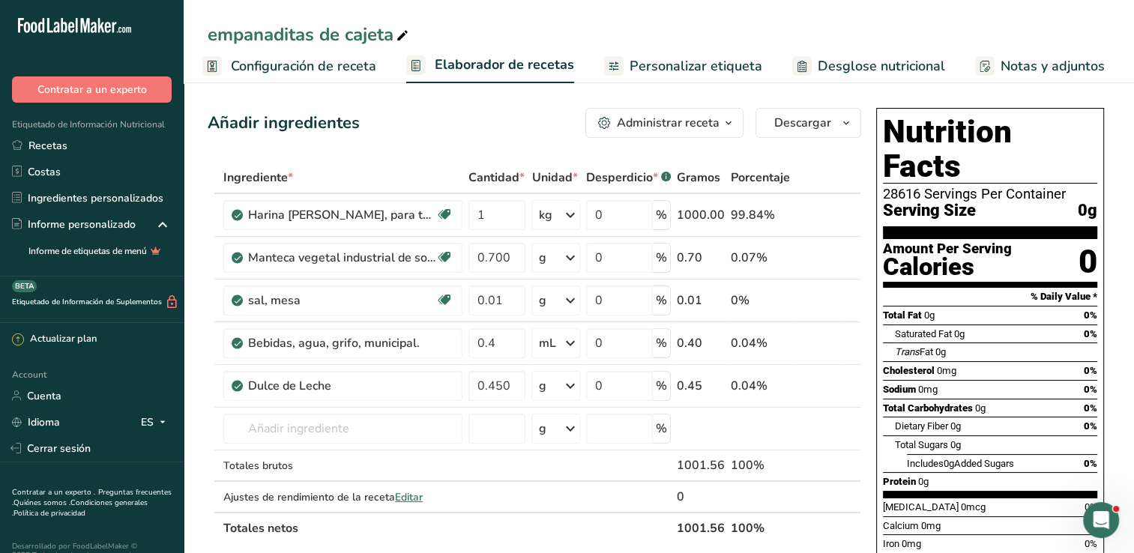
click at [281, 68] on span "Configuración de receta" at bounding box center [303, 66] width 145 height 20
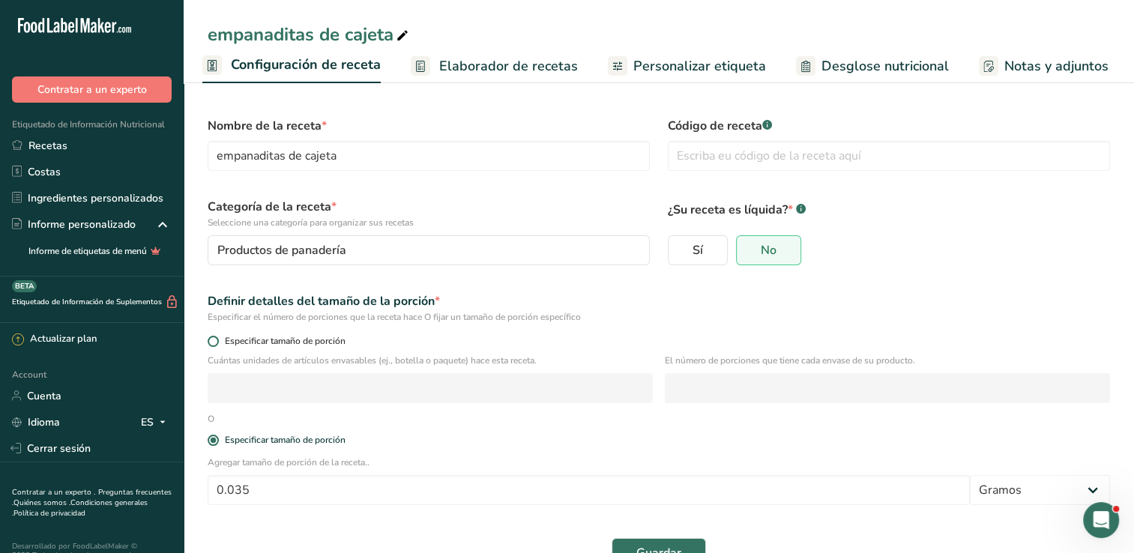
click at [210, 341] on span at bounding box center [213, 341] width 11 height 11
click at [210, 341] on input "Especificar tamaño de porción" at bounding box center [213, 342] width 10 height 10
radio input "true"
radio input "false"
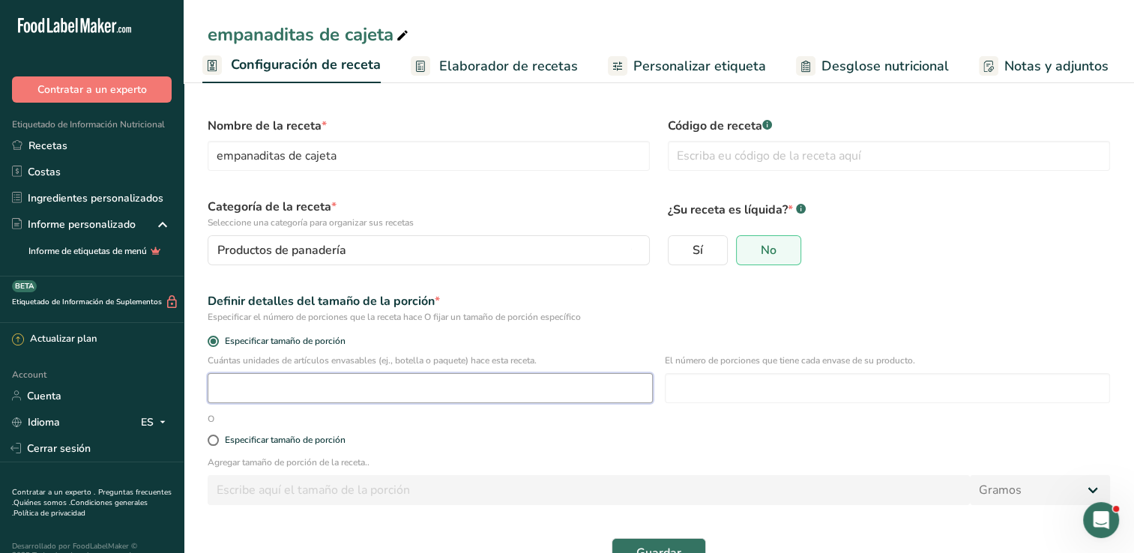
click at [252, 394] on input "number" at bounding box center [430, 388] width 445 height 30
type input "1"
type input "8"
click at [863, 391] on input "number" at bounding box center [887, 388] width 445 height 30
type input "10"
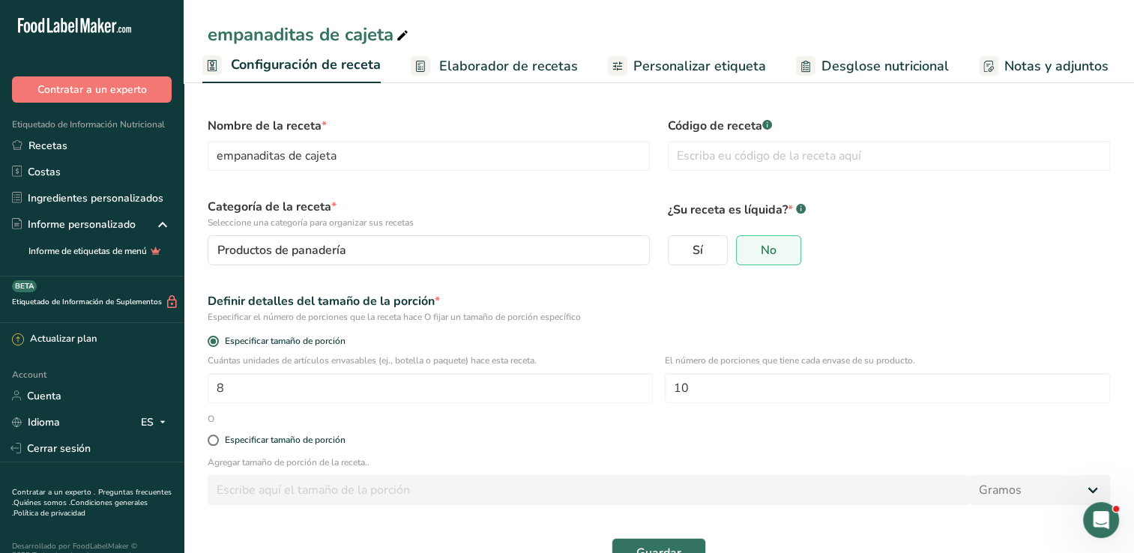
click at [854, 422] on form "Nombre de la receta * empanaditas de cajeta Código de receta .a-a{fill:#347362;…" at bounding box center [659, 342] width 920 height 469
click at [663, 544] on span "Guardar" at bounding box center [658, 553] width 45 height 18
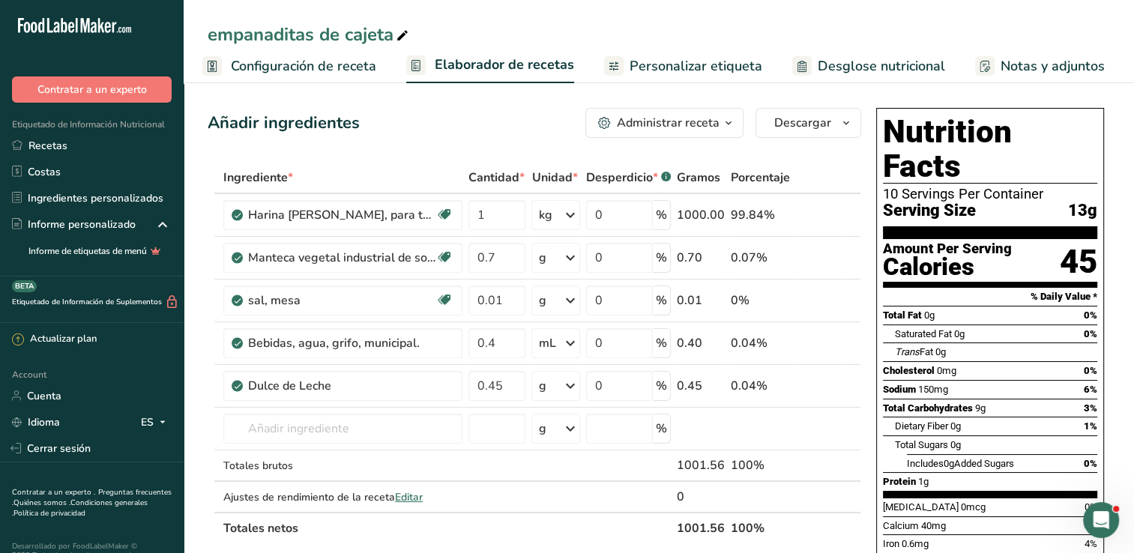
click at [260, 70] on span "Configuración de receta" at bounding box center [303, 66] width 145 height 20
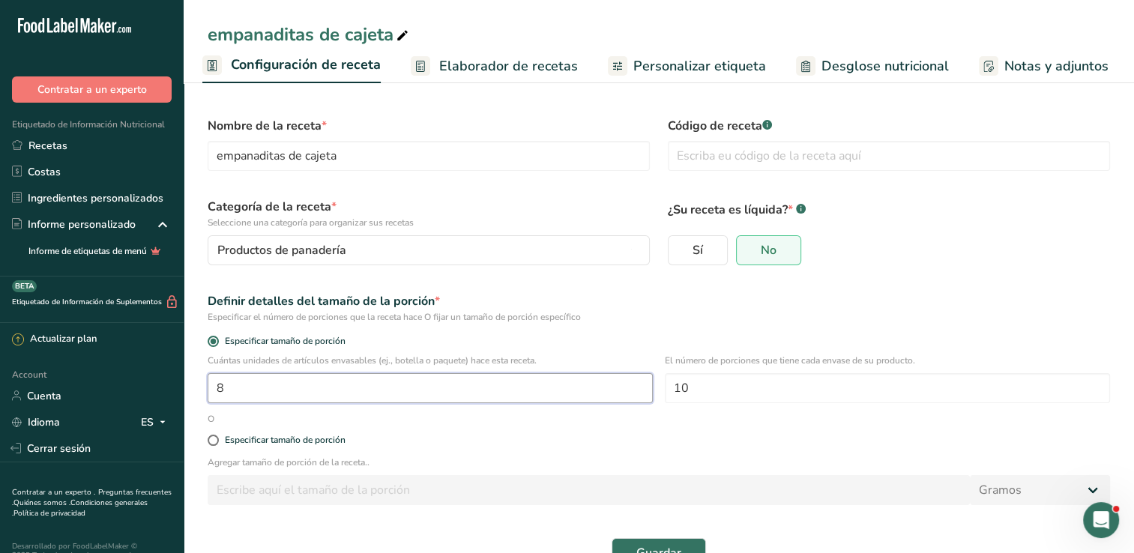
click at [294, 391] on input "8" at bounding box center [430, 388] width 445 height 30
type input "1"
type input "16"
click at [675, 301] on div "Definir detalles del tamaño de la porción *" at bounding box center [659, 301] width 902 height 18
click at [675, 551] on span "Guardar" at bounding box center [658, 553] width 45 height 18
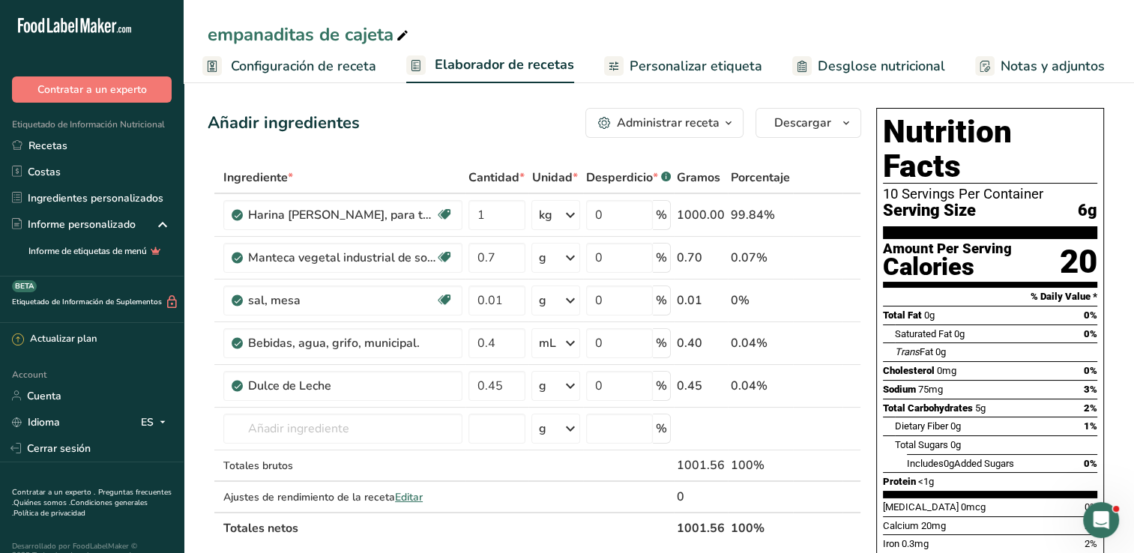
click at [277, 62] on span "Configuración de receta" at bounding box center [303, 66] width 145 height 20
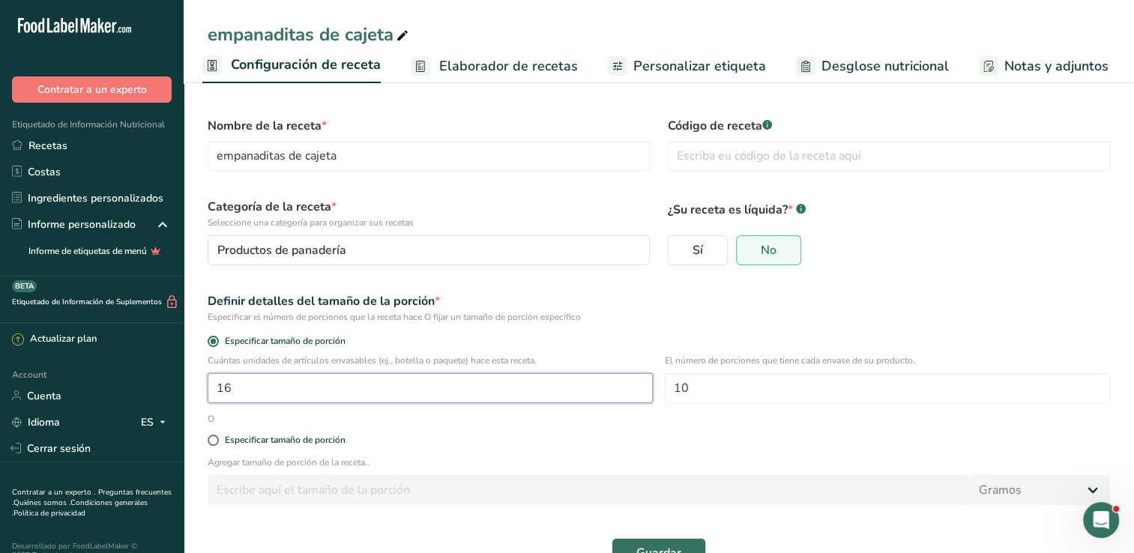
click at [292, 386] on input "16" at bounding box center [430, 388] width 445 height 30
type input "1"
type input "5"
click at [680, 318] on div "Especificar el número de porciones que la receta hace O fijar un tamaño de porc…" at bounding box center [659, 316] width 902 height 13
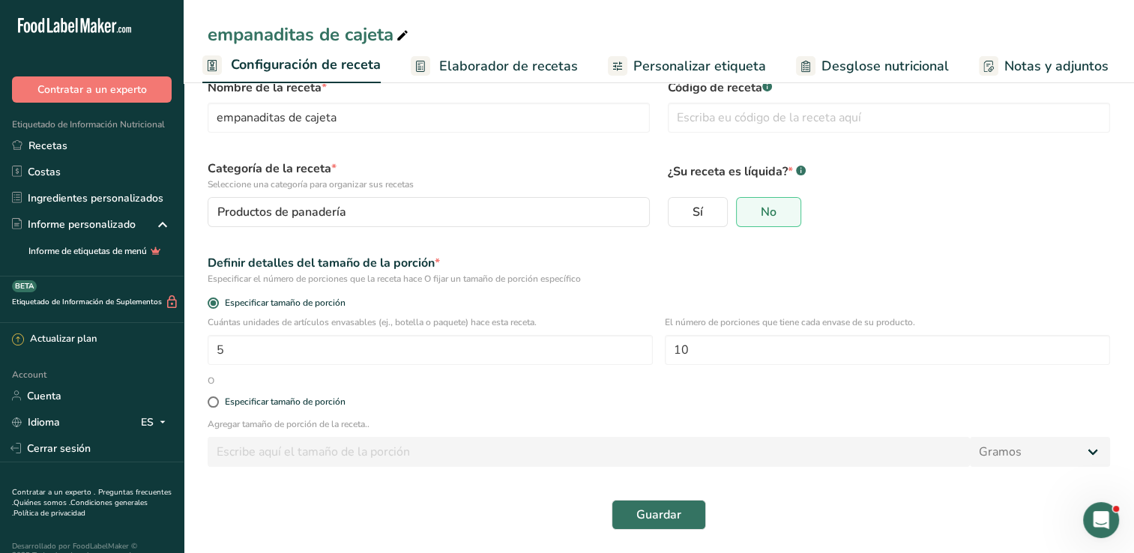
scroll to position [39, 0]
click at [675, 521] on span "Guardar" at bounding box center [658, 514] width 45 height 18
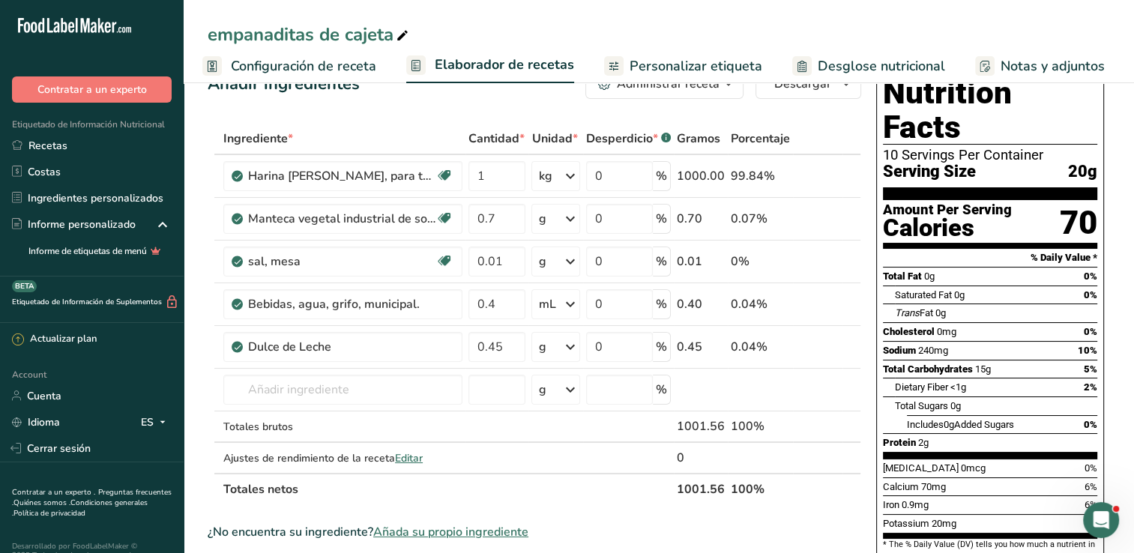
click at [297, 63] on span "Configuración de receta" at bounding box center [303, 66] width 145 height 20
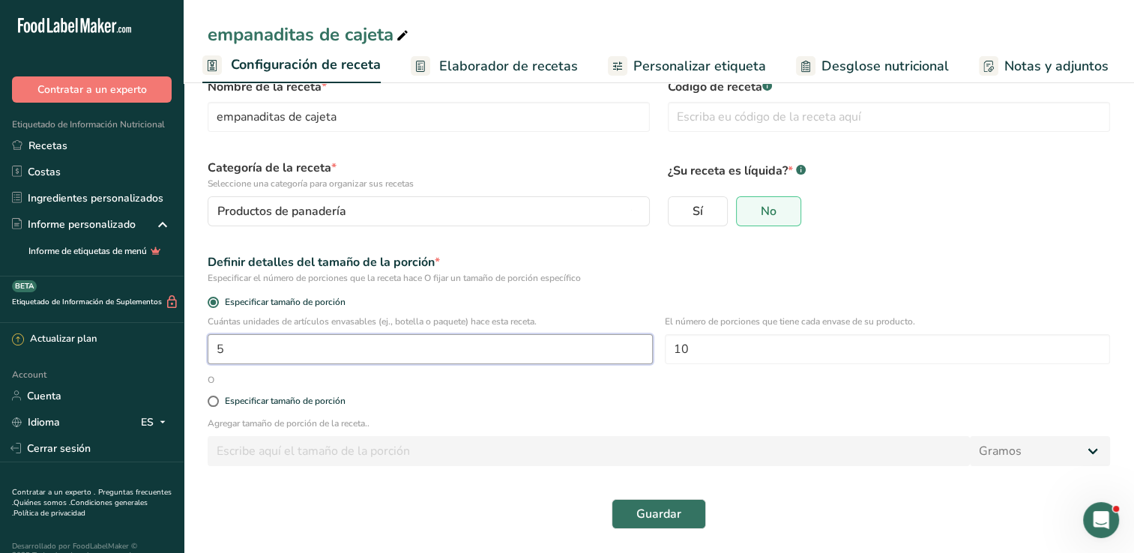
click at [282, 352] on input "5" at bounding box center [430, 349] width 445 height 30
type input "1"
type input "7"
click at [652, 261] on div "Definir detalles del tamaño de la porción *" at bounding box center [659, 262] width 902 height 18
click at [666, 515] on span "Guardar" at bounding box center [658, 514] width 45 height 18
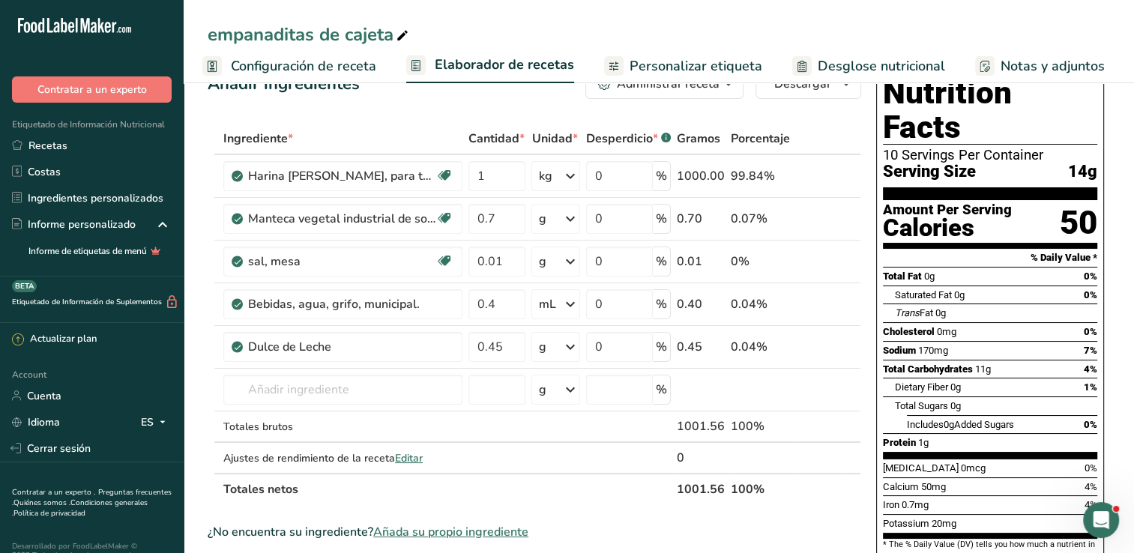
click at [330, 64] on span "Configuración de receta" at bounding box center [303, 66] width 145 height 20
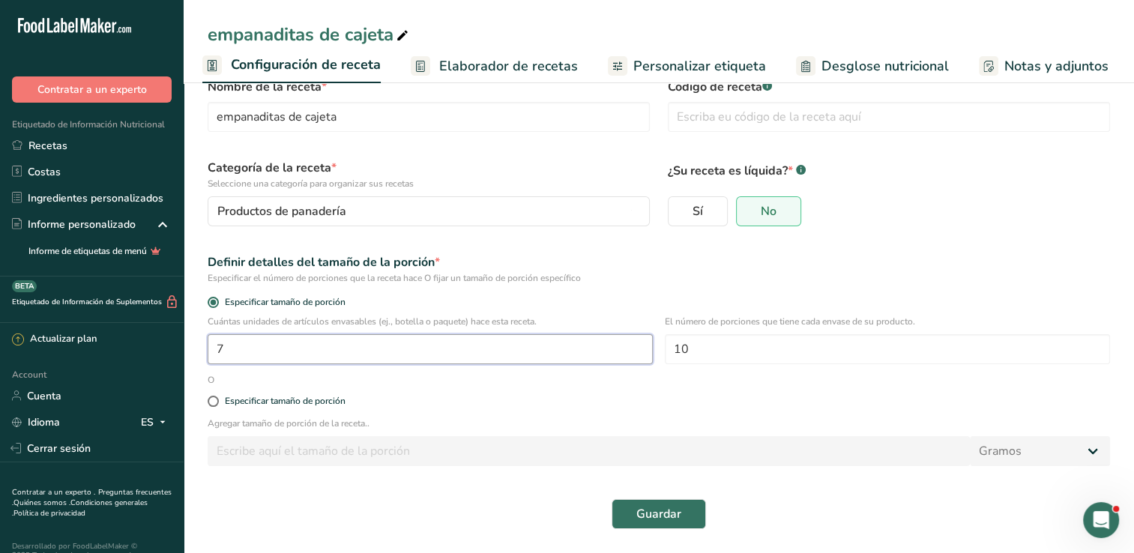
click at [288, 346] on input "7" at bounding box center [430, 349] width 445 height 30
type input "1"
type input "69"
click at [723, 350] on input "10" at bounding box center [887, 349] width 445 height 30
type input "1"
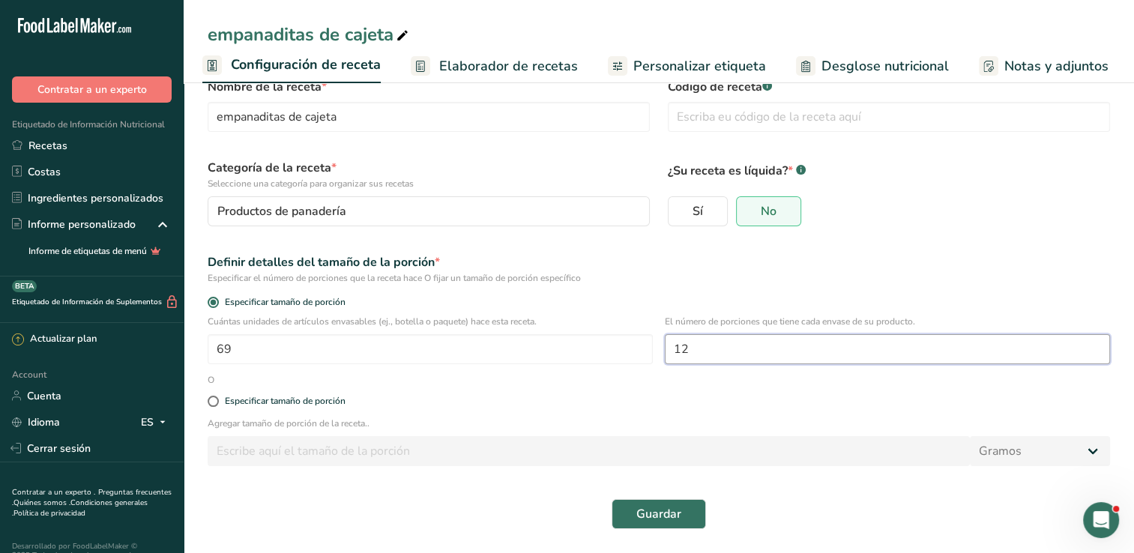
type input "12"
drag, startPoint x: 983, startPoint y: 214, endPoint x: 976, endPoint y: 217, distance: 7.8
click at [980, 214] on div "Sí No" at bounding box center [889, 211] width 442 height 30
click at [255, 358] on input "69" at bounding box center [430, 349] width 445 height 30
type input "1"
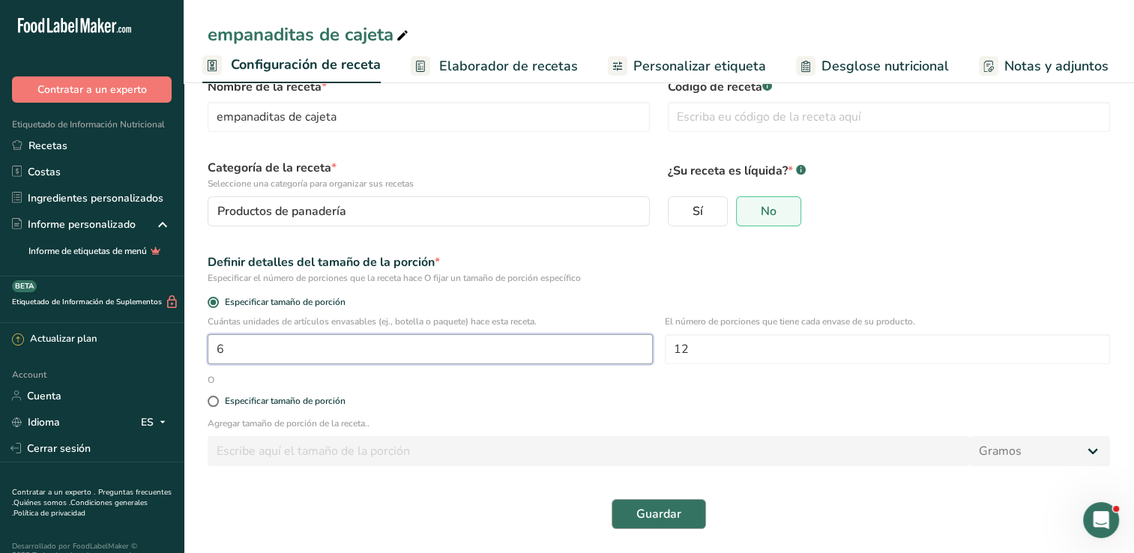
type input "6"
click at [648, 515] on span "Guardar" at bounding box center [658, 514] width 45 height 18
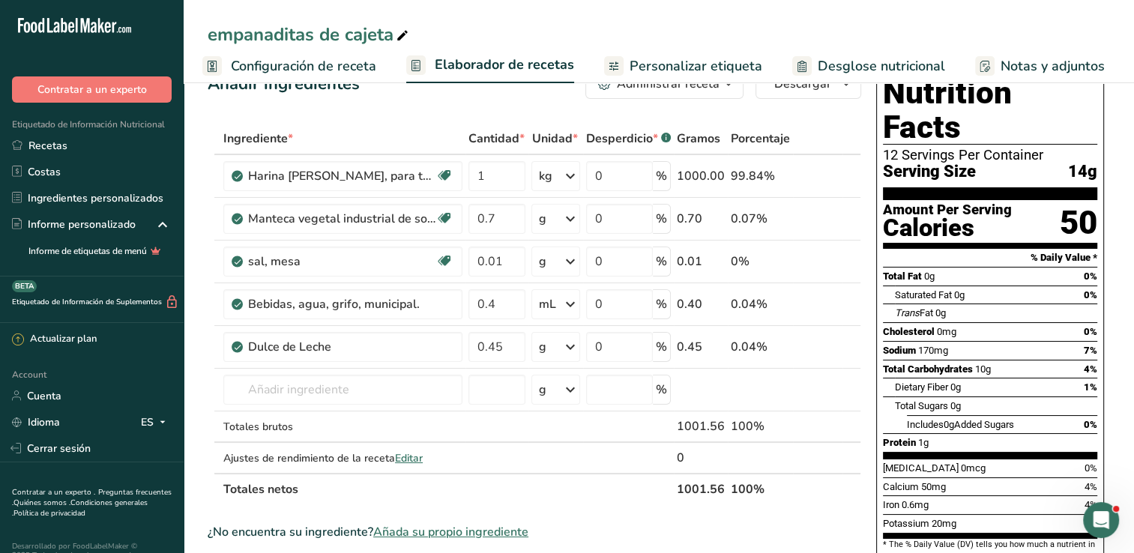
click at [298, 61] on span "Configuración de receta" at bounding box center [303, 66] width 145 height 20
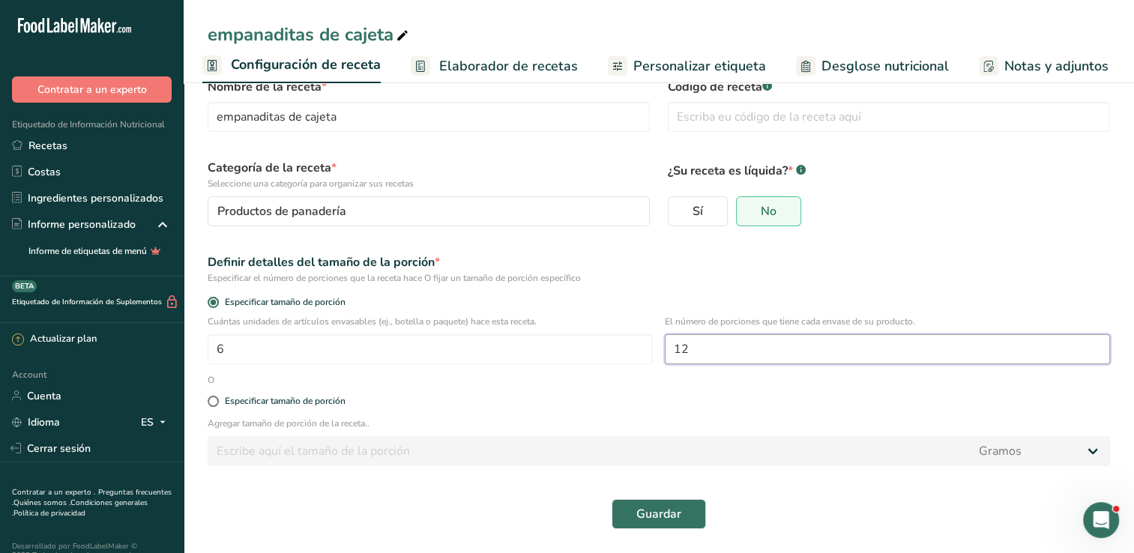
click at [738, 346] on input "12" at bounding box center [887, 349] width 445 height 30
type input "10"
click at [672, 510] on span "Guardar" at bounding box center [658, 514] width 45 height 18
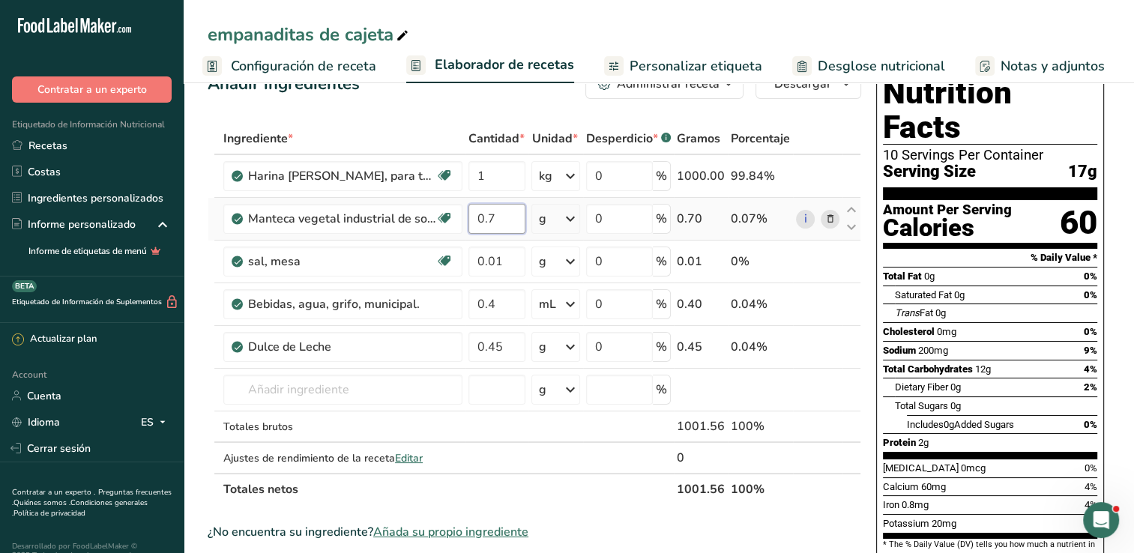
click at [510, 226] on input "0.7" at bounding box center [496, 219] width 57 height 30
type input "0.700"
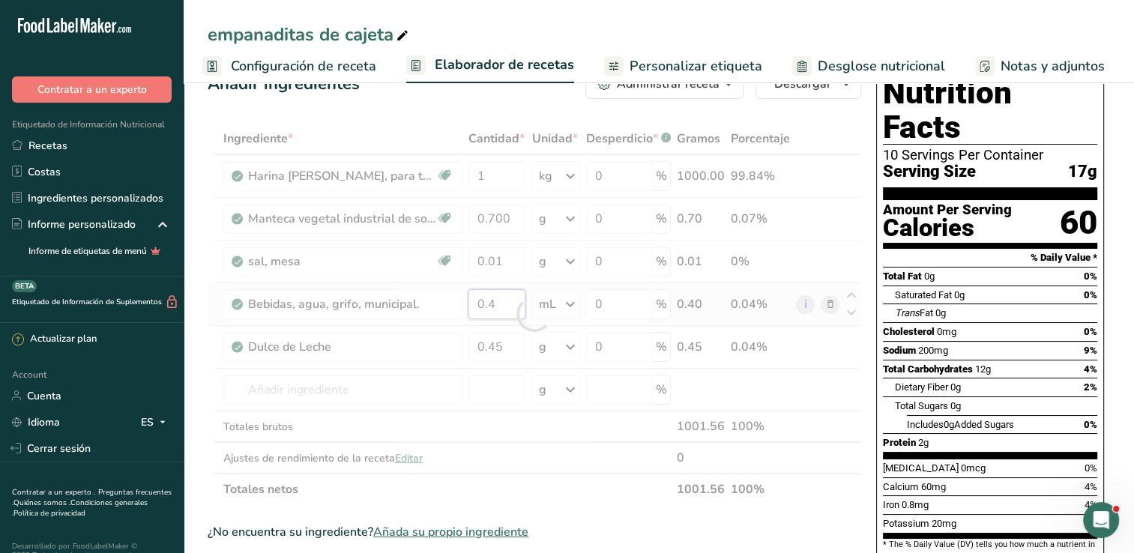
click at [502, 307] on div "Ingrediente * Cantidad * Unidad * Desperdicio * .a-a{fill:#347362;}.b-a{fill:#f…" at bounding box center [535, 314] width 654 height 382
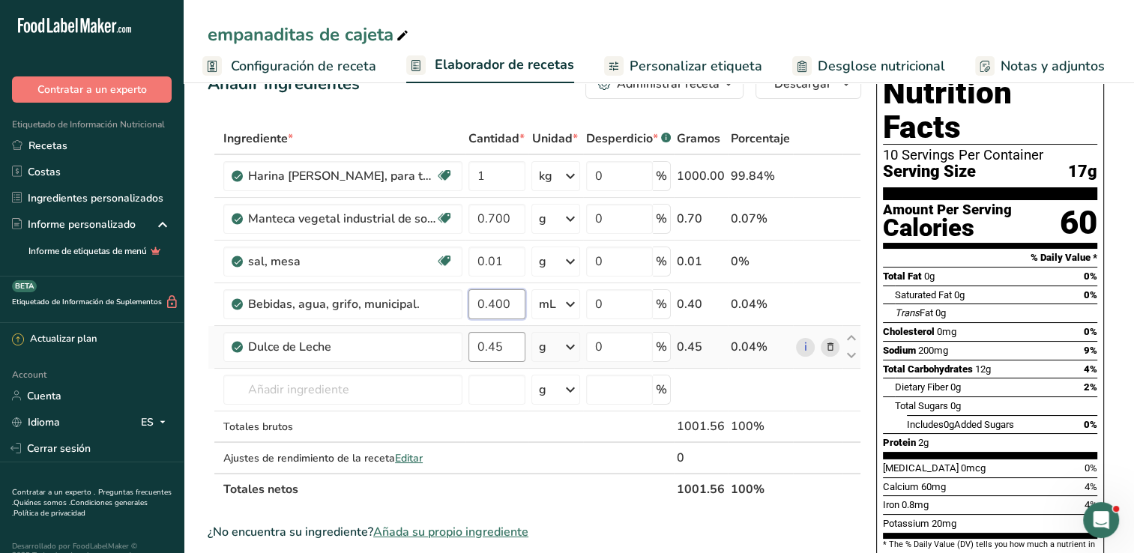
type input "0.400"
click at [504, 350] on div "Ingrediente * Cantidad * Unidad * Desperdicio * .a-a{fill:#347362;}.b-a{fill:#f…" at bounding box center [535, 314] width 654 height 382
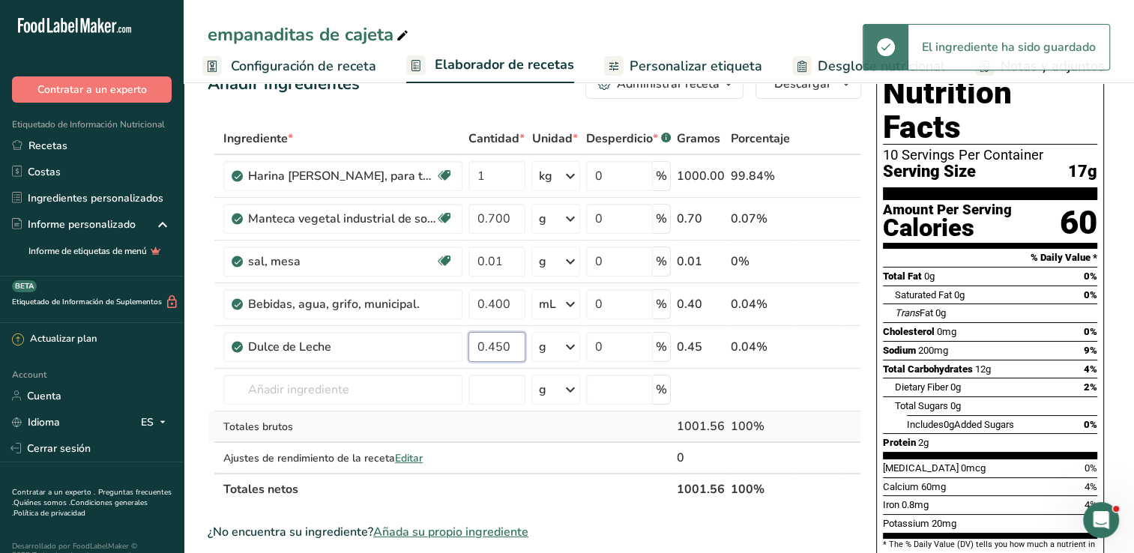
type input "0.450"
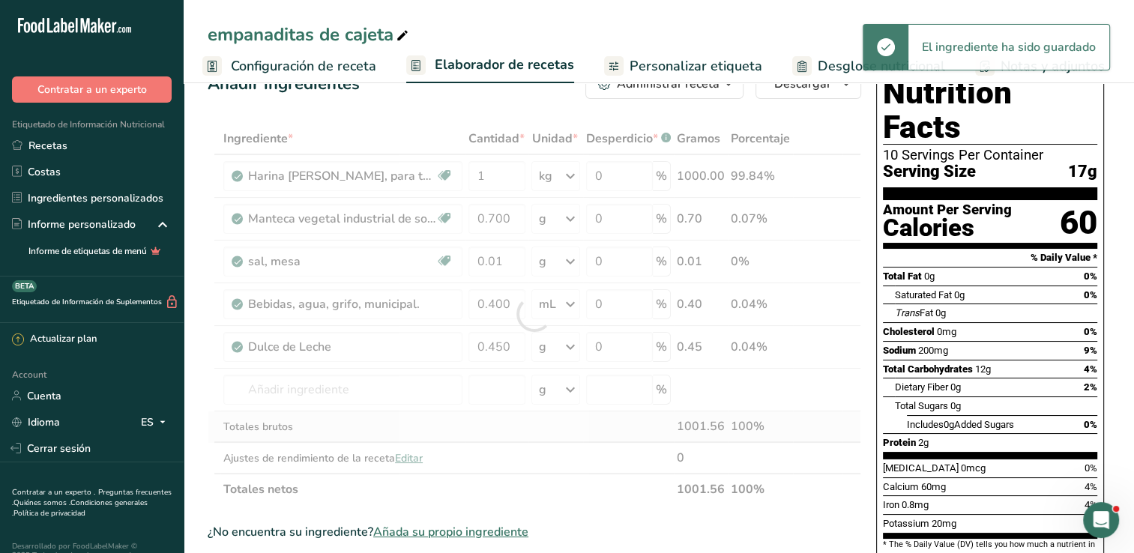
click at [545, 439] on div "Ingrediente * Cantidad * Unidad * Desperdicio * .a-a{fill:#347362;}.b-a{fill:#f…" at bounding box center [535, 314] width 654 height 382
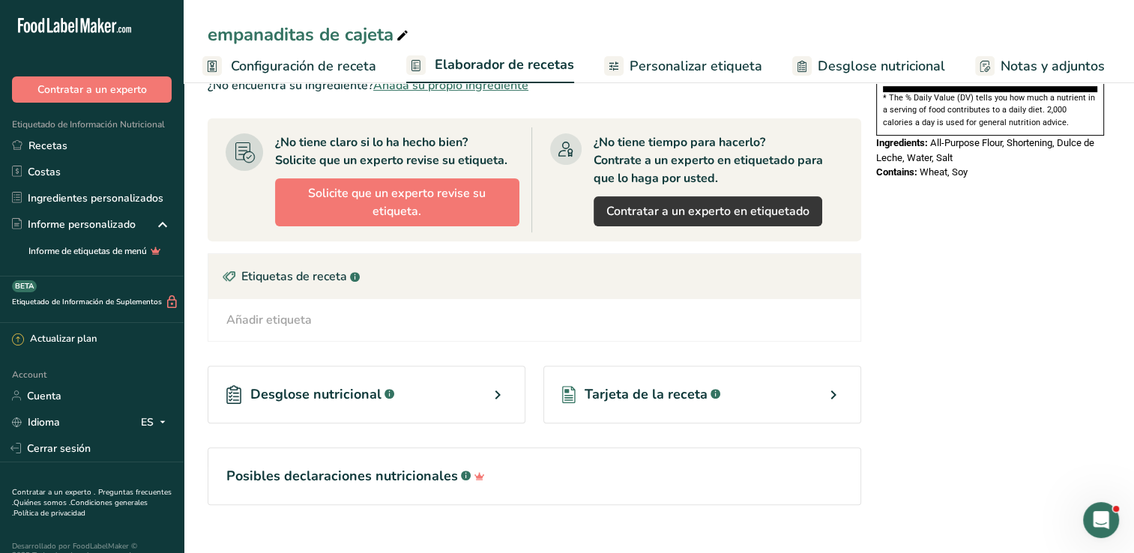
scroll to position [506, 0]
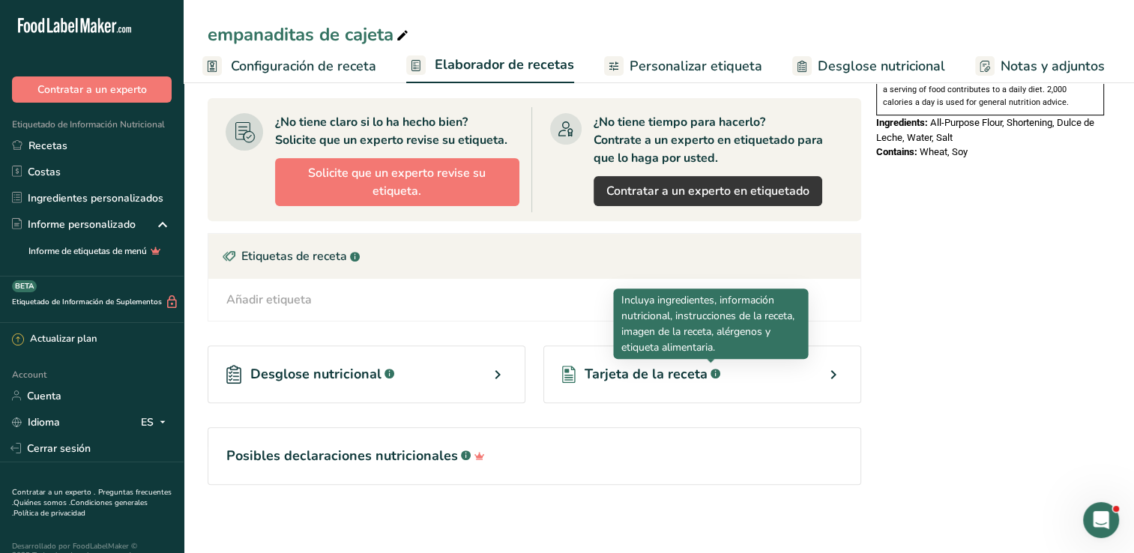
click at [711, 373] on rect at bounding box center [716, 374] width 10 height 10
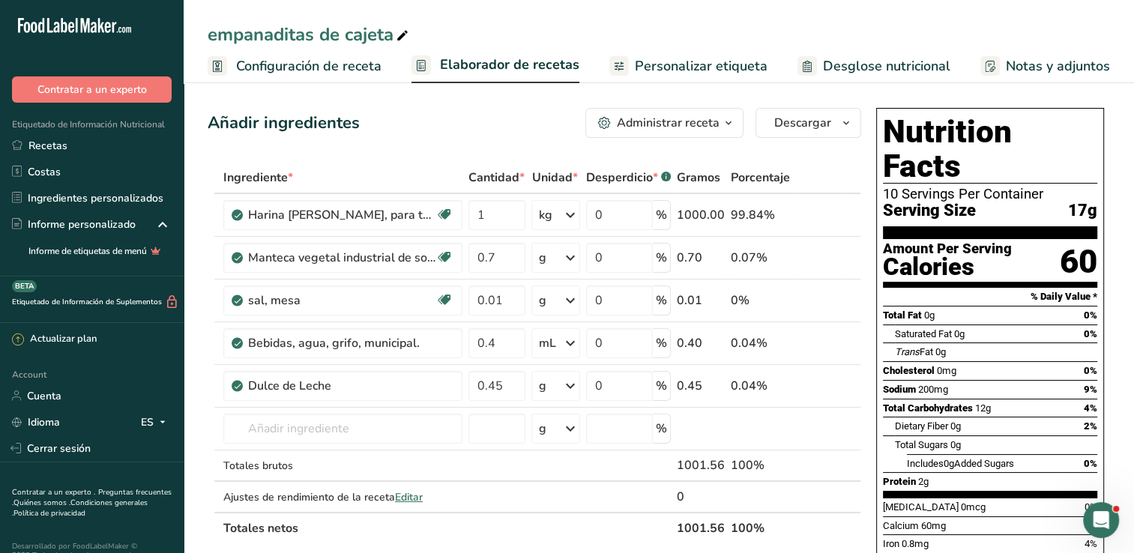
click at [489, 70] on span "Elaborador de recetas" at bounding box center [509, 65] width 139 height 20
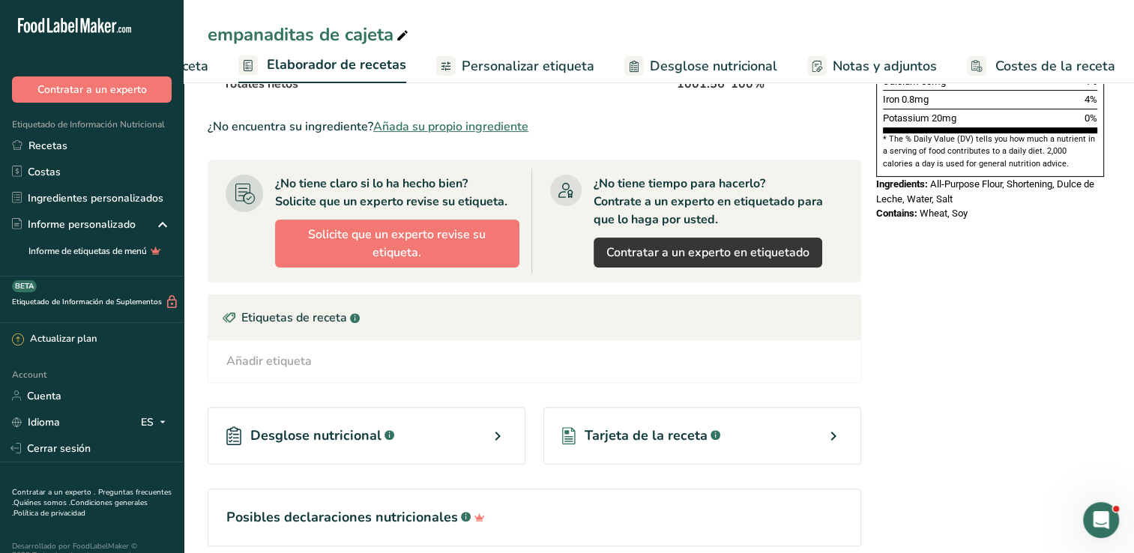
scroll to position [450, 0]
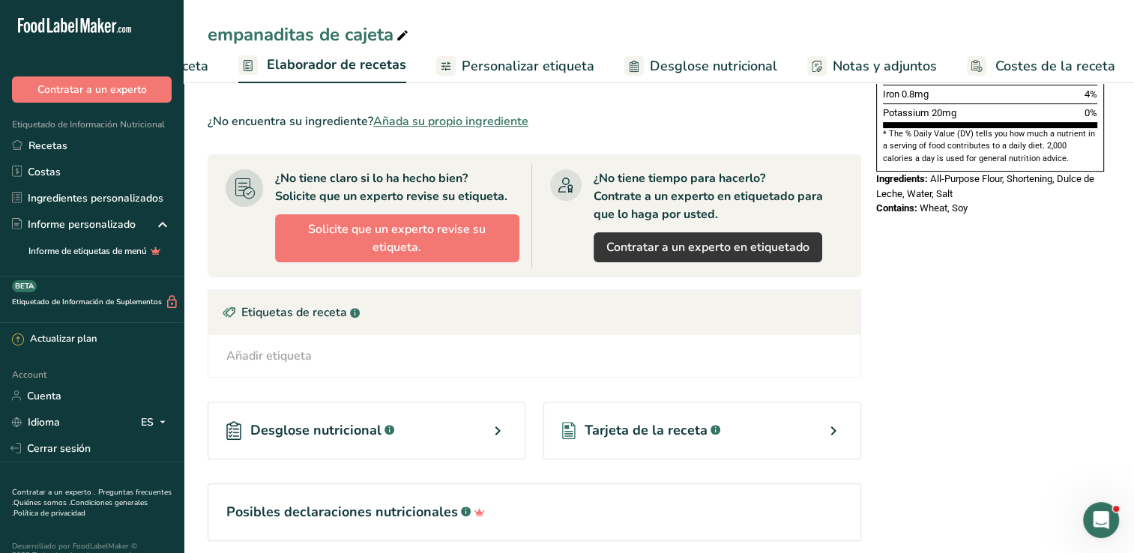
click at [312, 425] on span "Desglose nutricional" at bounding box center [315, 430] width 131 height 20
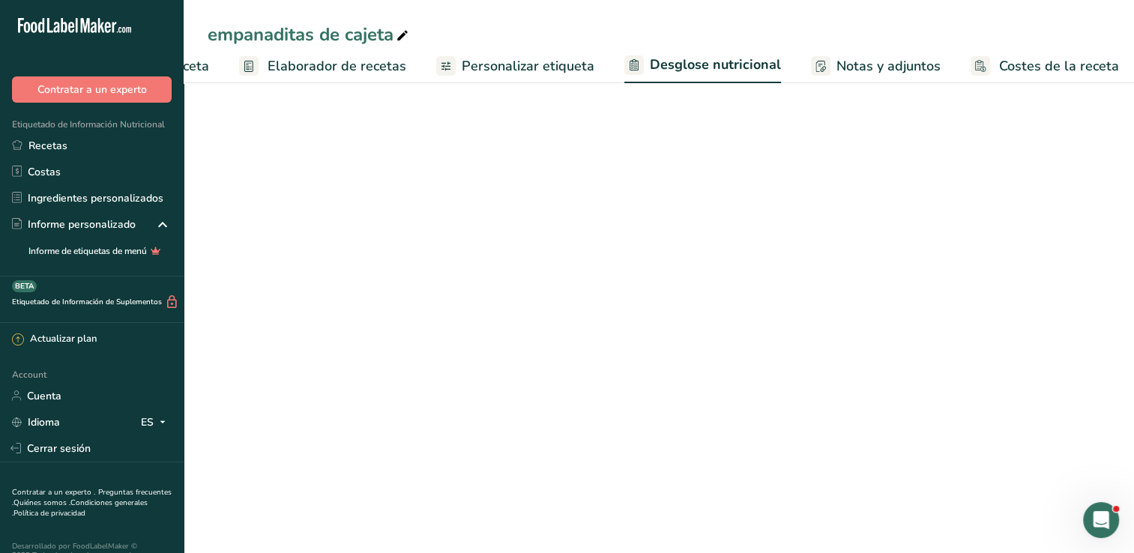
select select "Calories"
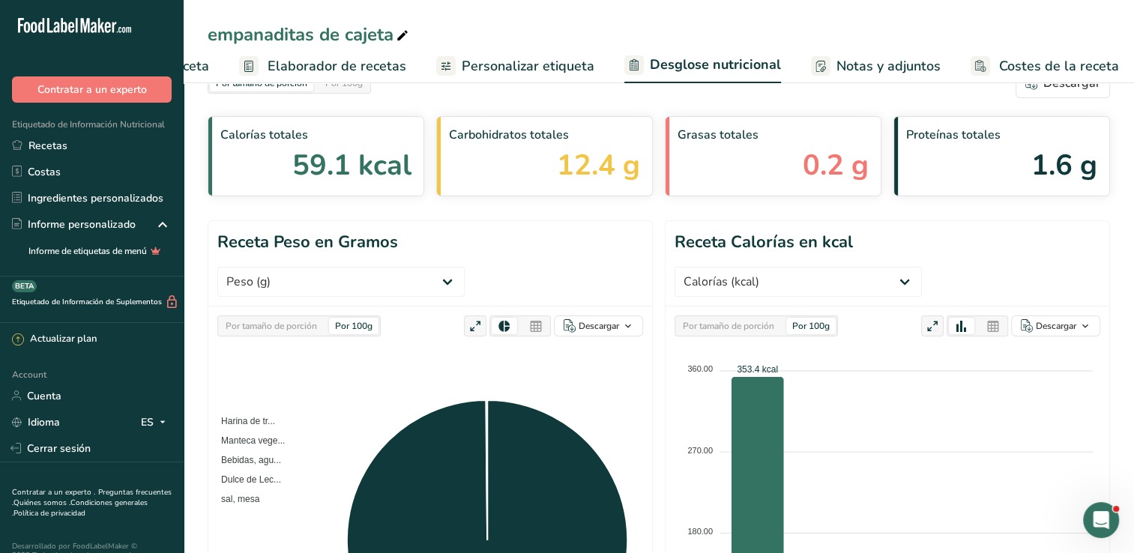
scroll to position [0, 0]
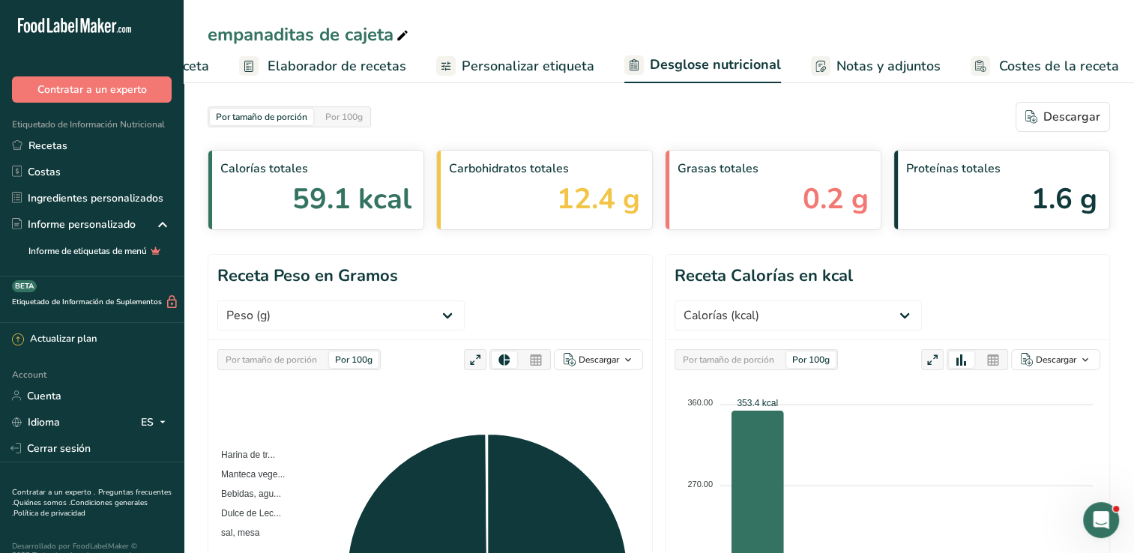
click at [188, 64] on span "Configuración de receta" at bounding box center [136, 66] width 145 height 20
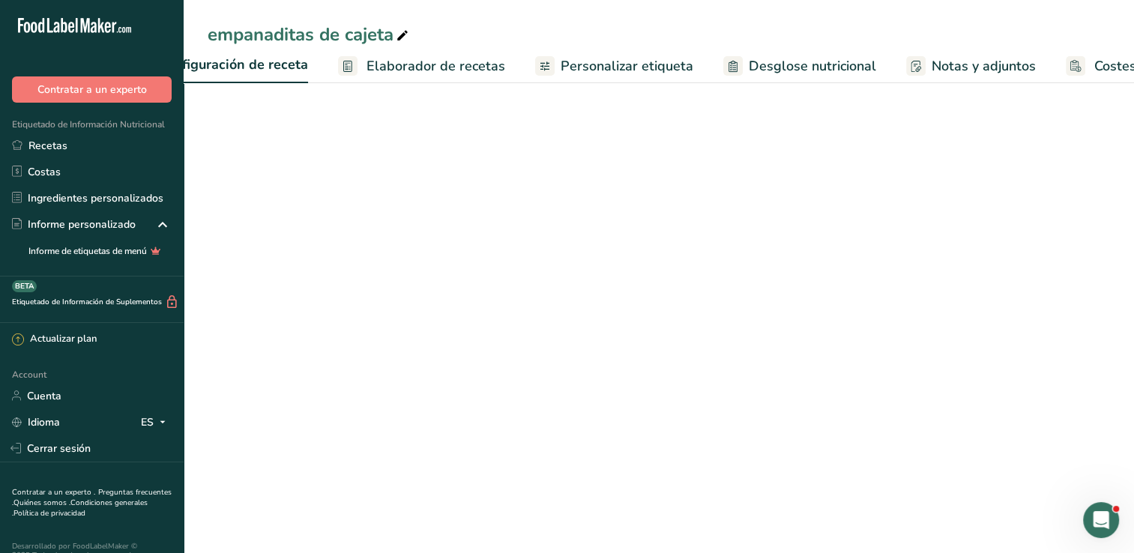
scroll to position [0, 5]
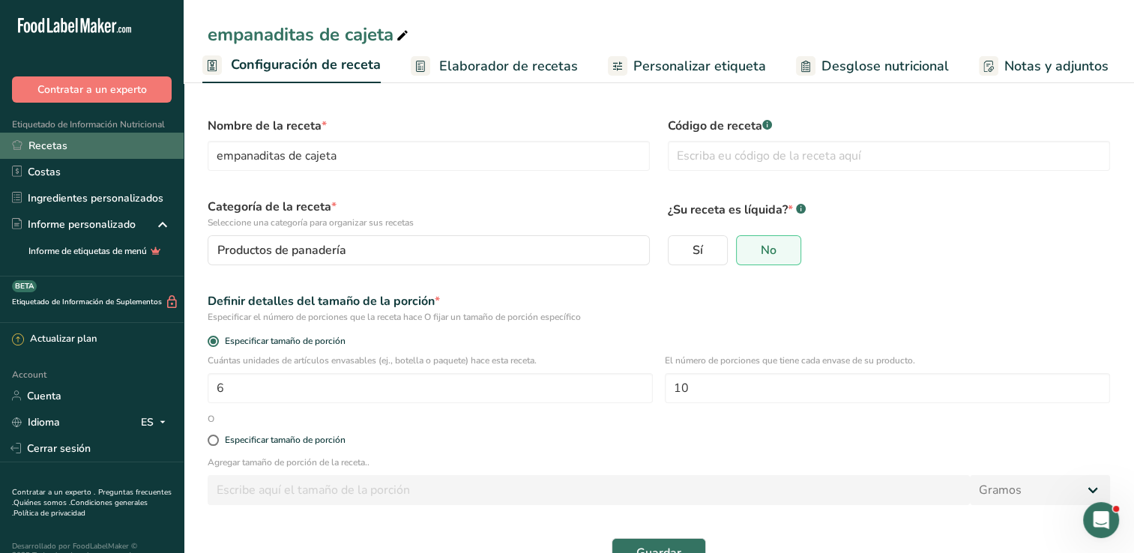
click at [49, 139] on link "Recetas" at bounding box center [92, 146] width 184 height 26
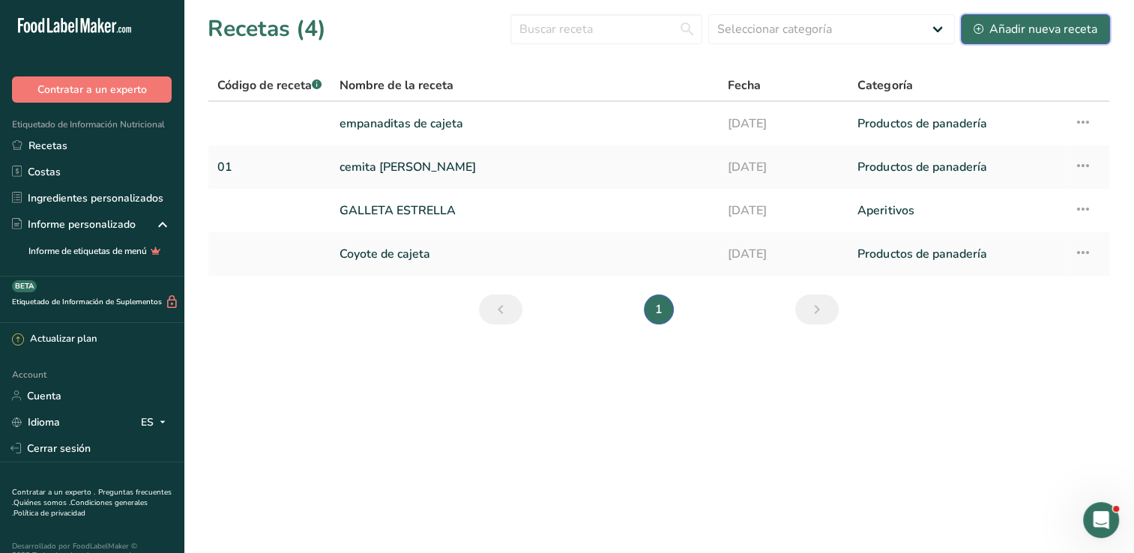
drag, startPoint x: 1022, startPoint y: 22, endPoint x: 1019, endPoint y: 32, distance: 10.2
click at [1019, 31] on div "Añadir nueva receta" at bounding box center [1036, 29] width 124 height 18
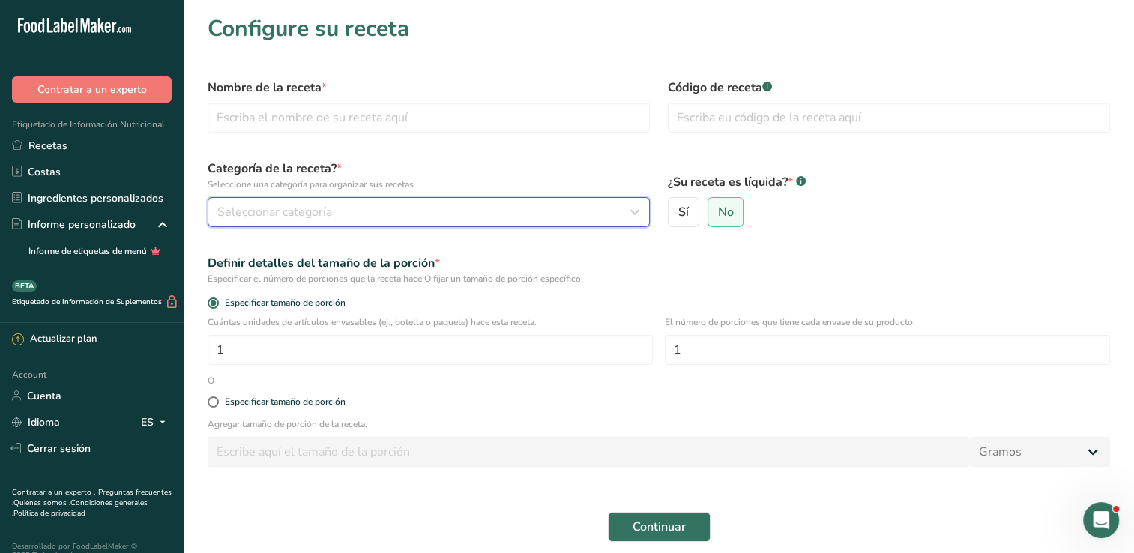
click at [300, 211] on span "Seleccionar categoría" at bounding box center [274, 212] width 115 height 18
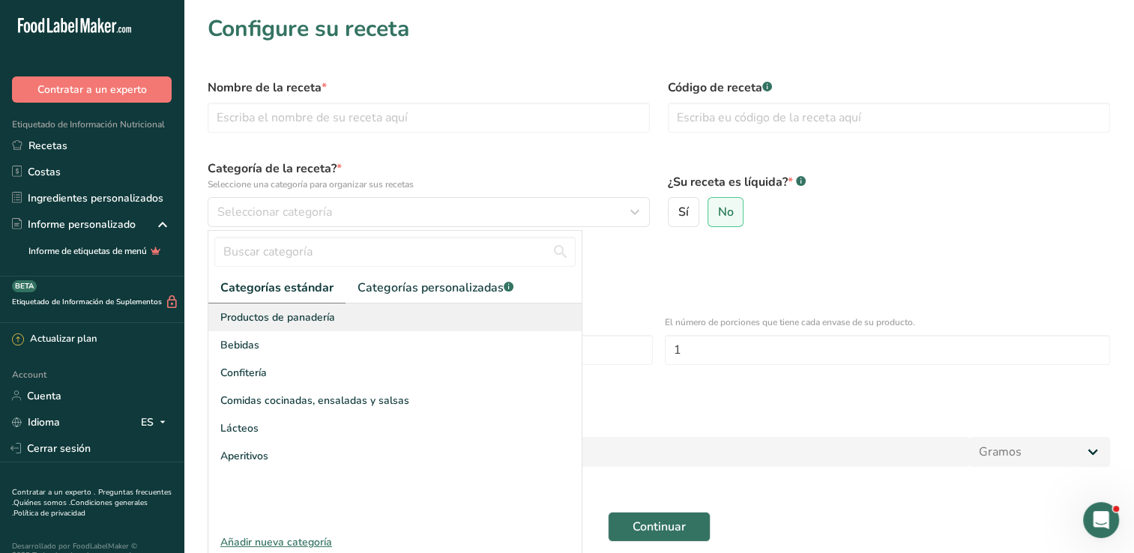
click at [292, 315] on span "Productos de panadería" at bounding box center [277, 318] width 115 height 16
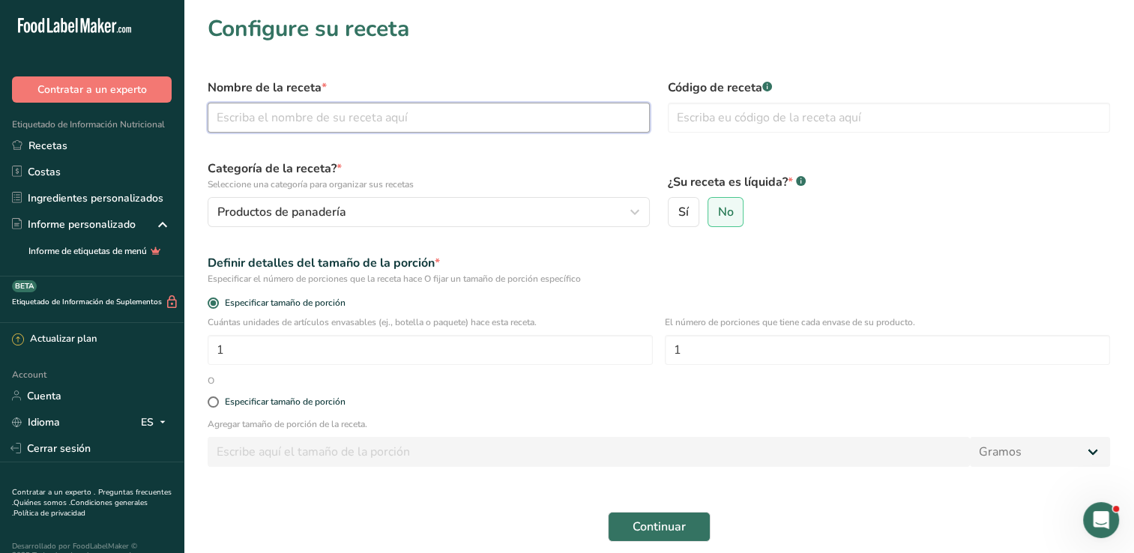
click at [319, 104] on input "text" at bounding box center [429, 118] width 442 height 30
